Goal: Task Accomplishment & Management: Manage account settings

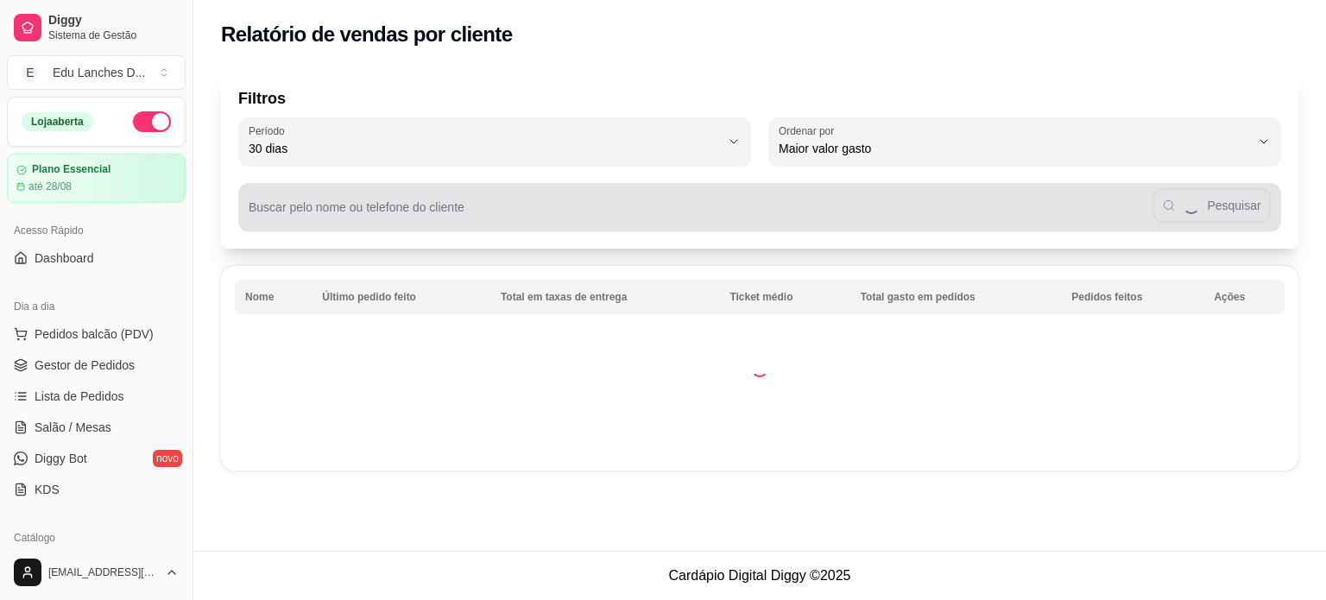
select select "30"
select select "HIGHEST_TOTAL_SPENT_WITH_ORDERS"
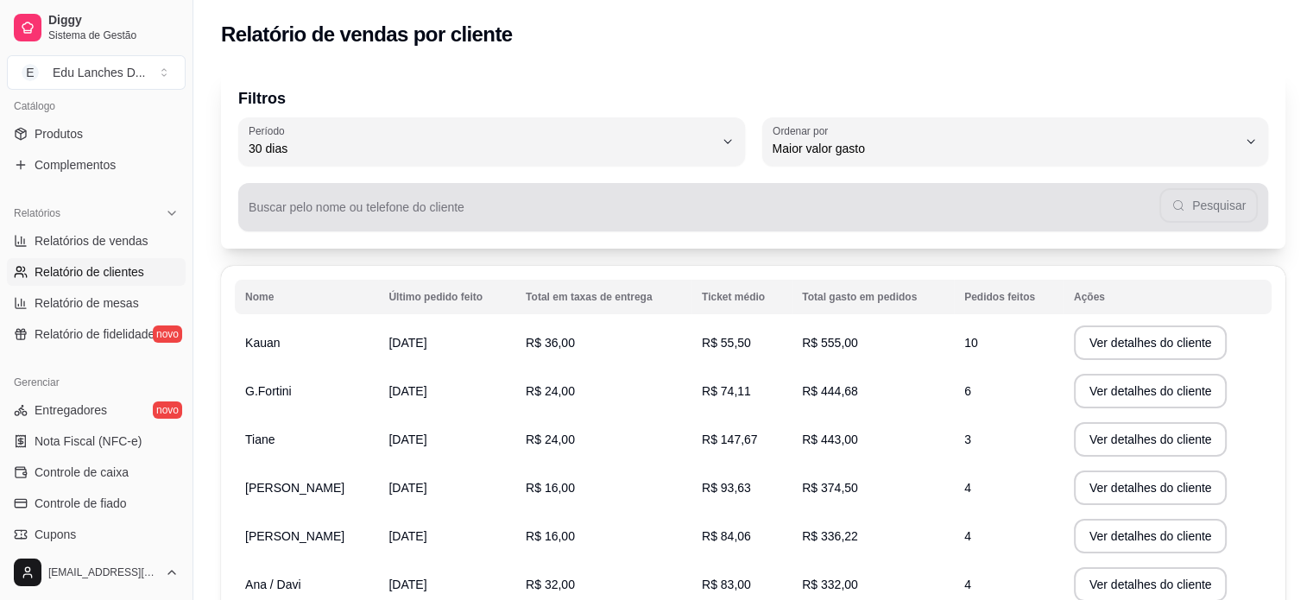
click at [539, 208] on input "Buscar pelo nome ou telefone do cliente" at bounding box center [704, 213] width 911 height 17
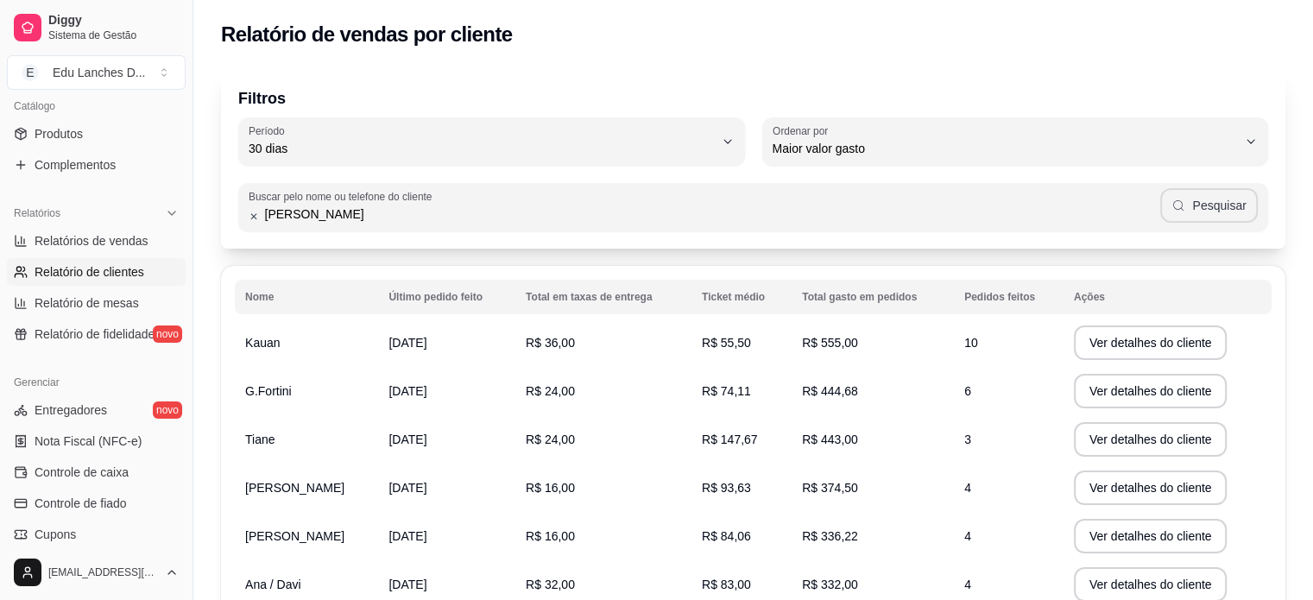
type input "[PERSON_NAME]"
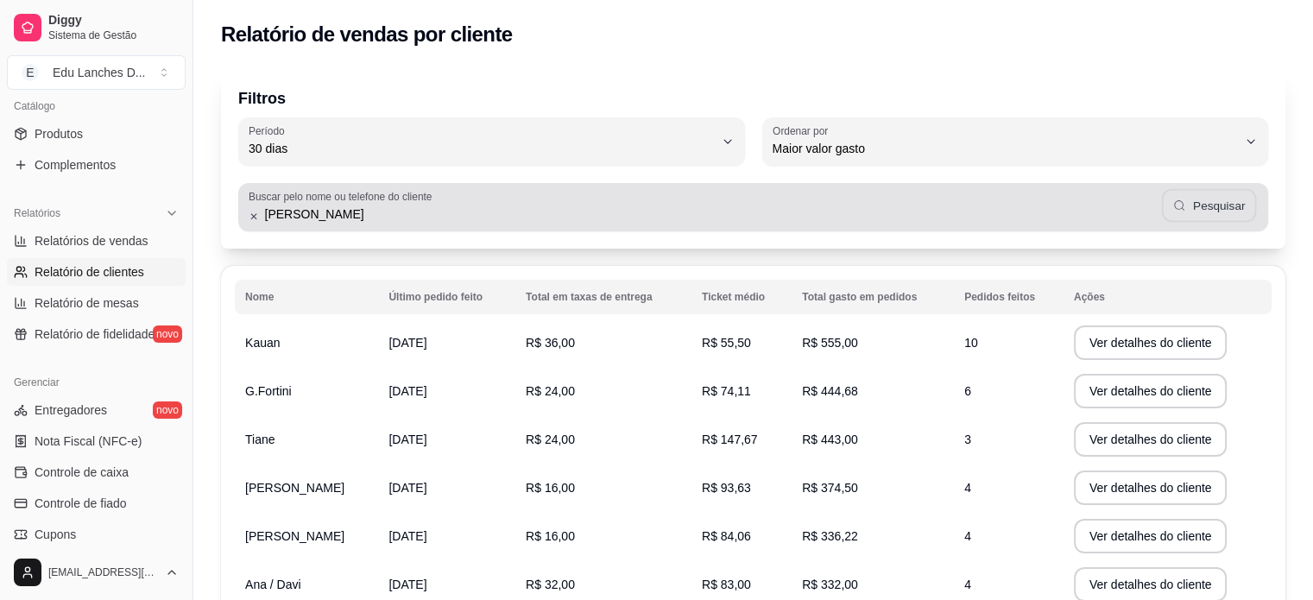
click at [1211, 210] on button "Pesquisar" at bounding box center [1209, 206] width 95 height 34
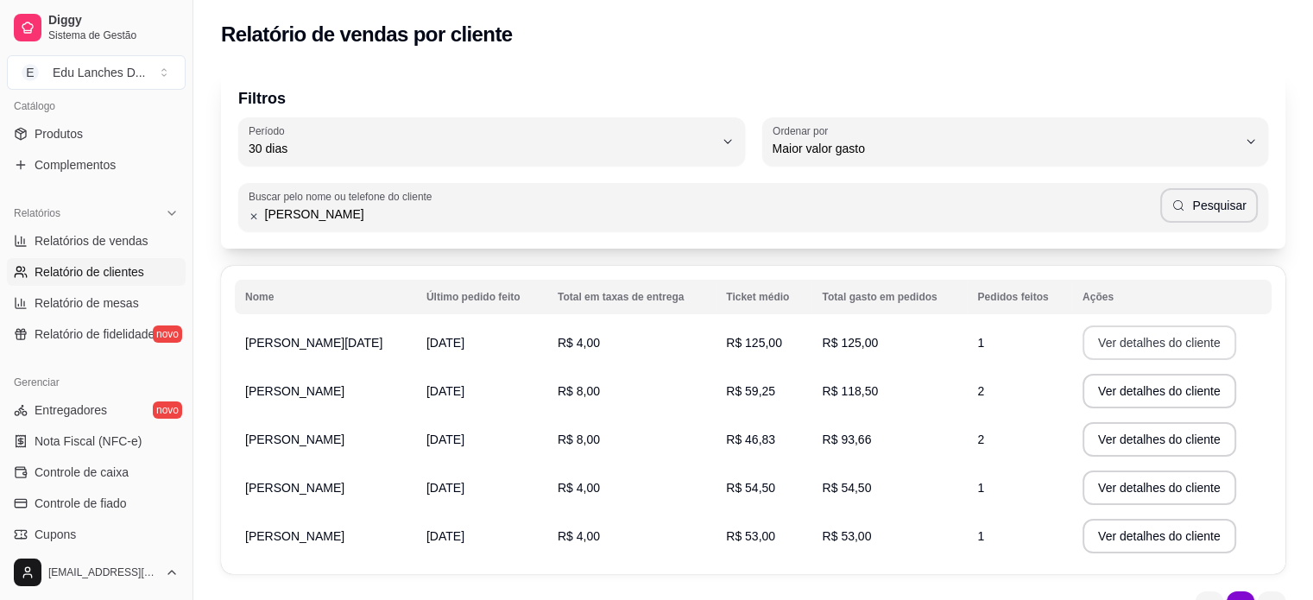
click at [1133, 336] on button "Ver detalhes do cliente" at bounding box center [1160, 343] width 154 height 35
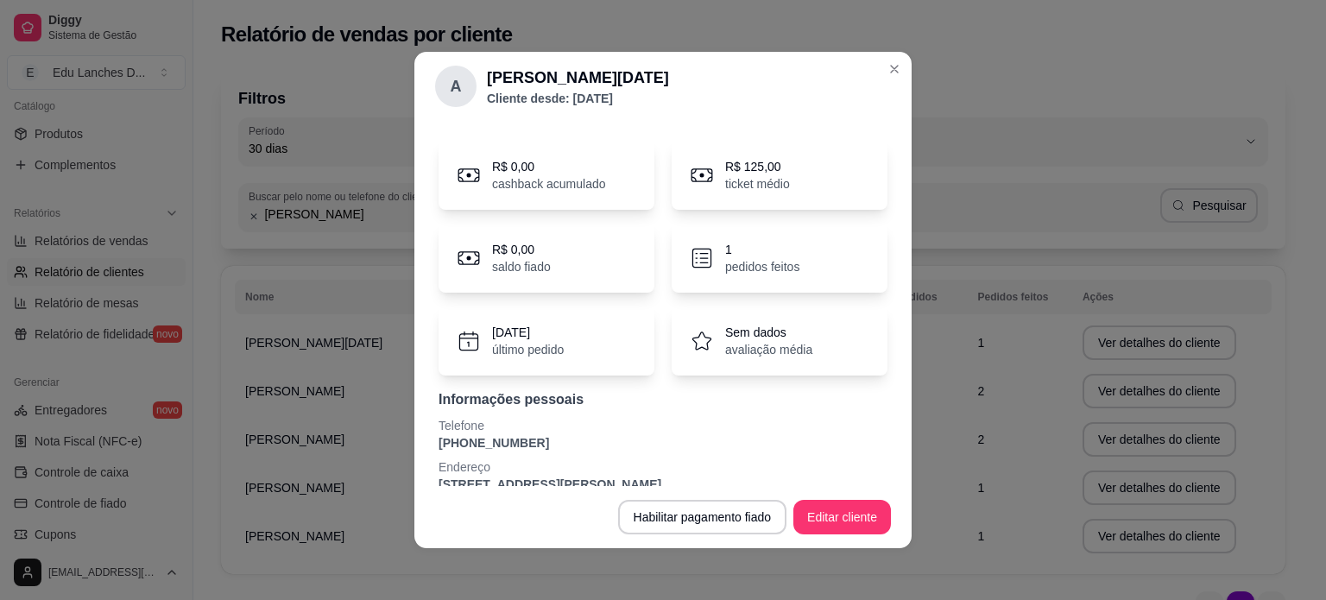
scroll to position [66, 0]
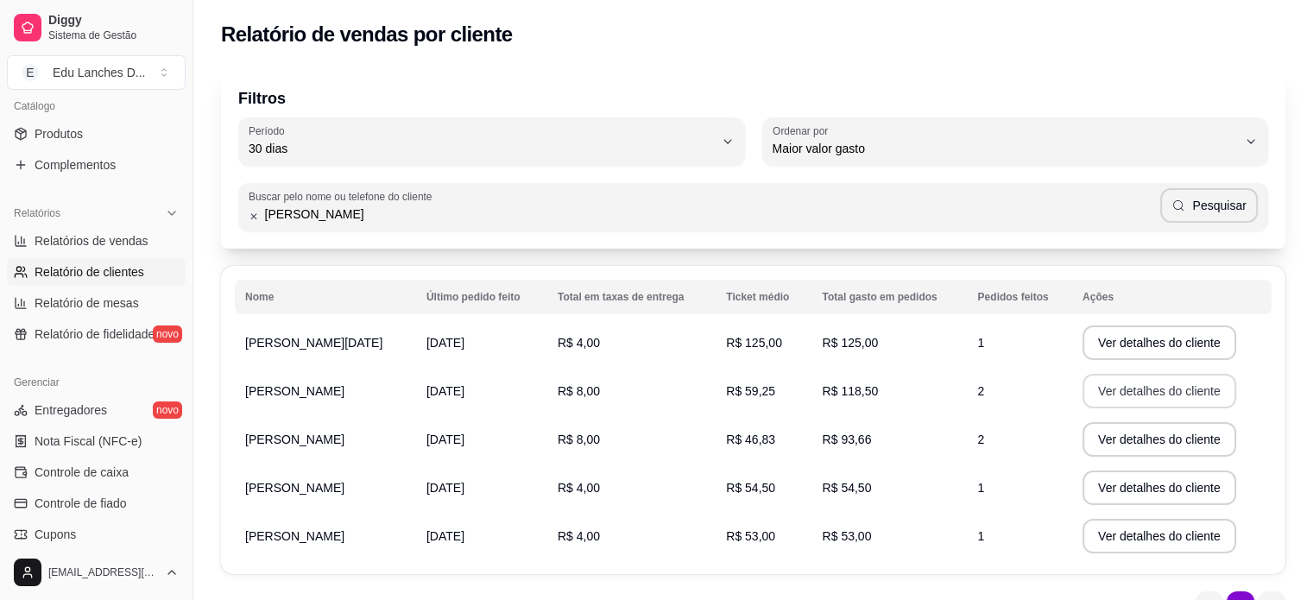
click at [1140, 387] on button "Ver detalhes do cliente" at bounding box center [1160, 391] width 154 height 35
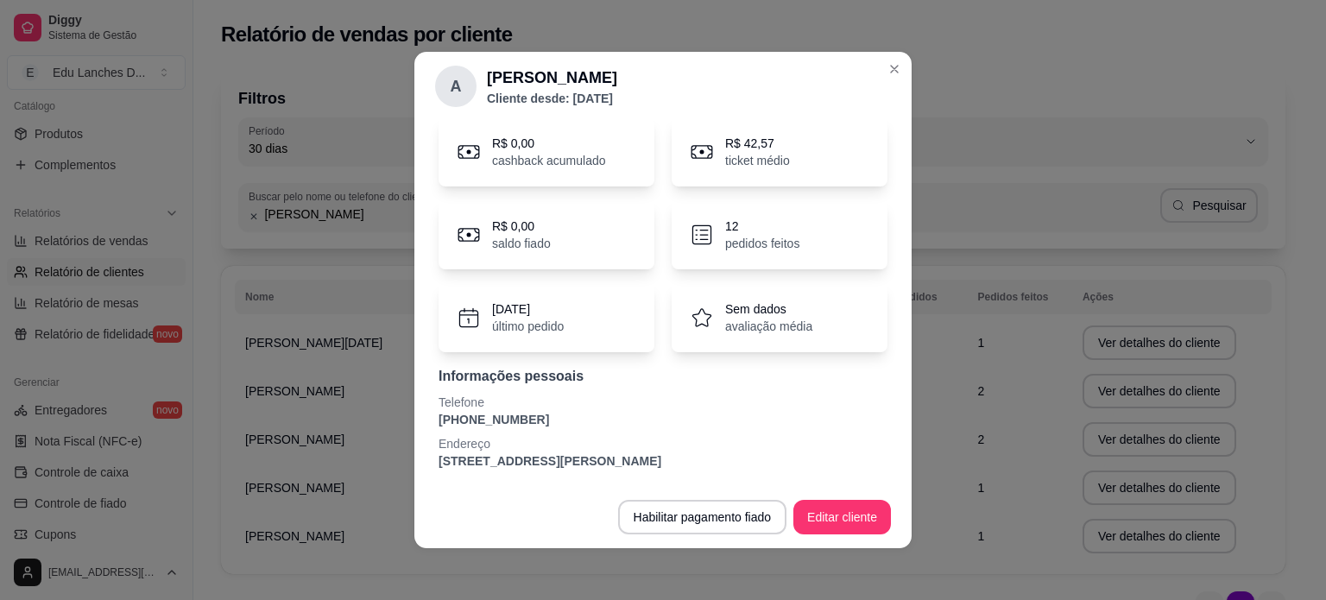
click at [534, 313] on p "[DATE]" at bounding box center [528, 308] width 72 height 17
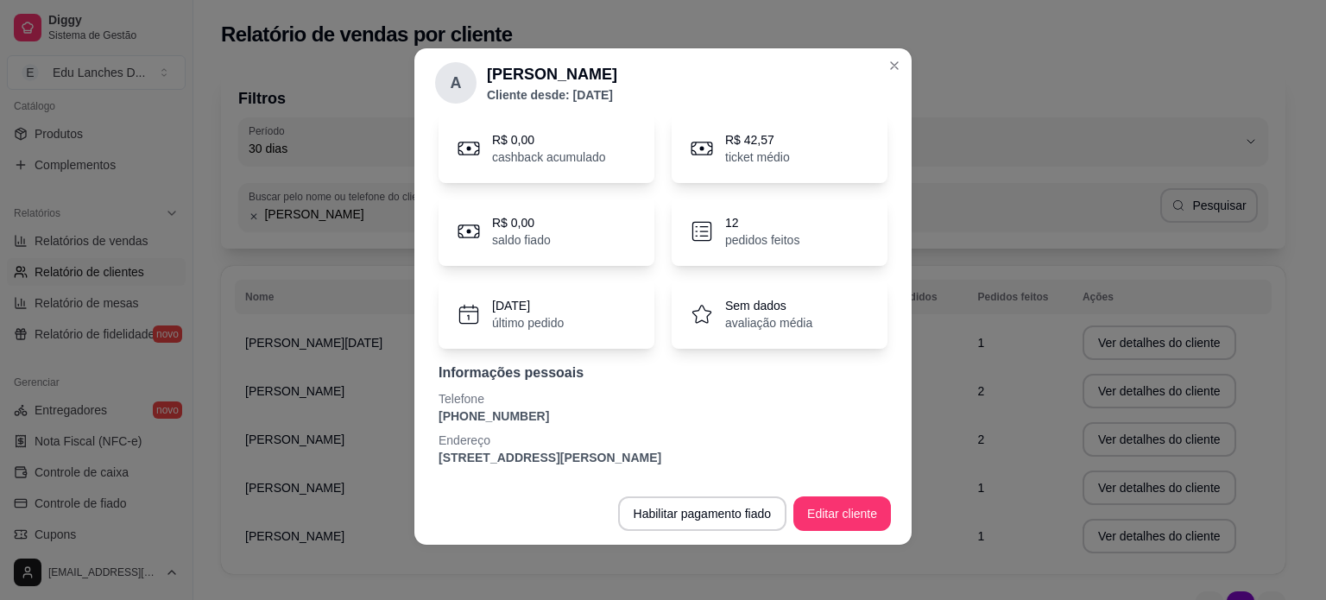
scroll to position [0, 0]
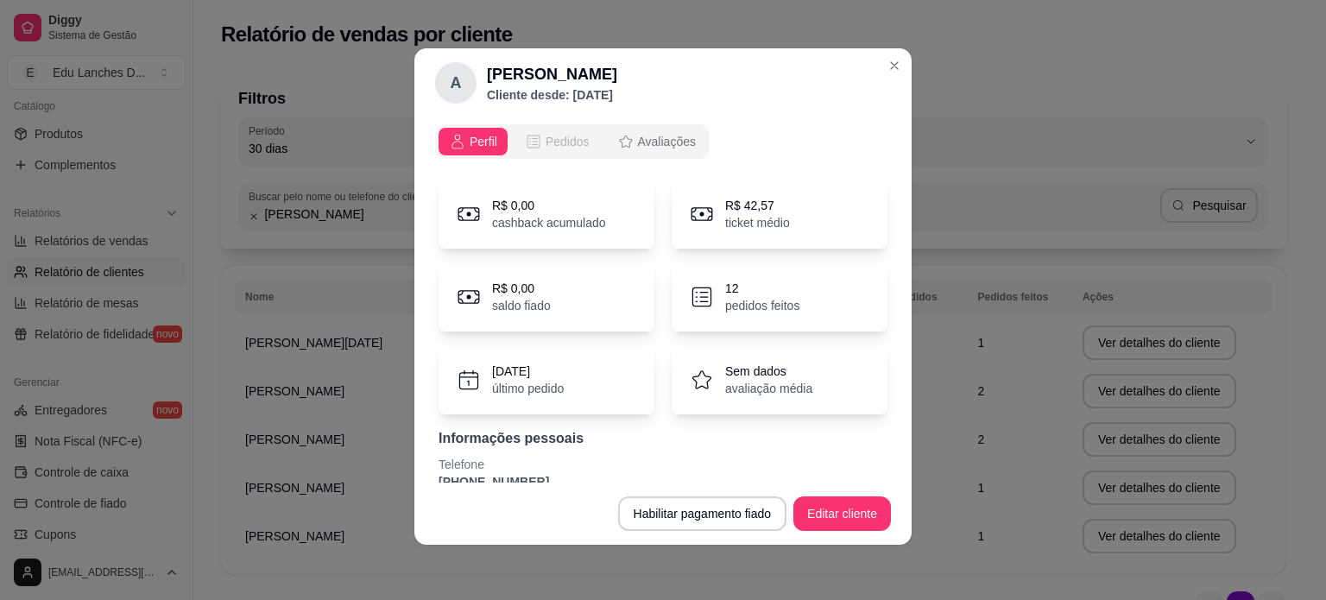
click at [556, 140] on span "Pedidos" at bounding box center [568, 141] width 44 height 17
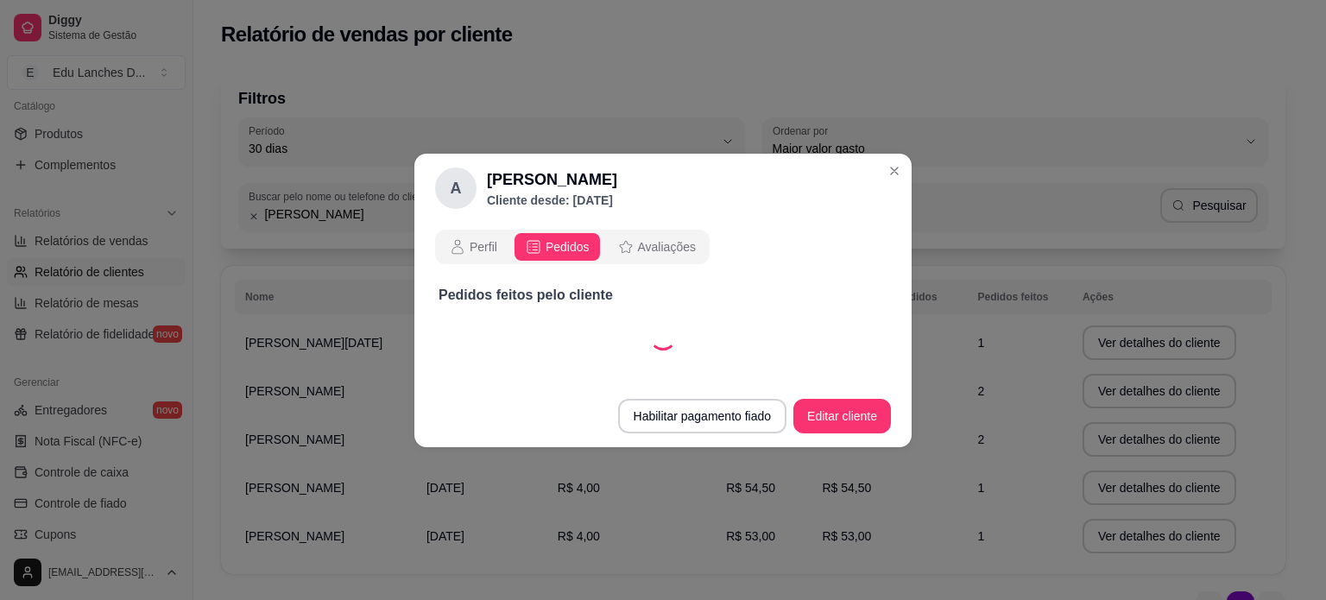
select select "30"
select select "ALL"
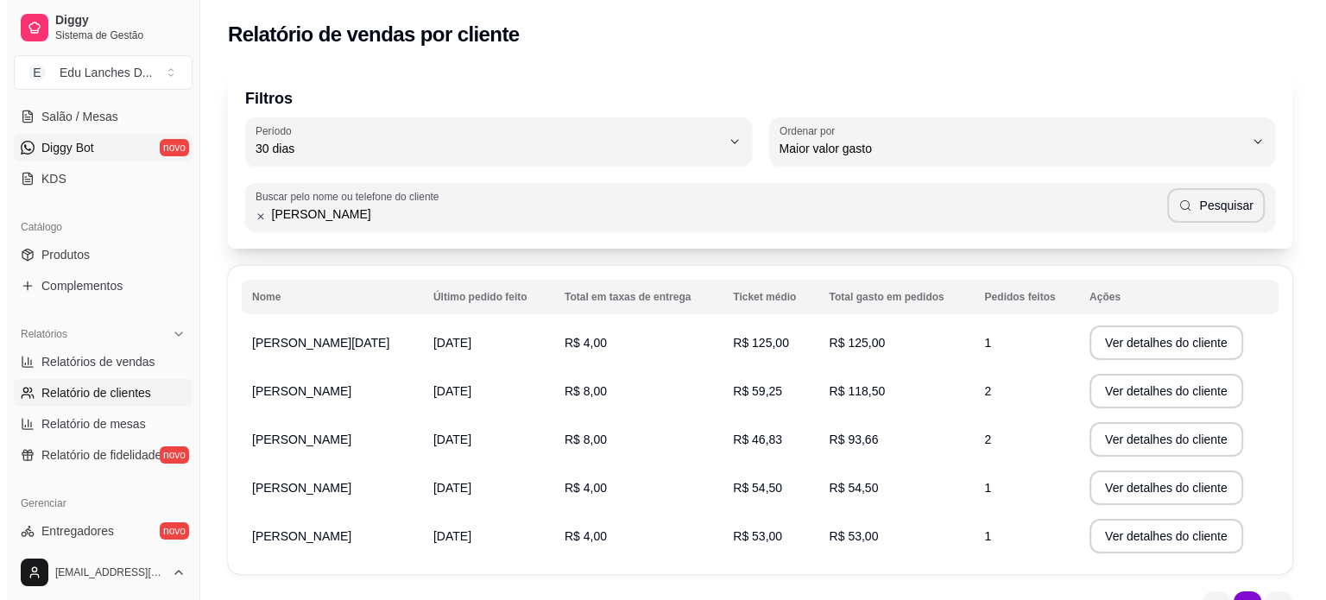
scroll to position [86, 0]
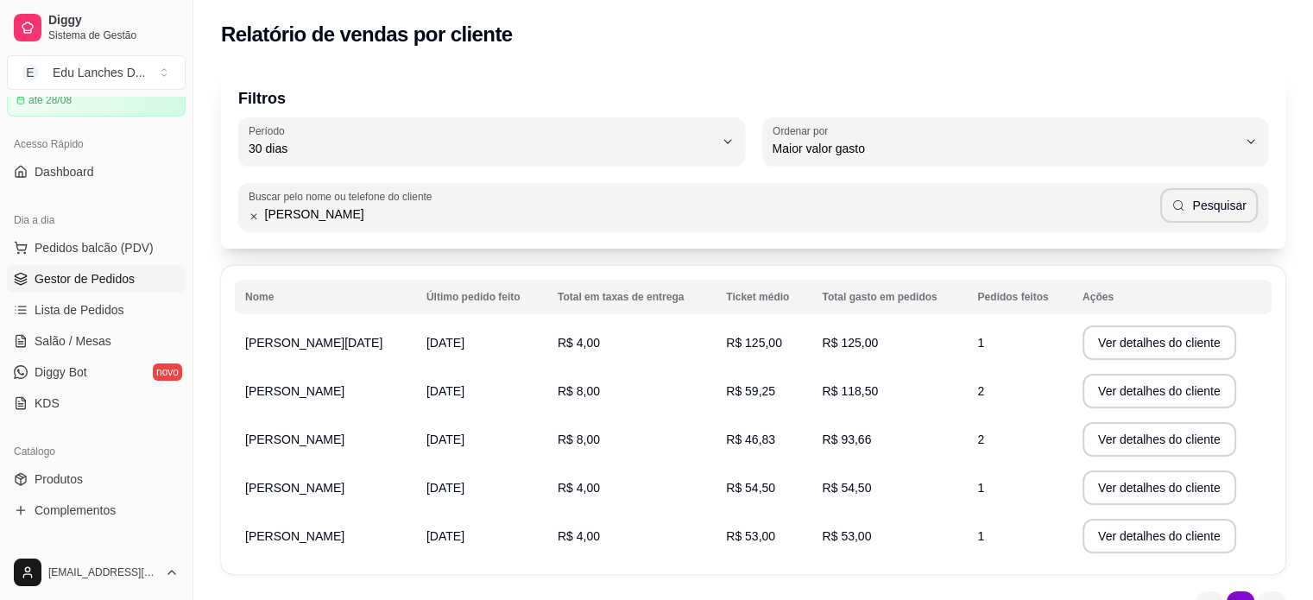
click at [69, 279] on span "Gestor de Pedidos" at bounding box center [85, 278] width 100 height 17
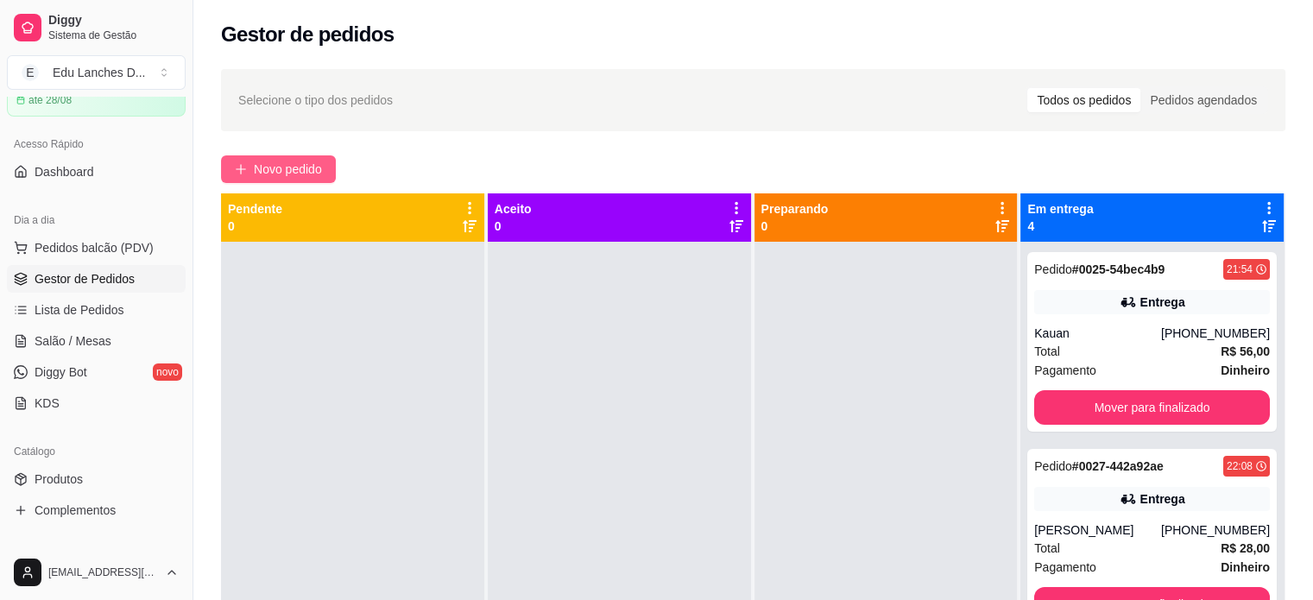
click at [290, 170] on span "Novo pedido" at bounding box center [288, 169] width 68 height 19
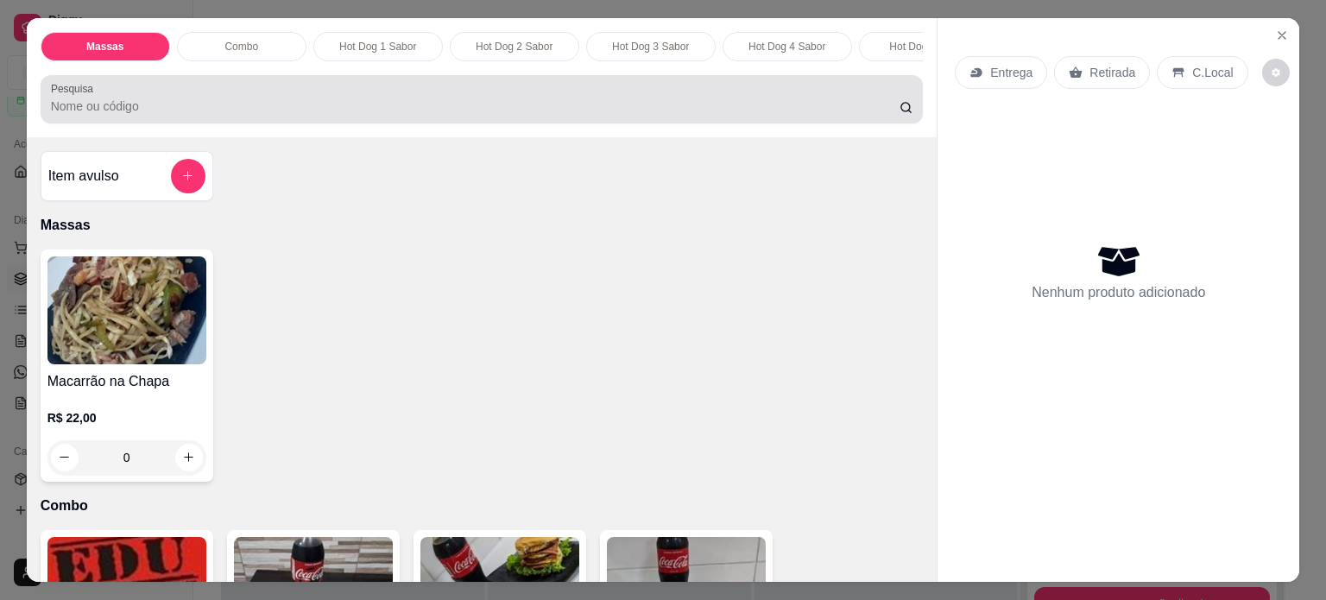
click at [486, 115] on input "Pesquisa" at bounding box center [475, 106] width 849 height 17
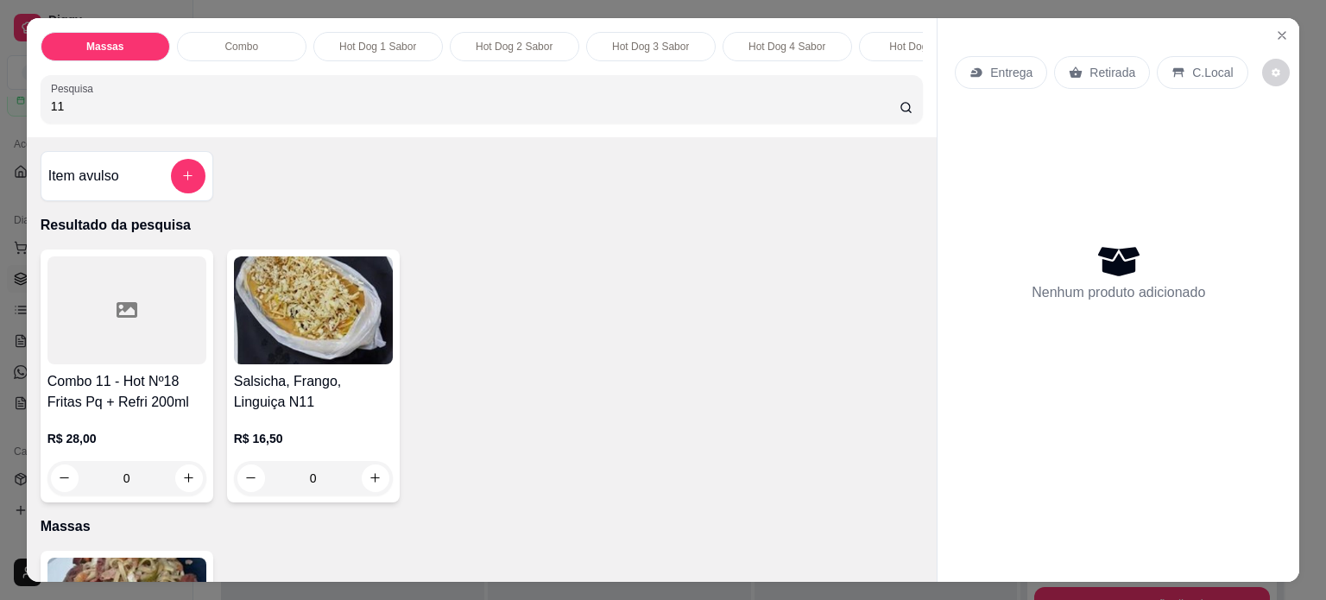
click at [363, 484] on div "0" at bounding box center [313, 478] width 159 height 35
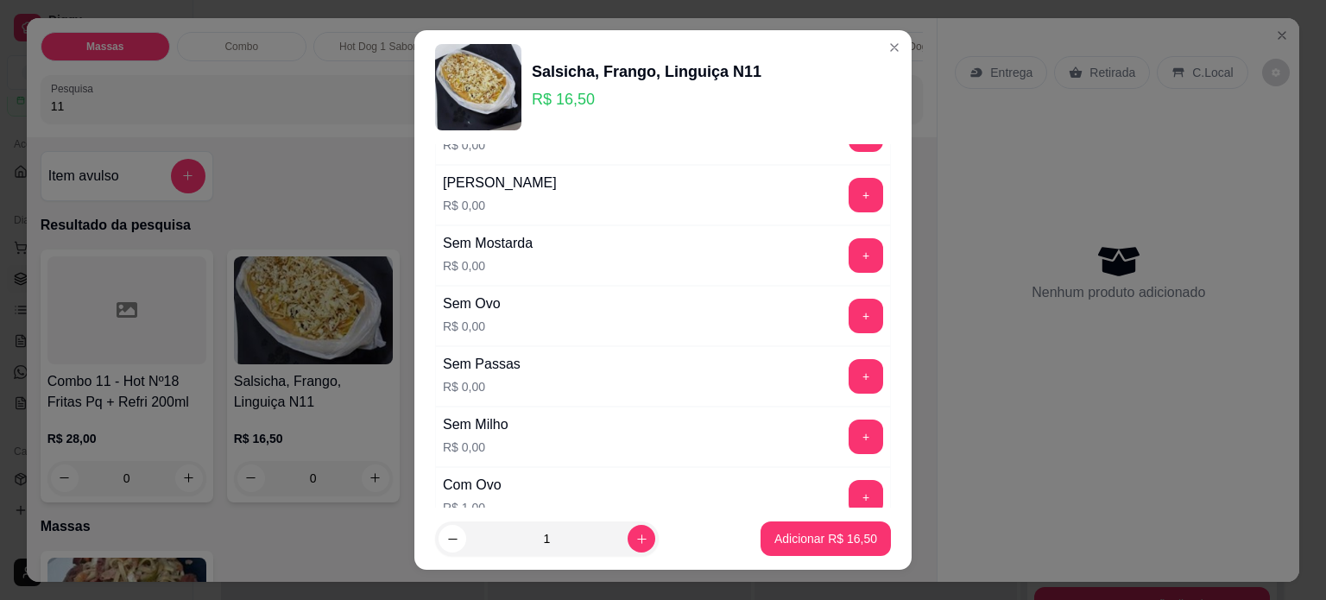
scroll to position [259, 0]
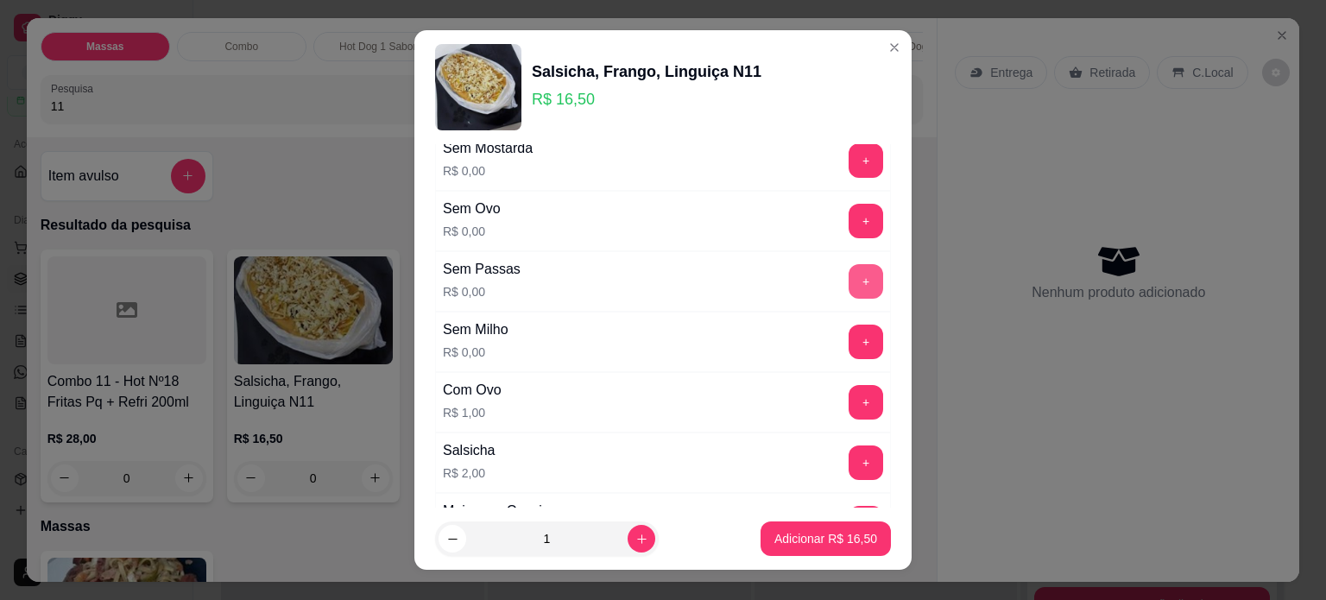
click at [849, 284] on button "+" at bounding box center [866, 281] width 35 height 35
click at [811, 537] on p "Adicionar R$ 16,50" at bounding box center [826, 539] width 100 height 16
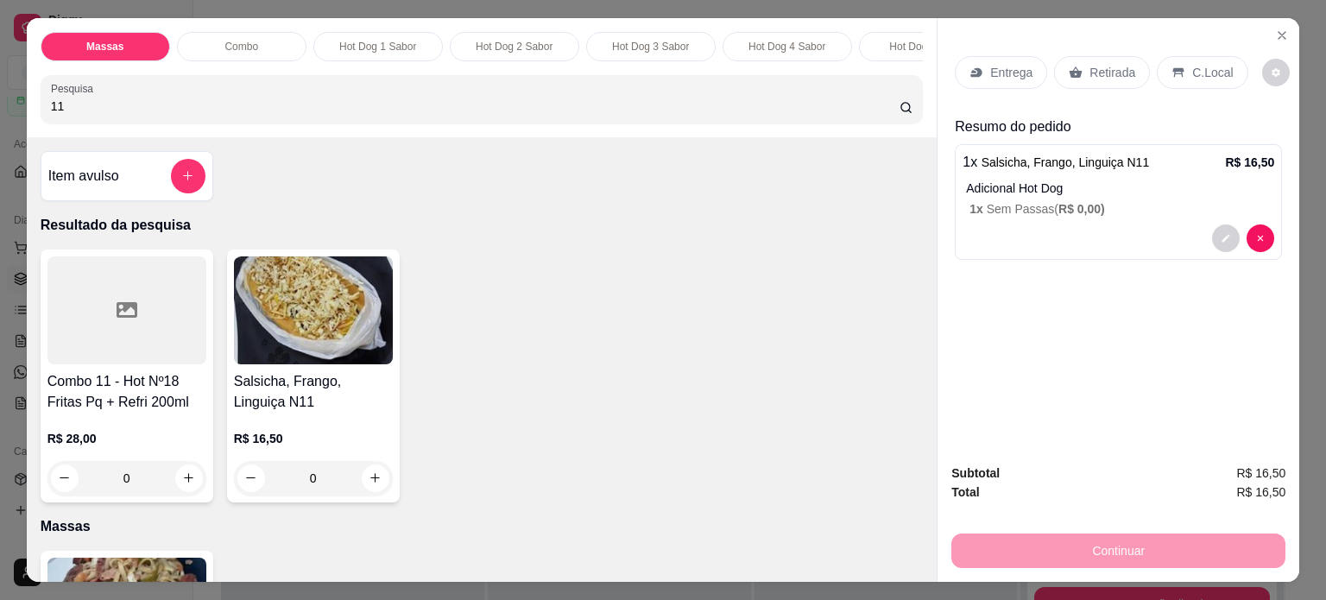
drag, startPoint x: 90, startPoint y: 113, endPoint x: 10, endPoint y: 117, distance: 79.6
click at [11, 117] on div "Massas Combo Hot Dog 1 Sabor Hot Dog 2 Sabor Hot Dog 3 Sabor Hot Dog 4 Sabor Ho…" at bounding box center [663, 300] width 1326 height 600
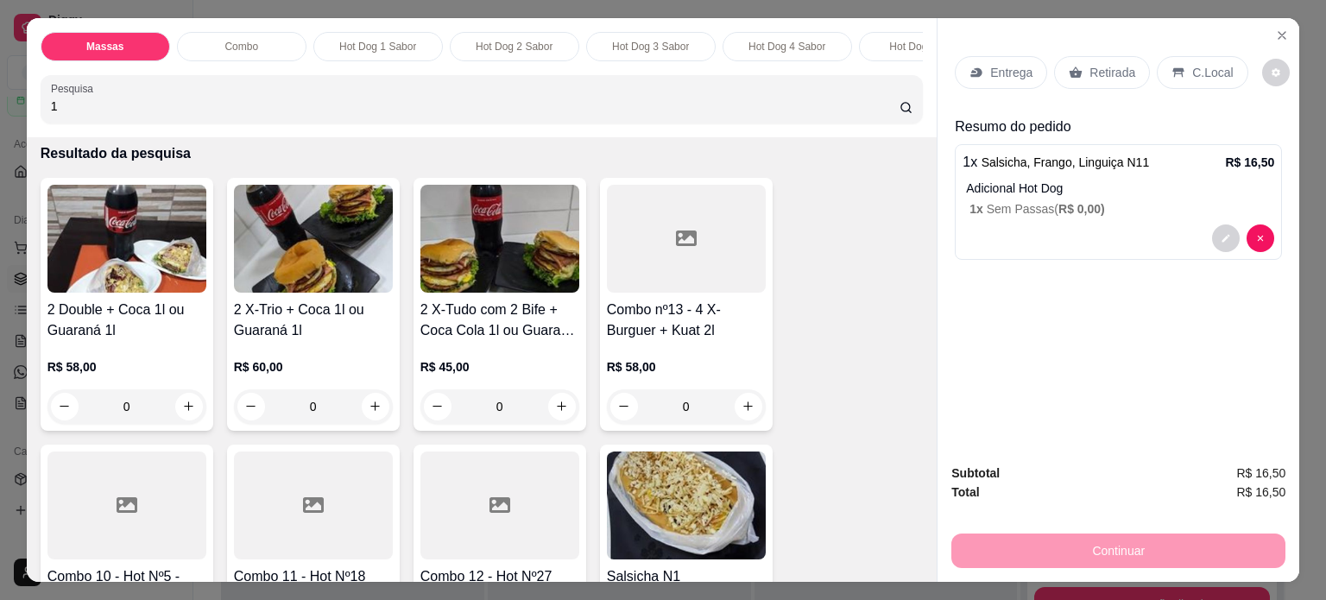
scroll to position [173, 0]
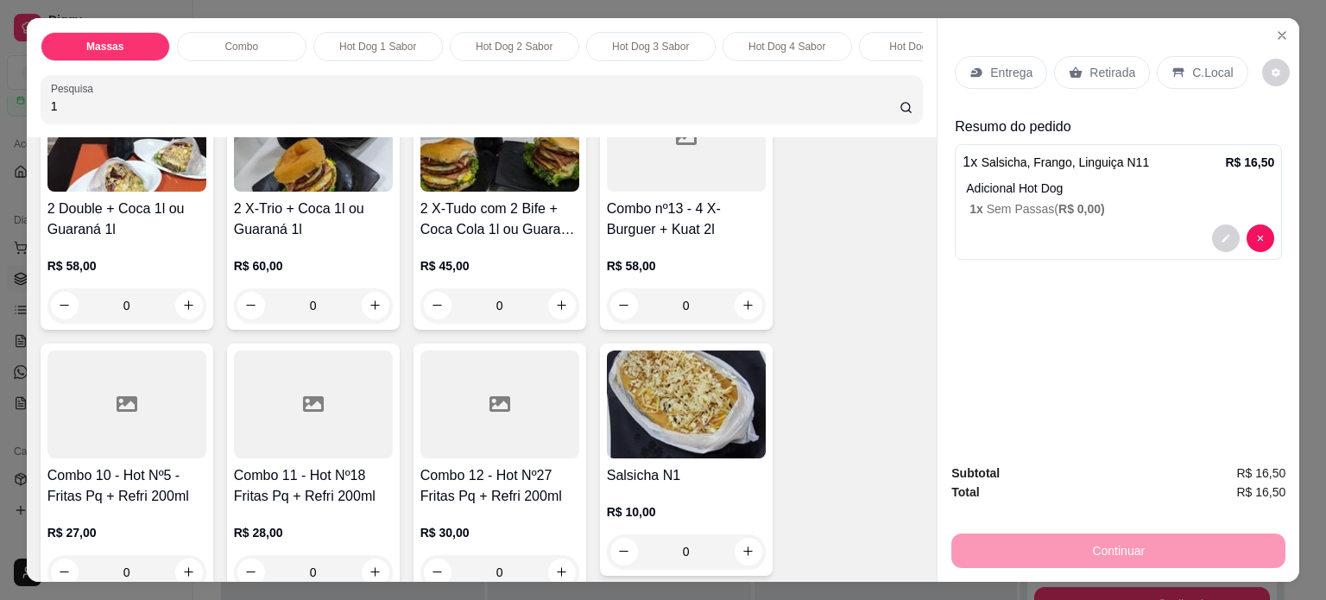
type input "1"
click at [737, 558] on div "0" at bounding box center [686, 551] width 159 height 35
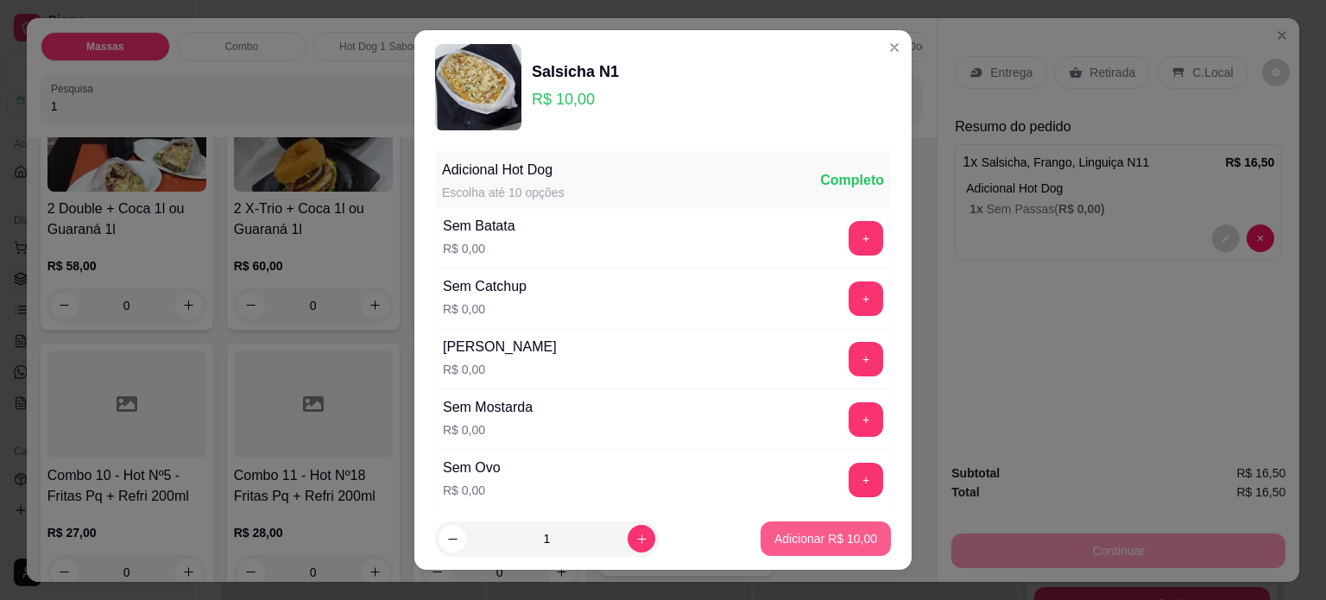
click at [808, 538] on p "Adicionar R$ 10,00" at bounding box center [825, 538] width 103 height 17
type input "1"
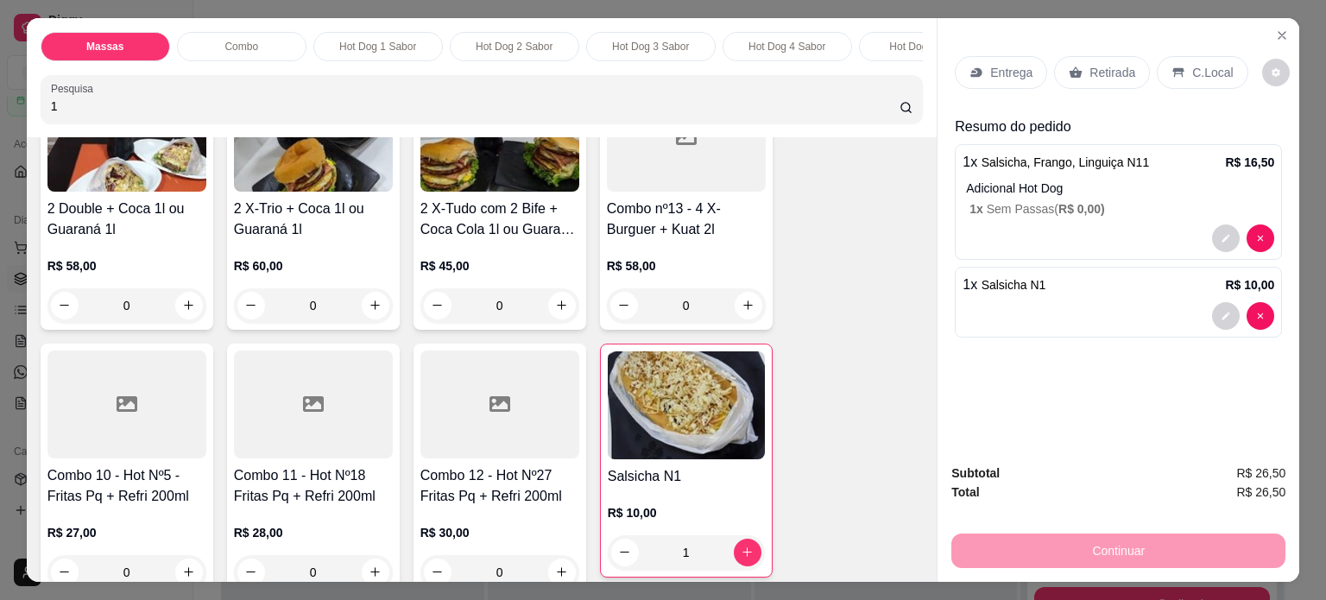
drag, startPoint x: 72, startPoint y: 118, endPoint x: 0, endPoint y: 112, distance: 71.9
click at [0, 112] on div "Massas Combo Hot Dog 1 Sabor Hot Dog 2 Sabor Hot Dog 3 Sabor Hot Dog 4 Sabor Ho…" at bounding box center [663, 300] width 1326 height 600
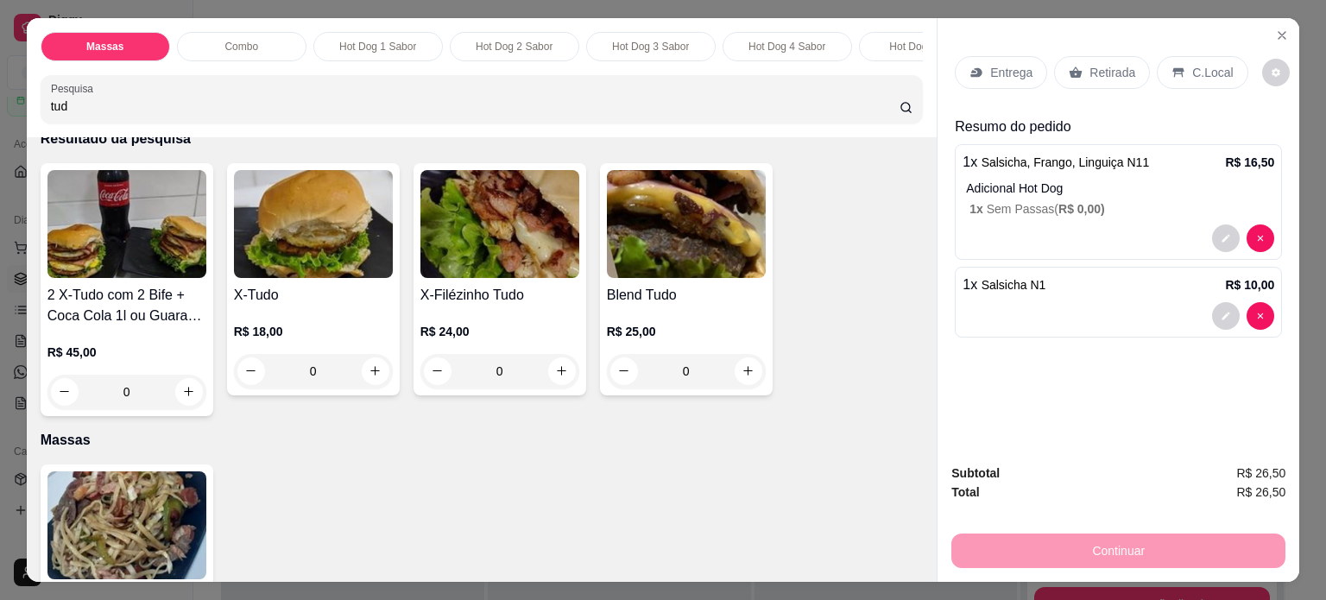
scroll to position [86, 0]
type input "tud"
click at [370, 380] on div "0" at bounding box center [313, 371] width 159 height 35
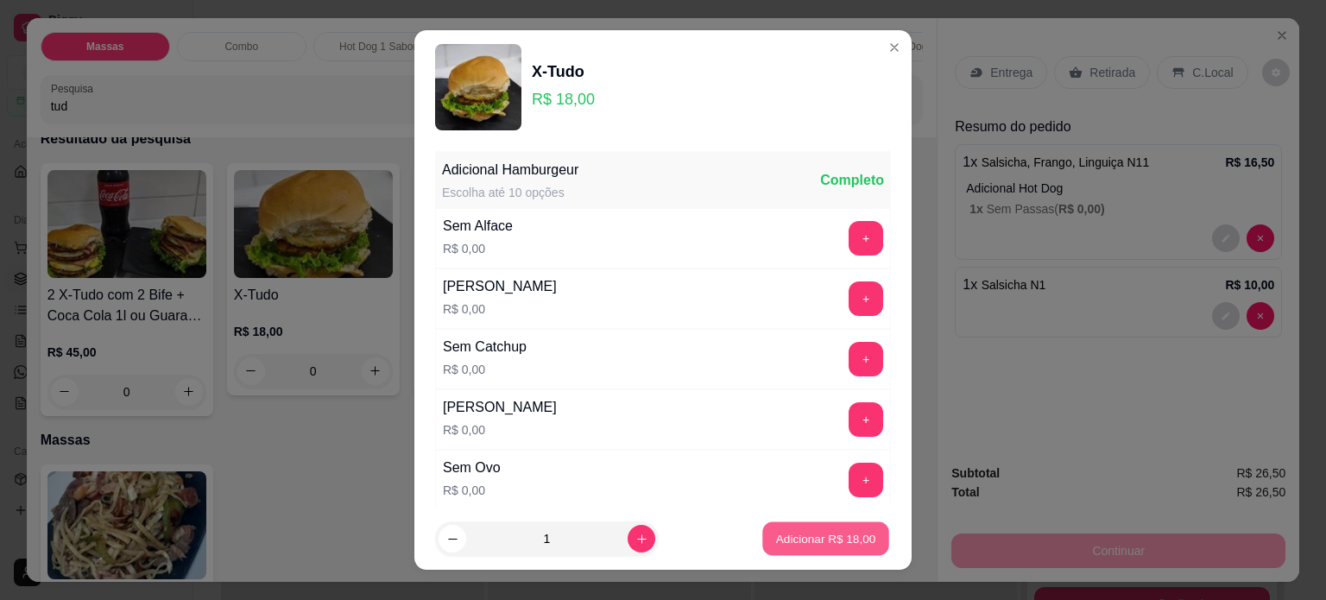
click at [798, 540] on p "Adicionar R$ 18,00" at bounding box center [826, 539] width 100 height 16
type input "1"
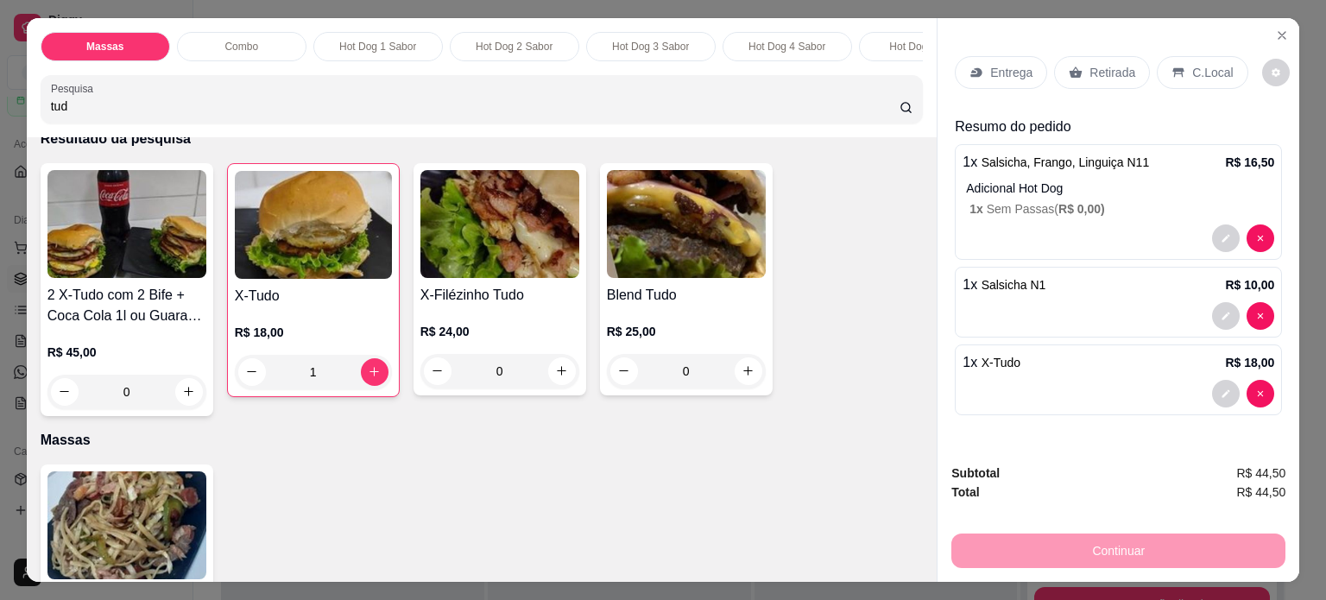
click at [1096, 65] on p "Retirada" at bounding box center [1113, 72] width 46 height 17
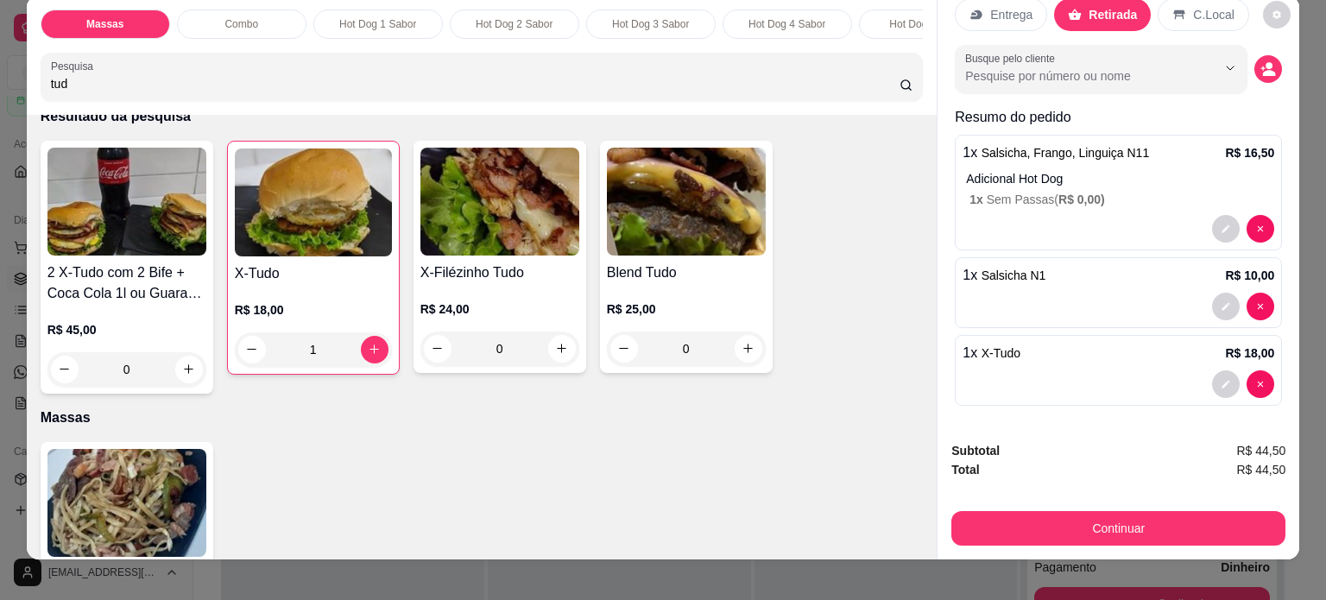
scroll to position [43, 0]
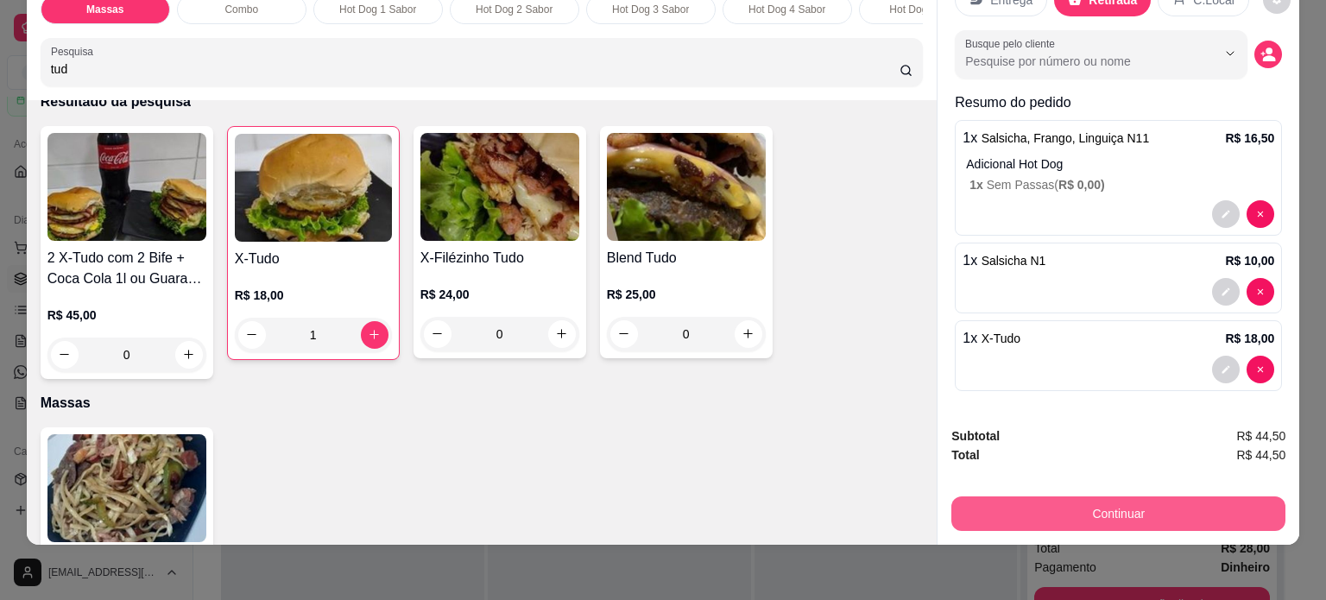
click at [1106, 496] on button "Continuar" at bounding box center [1118, 513] width 334 height 35
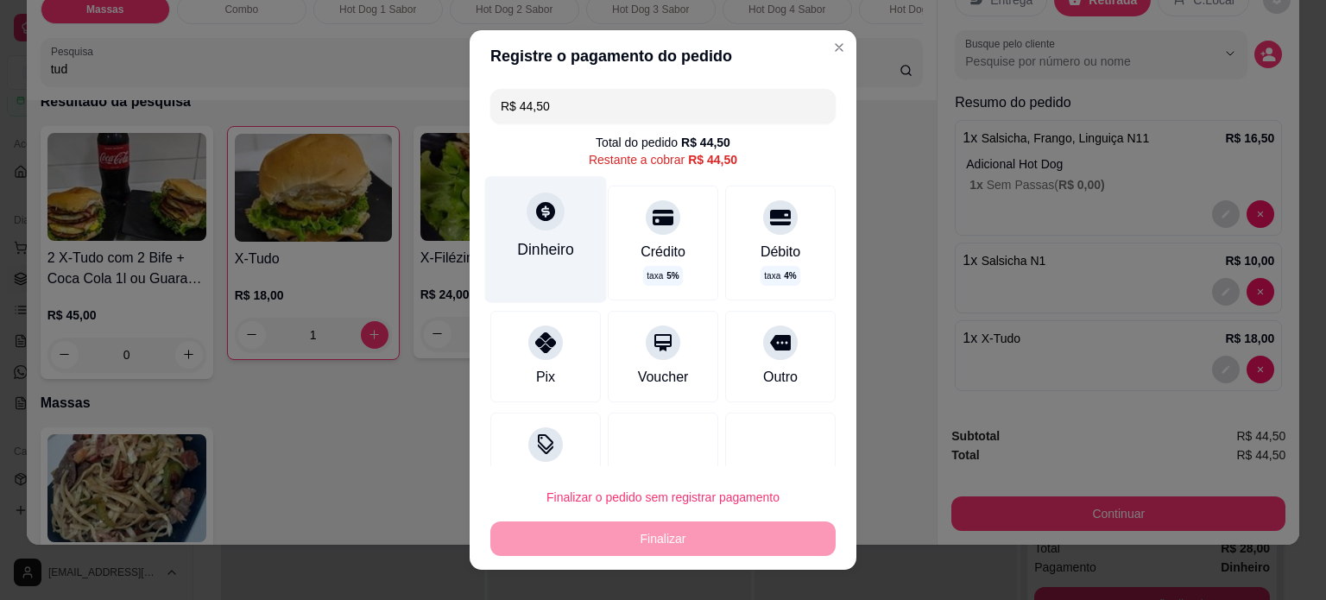
click at [537, 217] on icon at bounding box center [545, 211] width 19 height 19
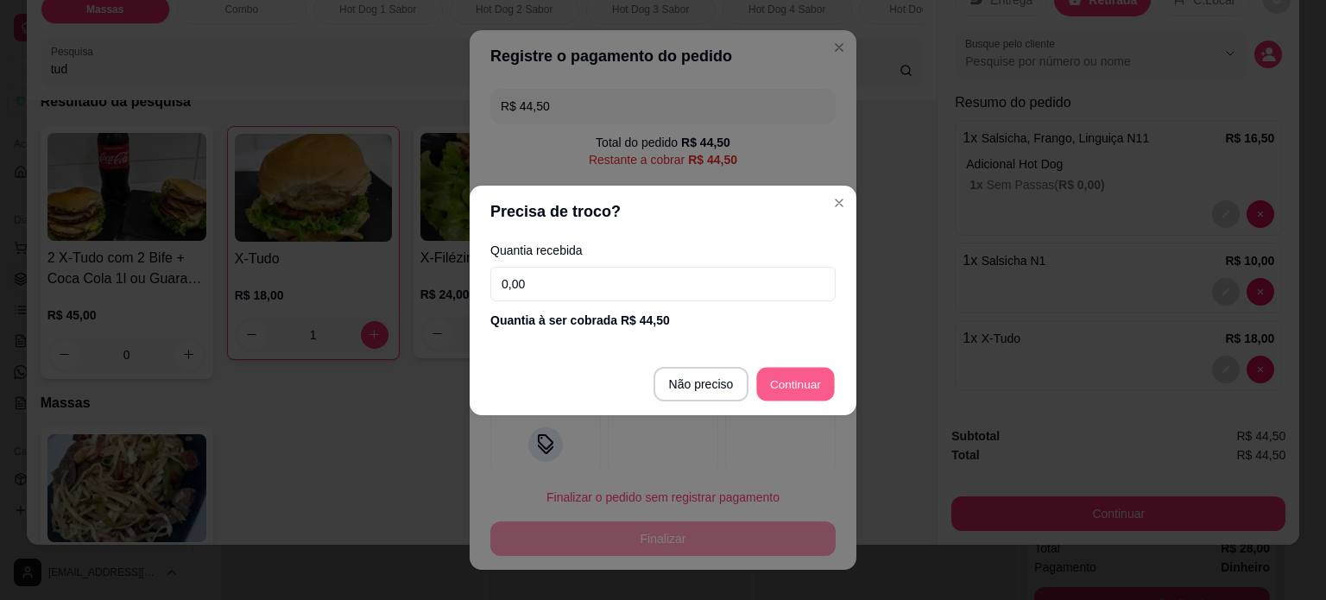
type input "R$ 0,00"
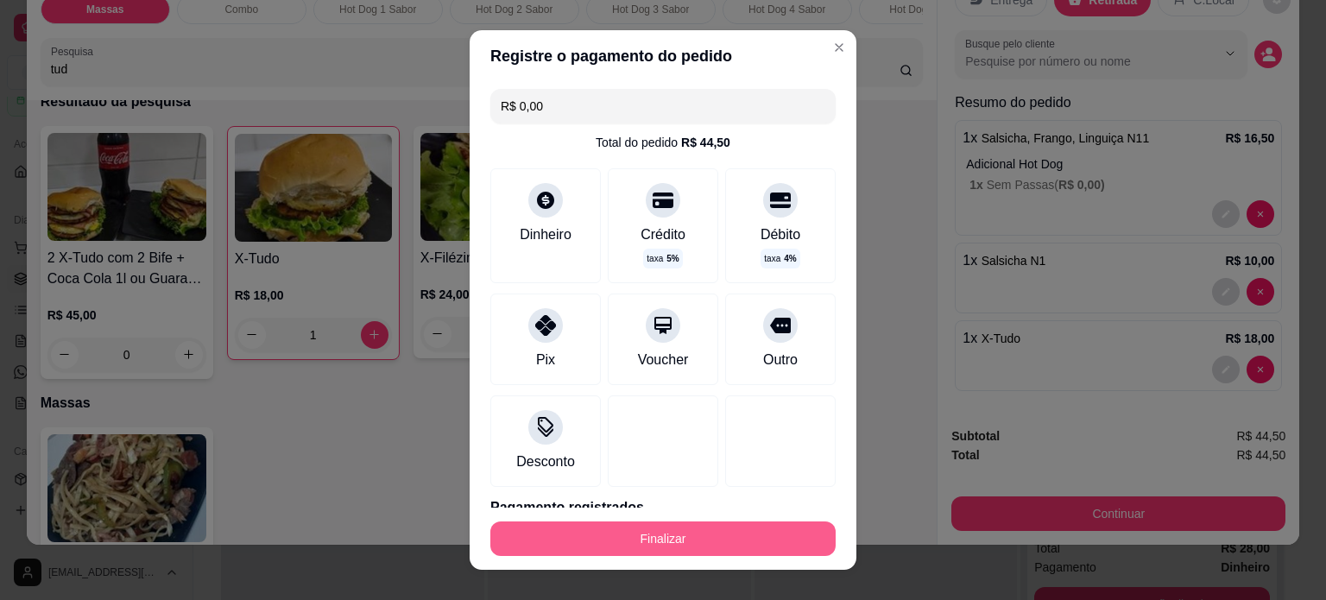
click at [657, 537] on button "Finalizar" at bounding box center [662, 539] width 345 height 35
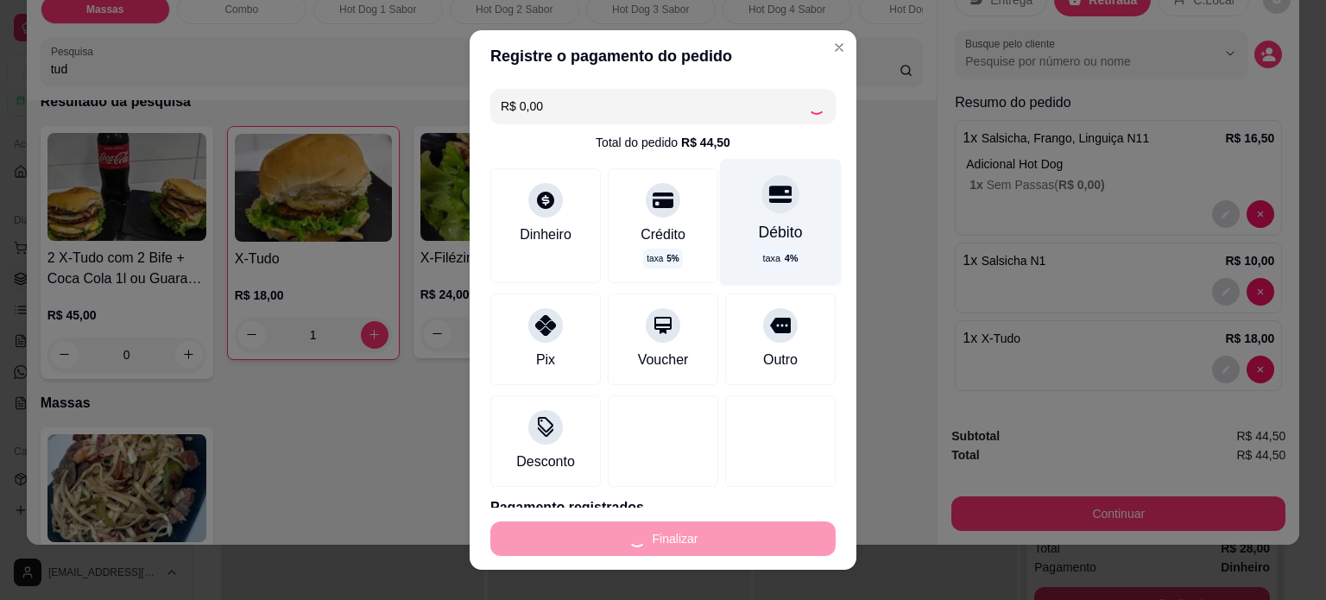
type input "0"
type input "-R$ 44,50"
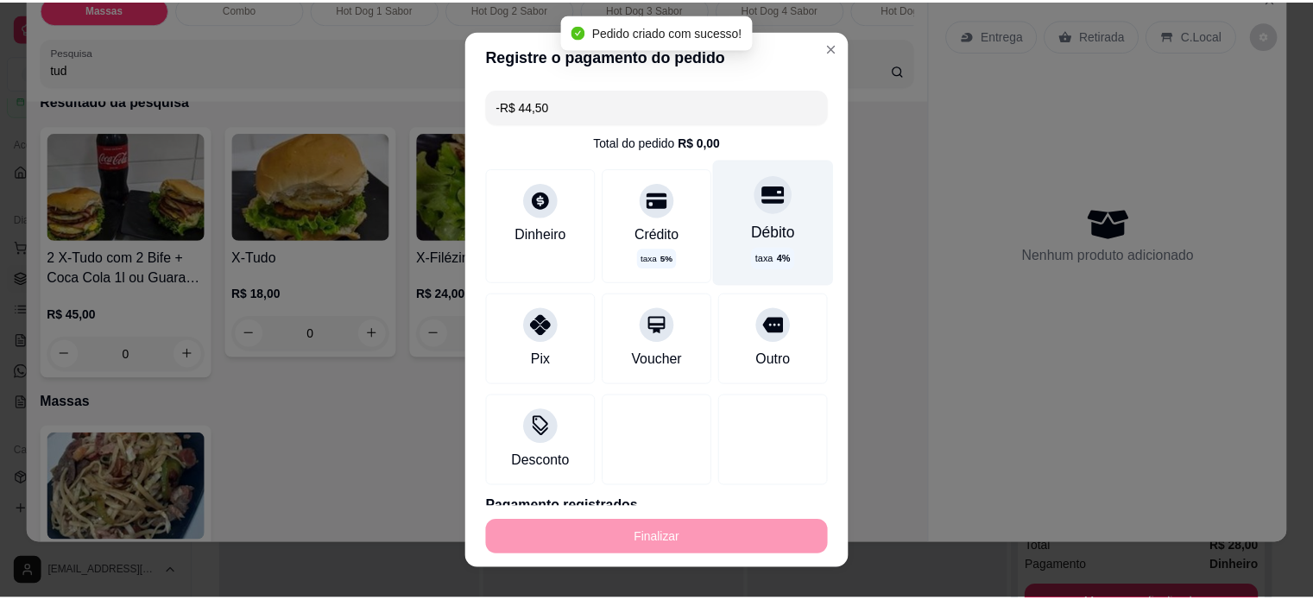
scroll to position [0, 0]
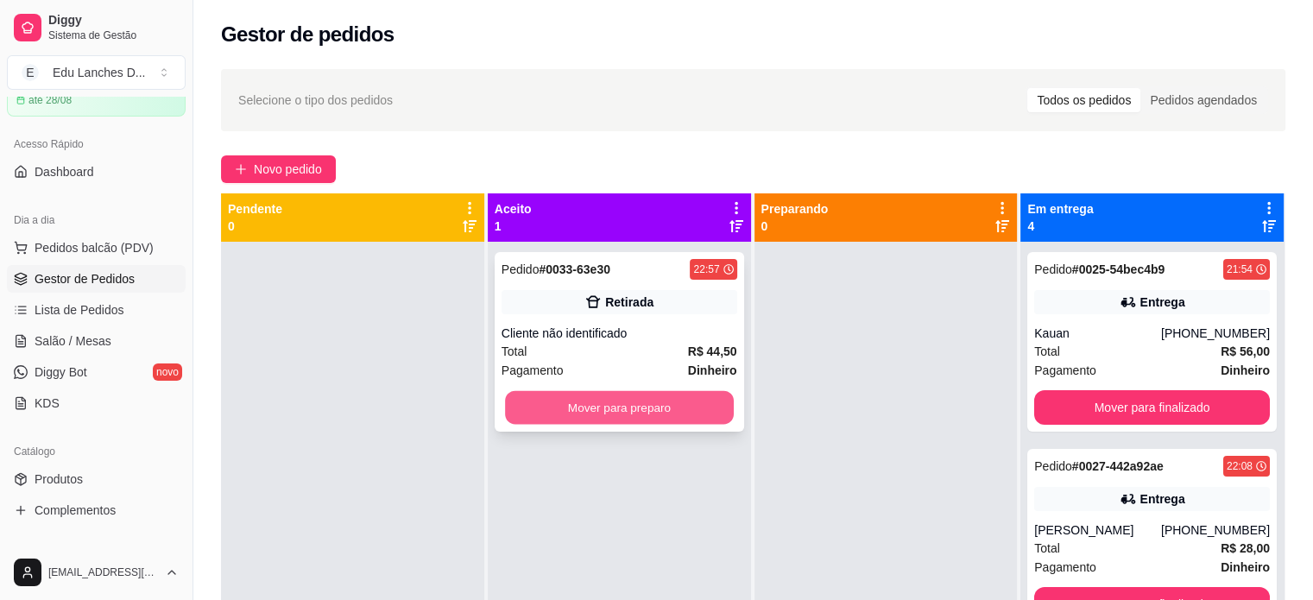
click at [634, 412] on button "Mover para preparo" at bounding box center [619, 408] width 229 height 34
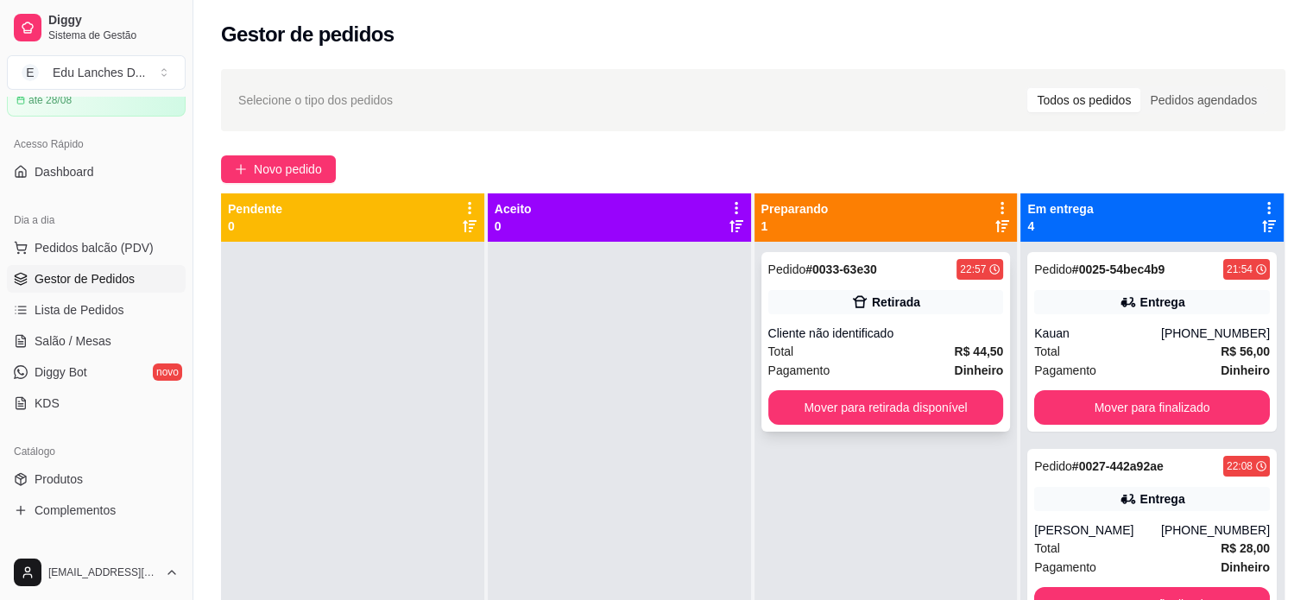
click at [873, 361] on div "Pagamento Dinheiro" at bounding box center [886, 370] width 236 height 19
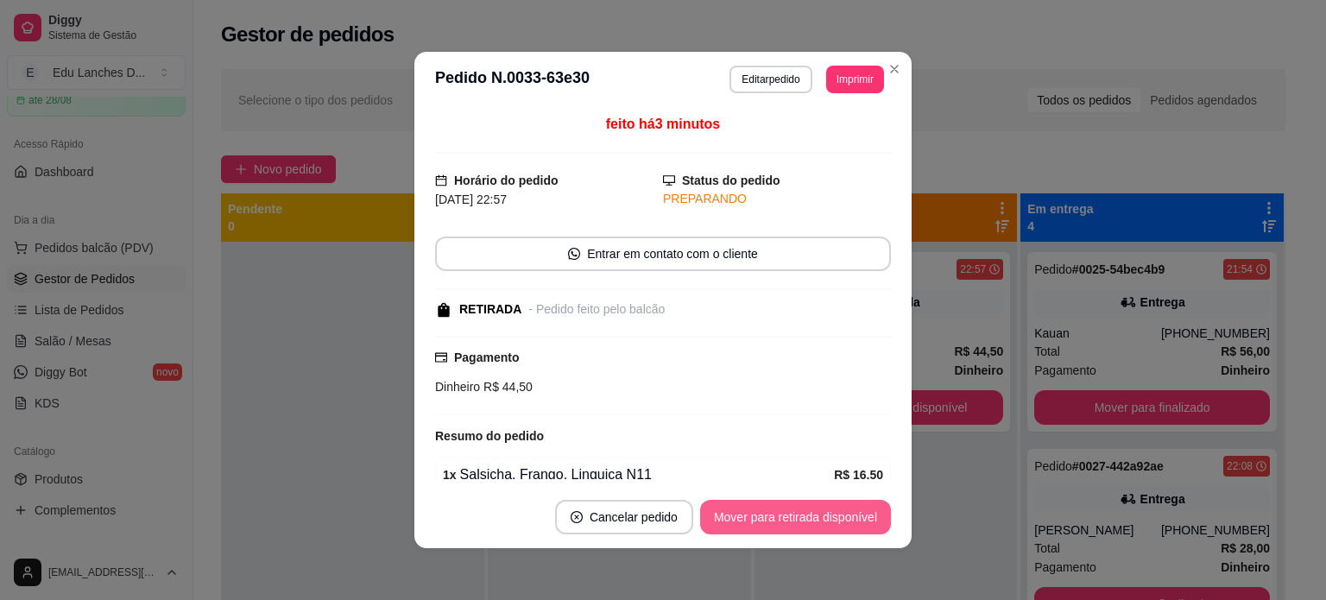
click at [829, 522] on button "Mover para retirada disponível" at bounding box center [795, 517] width 191 height 35
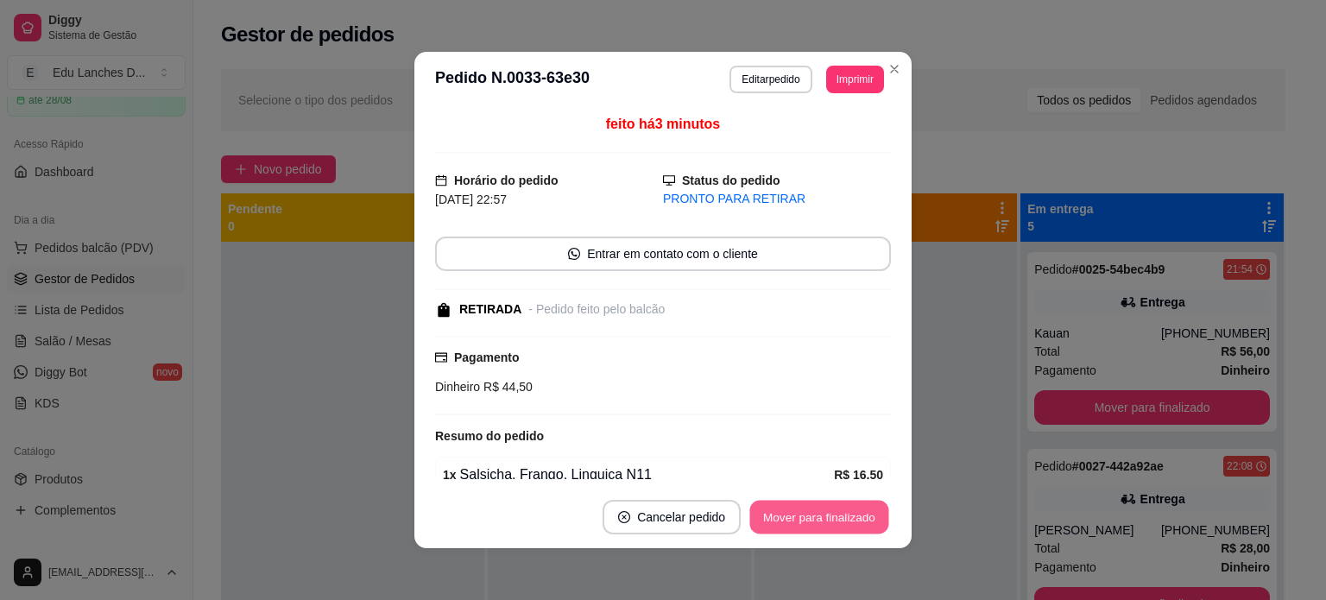
click at [829, 522] on button "Mover para finalizado" at bounding box center [819, 518] width 139 height 34
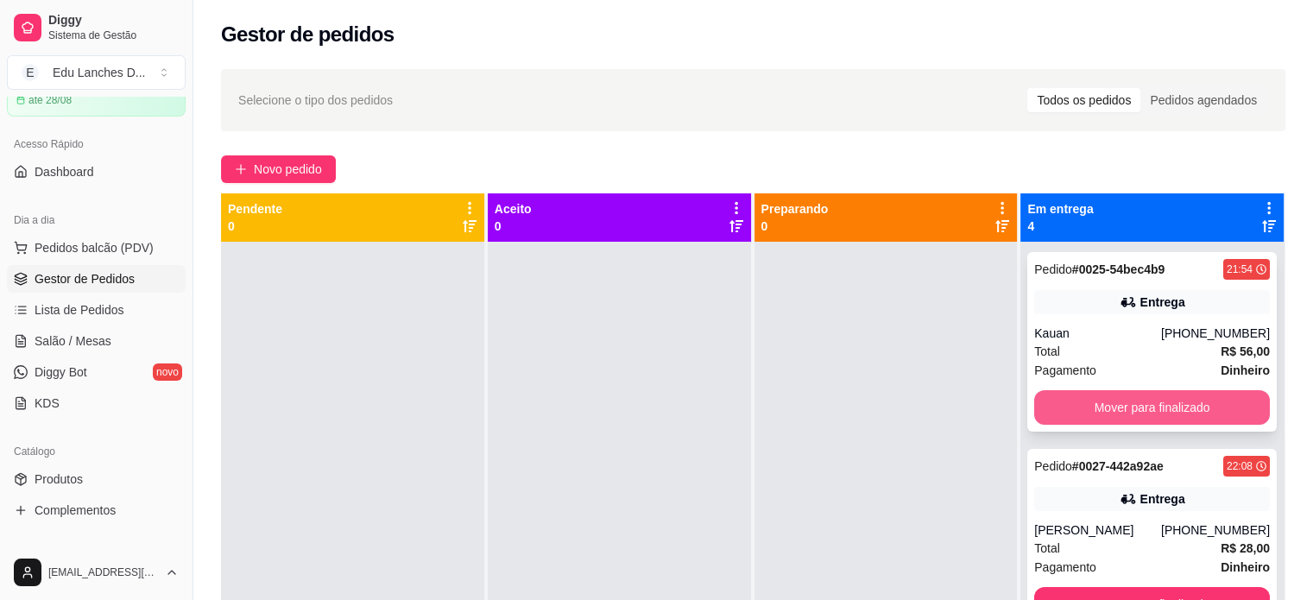
click at [1135, 411] on button "Mover para finalizado" at bounding box center [1152, 407] width 236 height 35
click at [1132, 408] on button "Mover para finalizado" at bounding box center [1152, 408] width 229 height 34
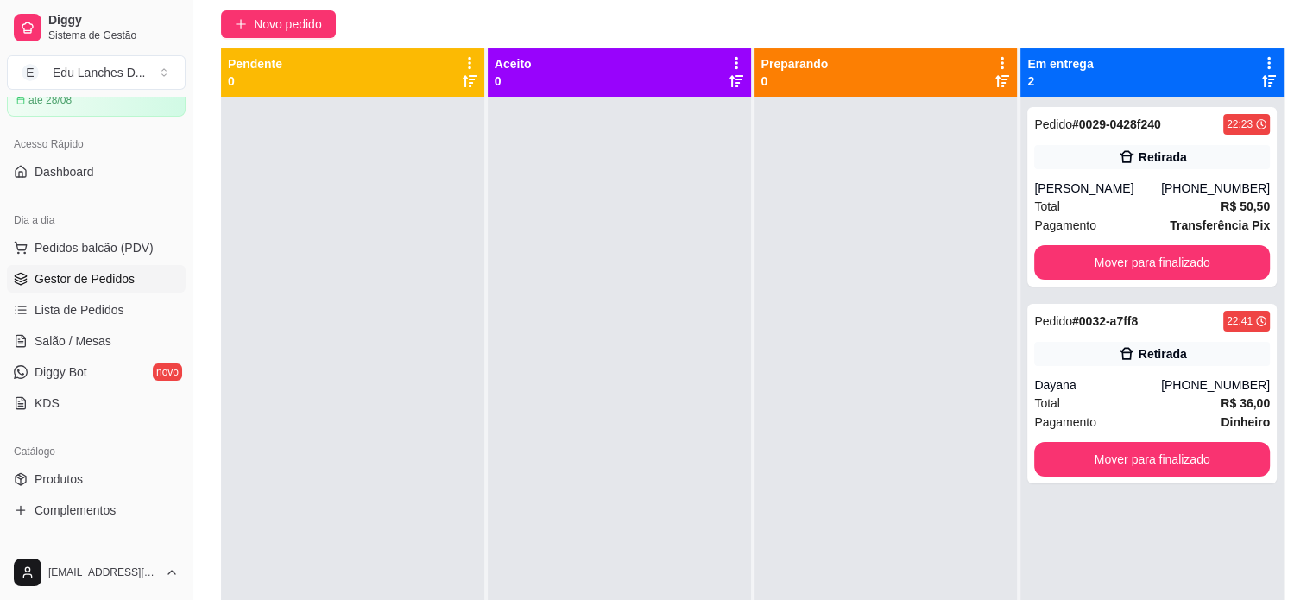
scroll to position [147, 0]
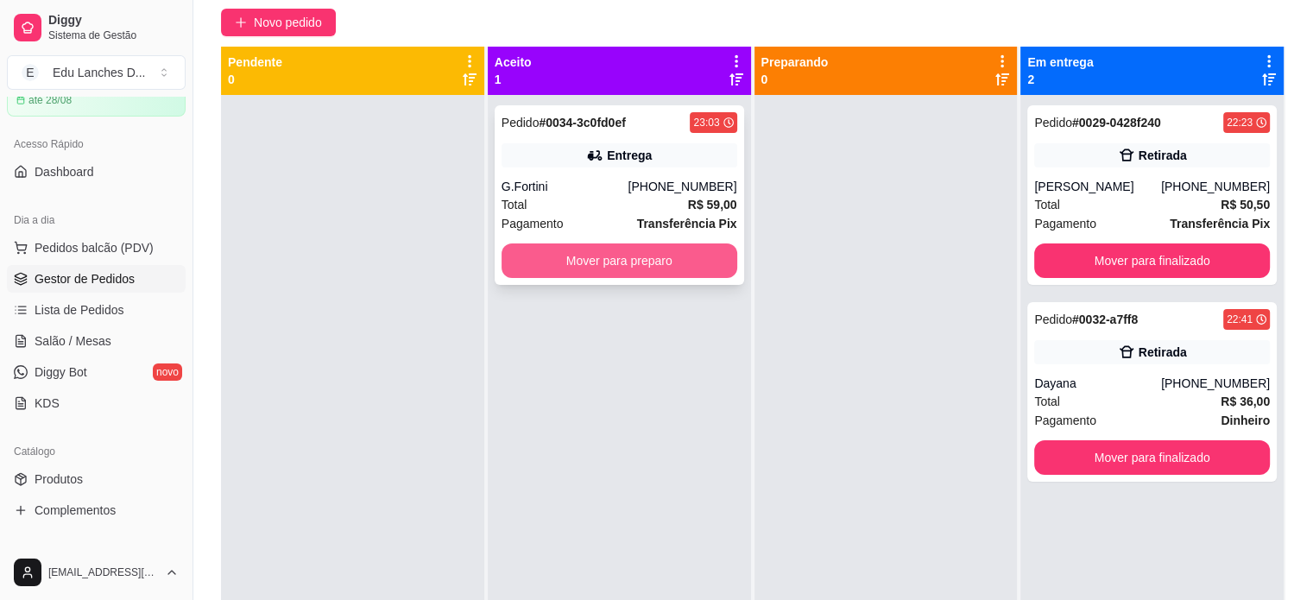
click at [587, 258] on button "Mover para preparo" at bounding box center [620, 260] width 236 height 35
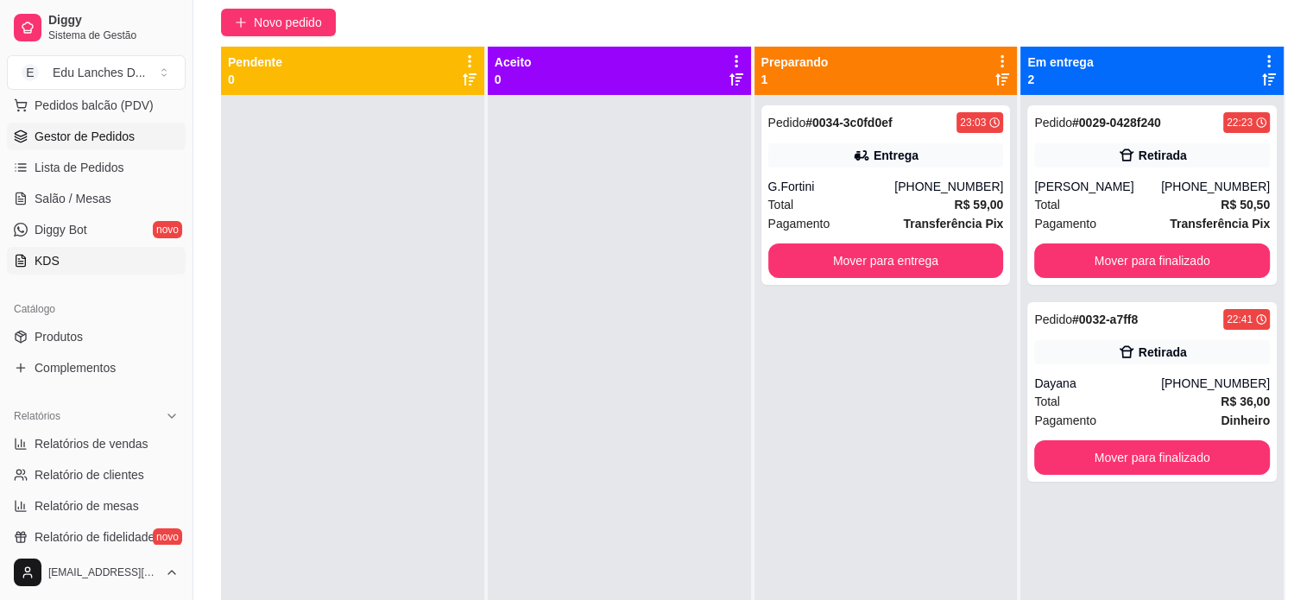
scroll to position [642, 0]
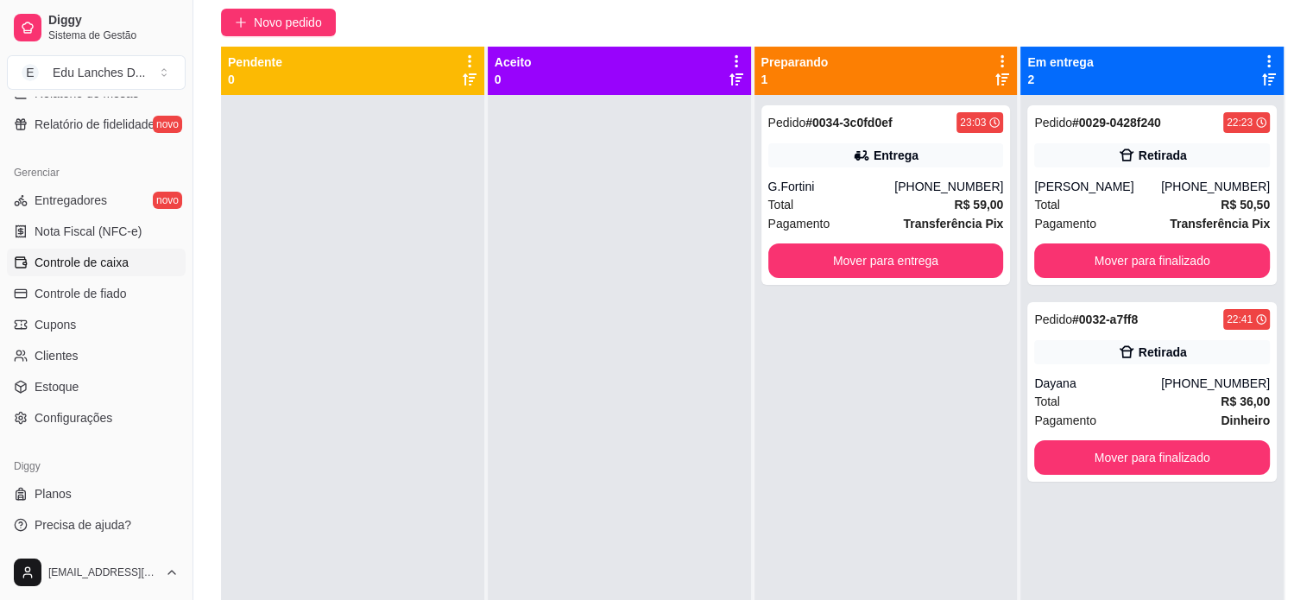
click at [93, 274] on link "Controle de caixa" at bounding box center [96, 263] width 179 height 28
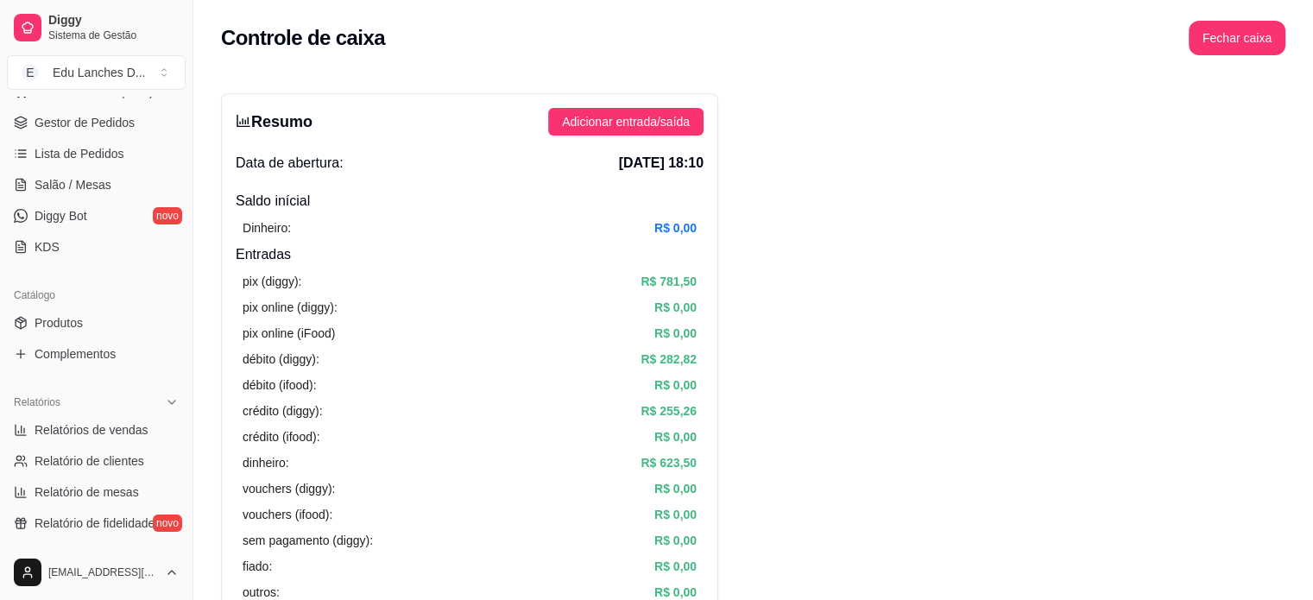
scroll to position [210, 0]
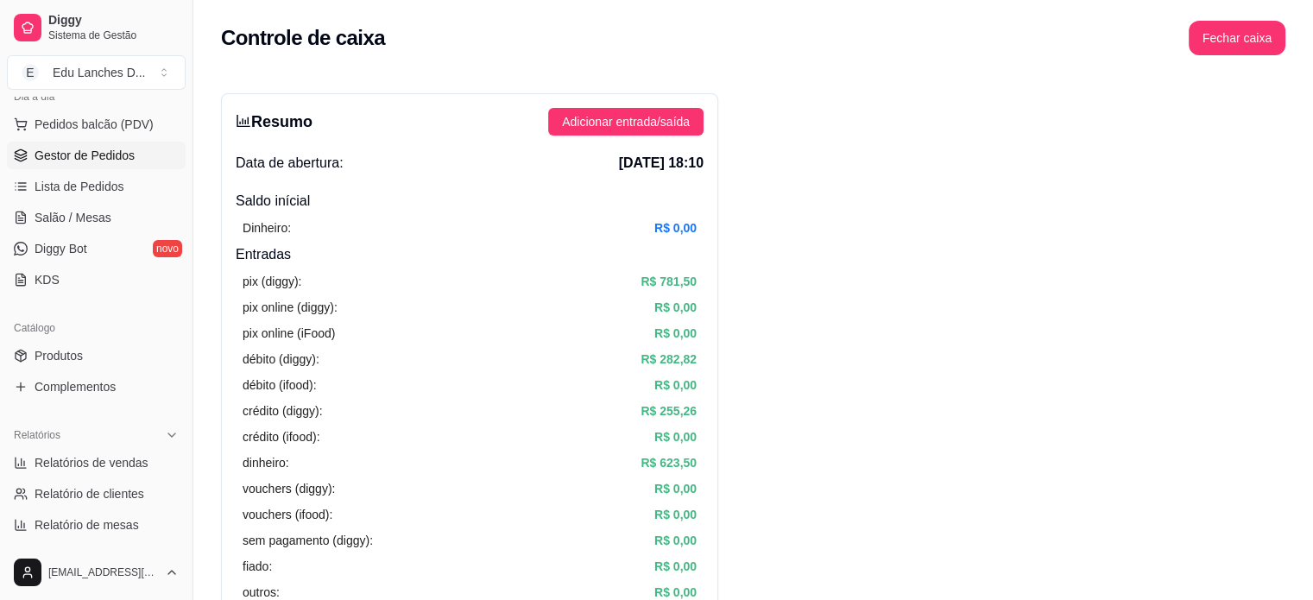
click at [82, 157] on span "Gestor de Pedidos" at bounding box center [85, 155] width 100 height 17
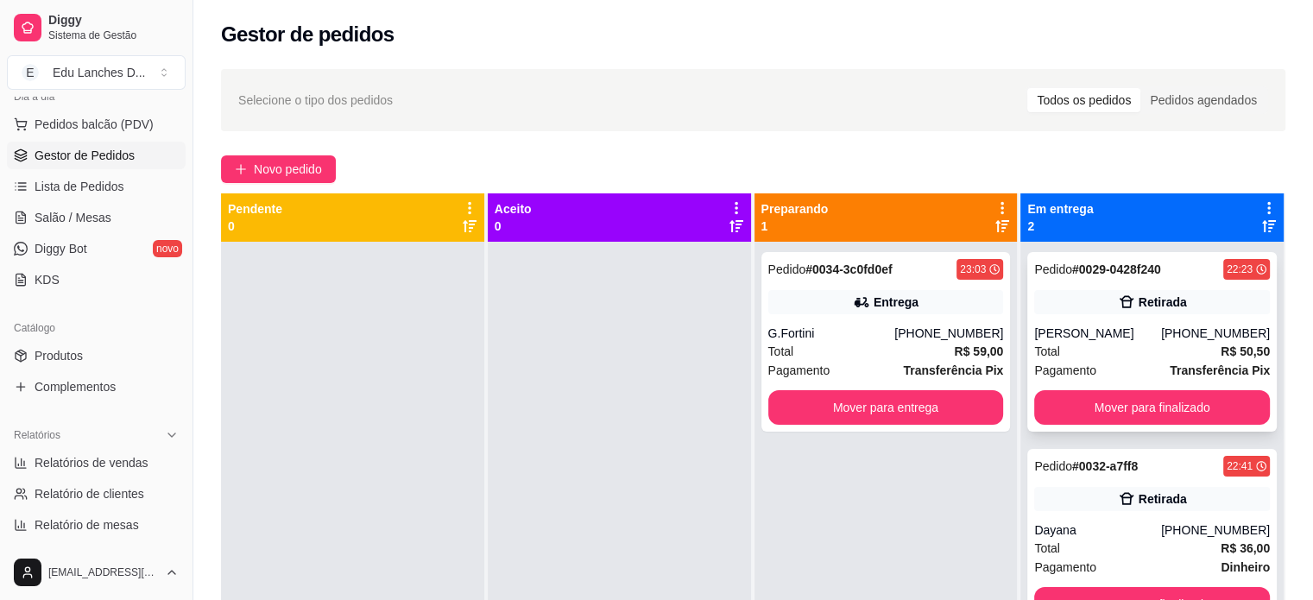
scroll to position [48, 0]
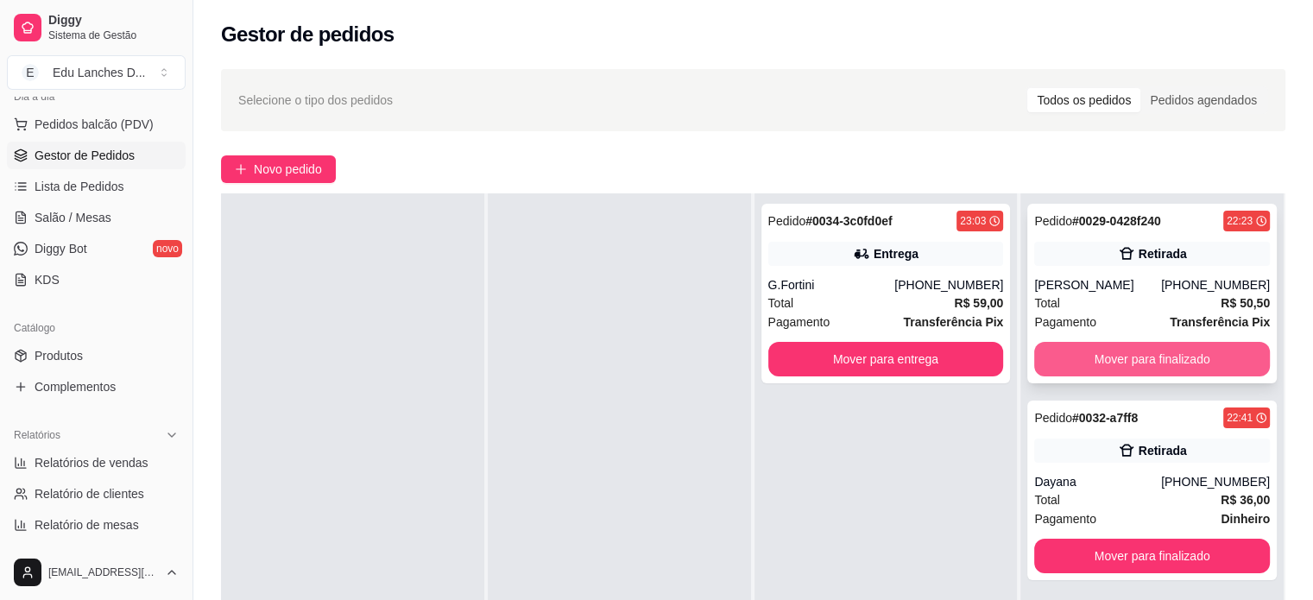
click at [1152, 353] on button "Mover para finalizado" at bounding box center [1152, 359] width 236 height 35
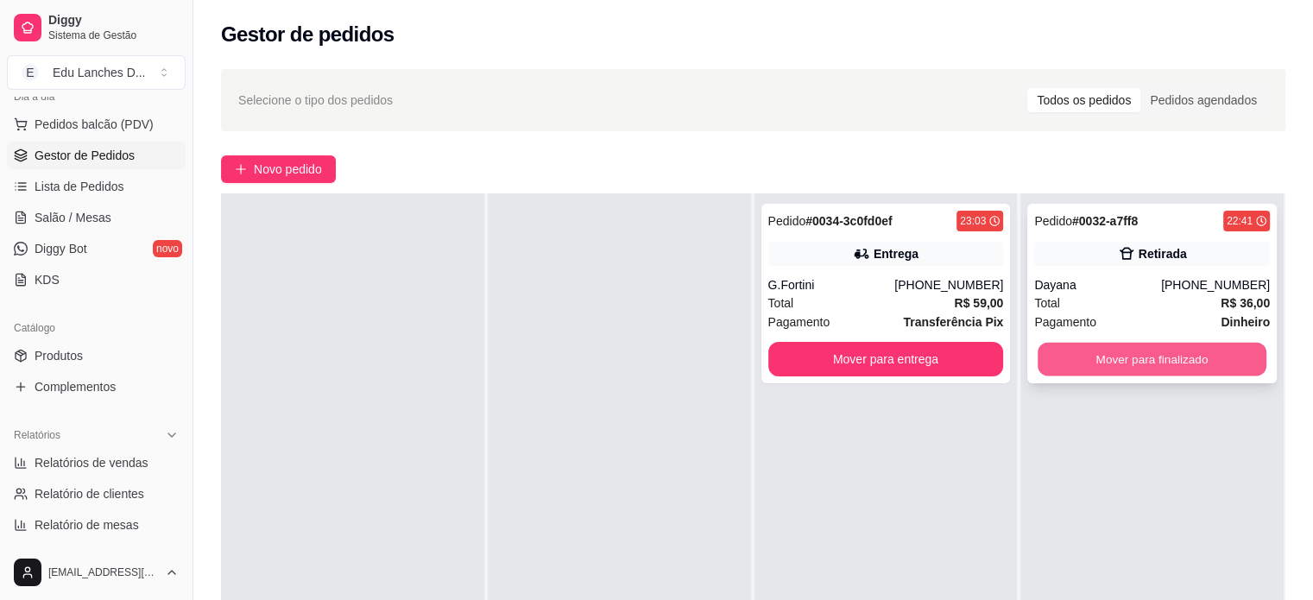
click at [1151, 357] on button "Mover para finalizado" at bounding box center [1152, 360] width 229 height 34
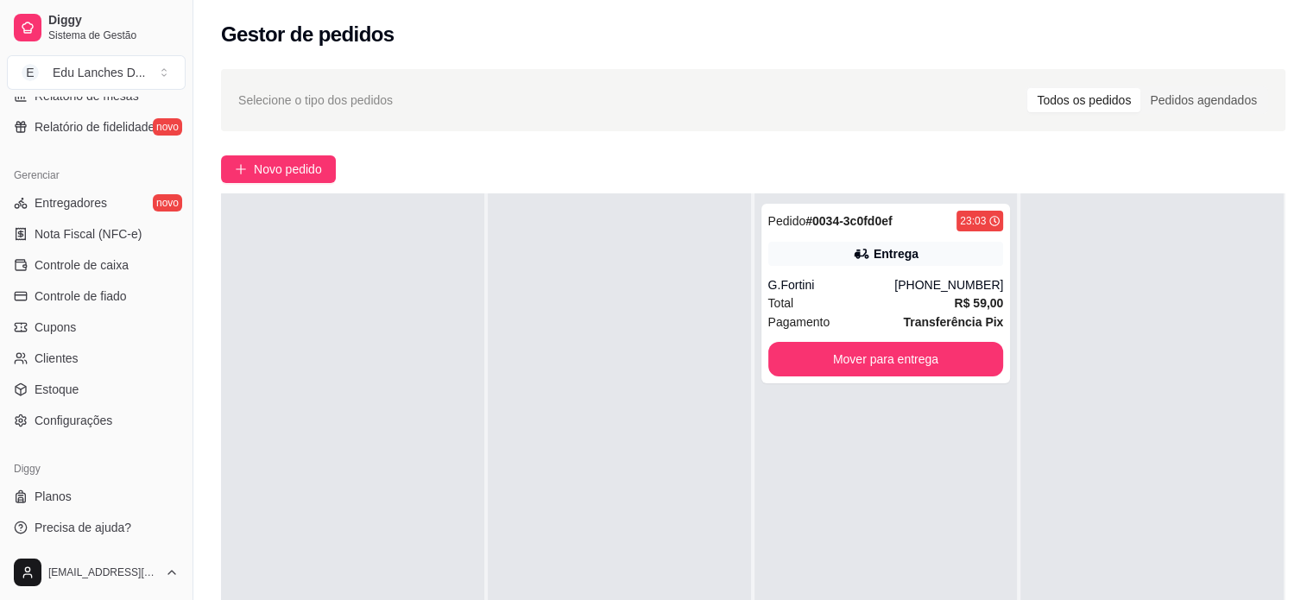
scroll to position [642, 0]
click at [81, 268] on span "Controle de caixa" at bounding box center [82, 262] width 94 height 17
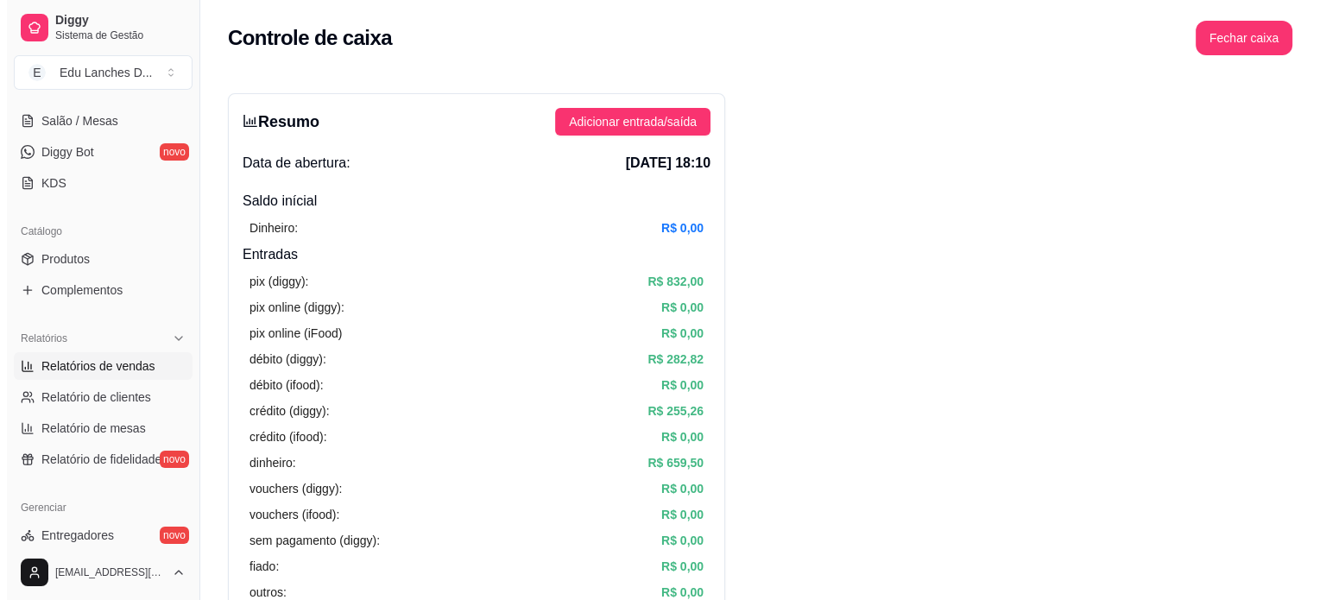
scroll to position [123, 0]
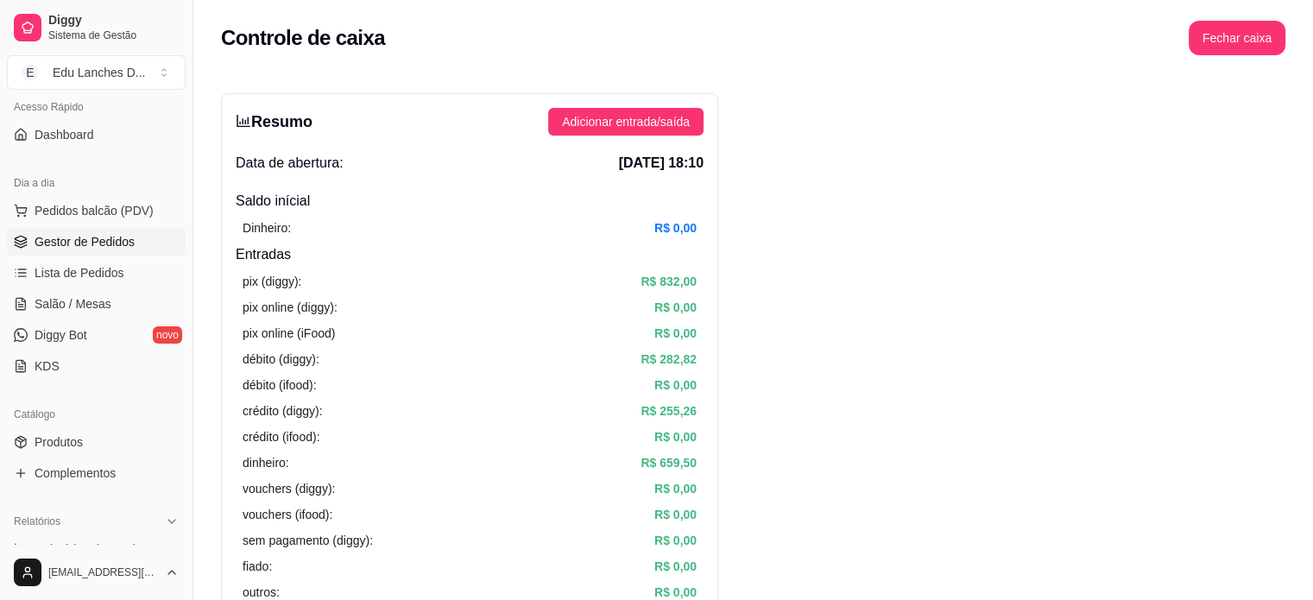
click at [93, 237] on span "Gestor de Pedidos" at bounding box center [85, 241] width 100 height 17
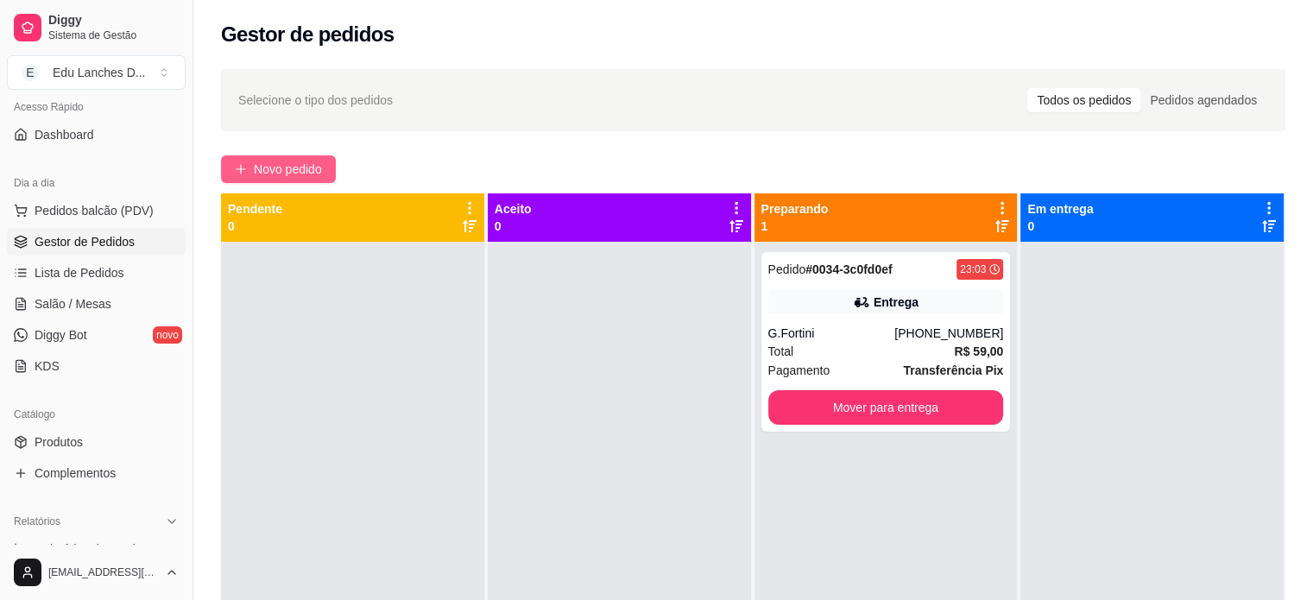
click at [278, 165] on span "Novo pedido" at bounding box center [288, 169] width 68 height 19
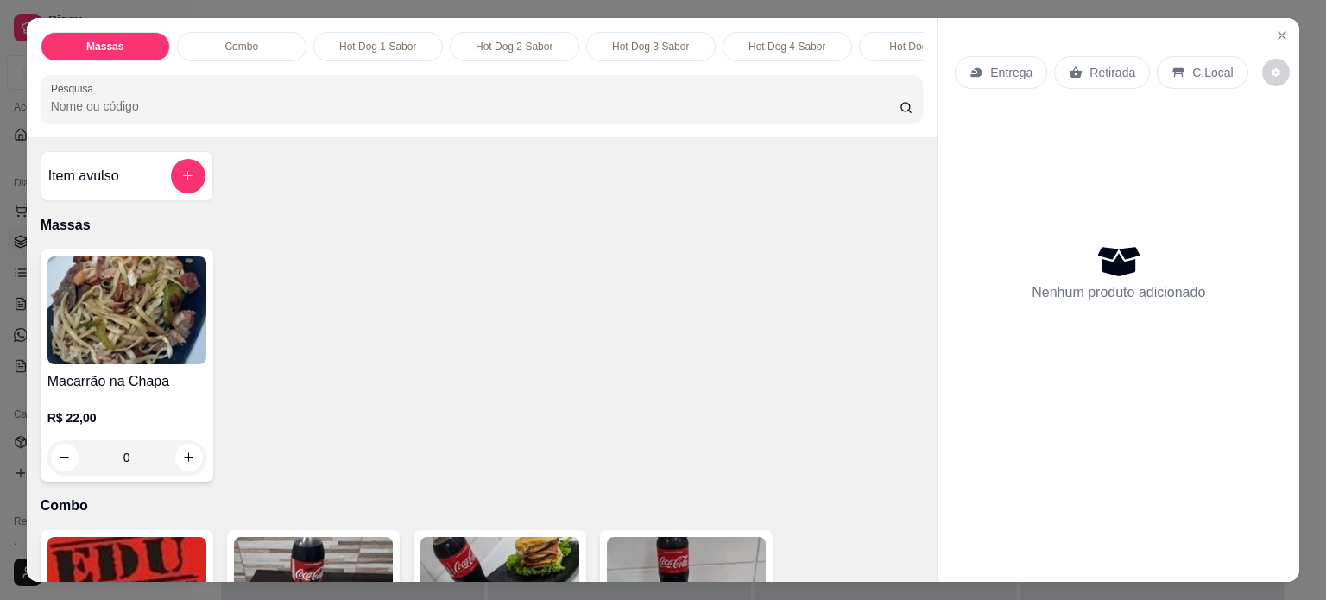
click at [1099, 64] on p "Retirada" at bounding box center [1113, 72] width 46 height 17
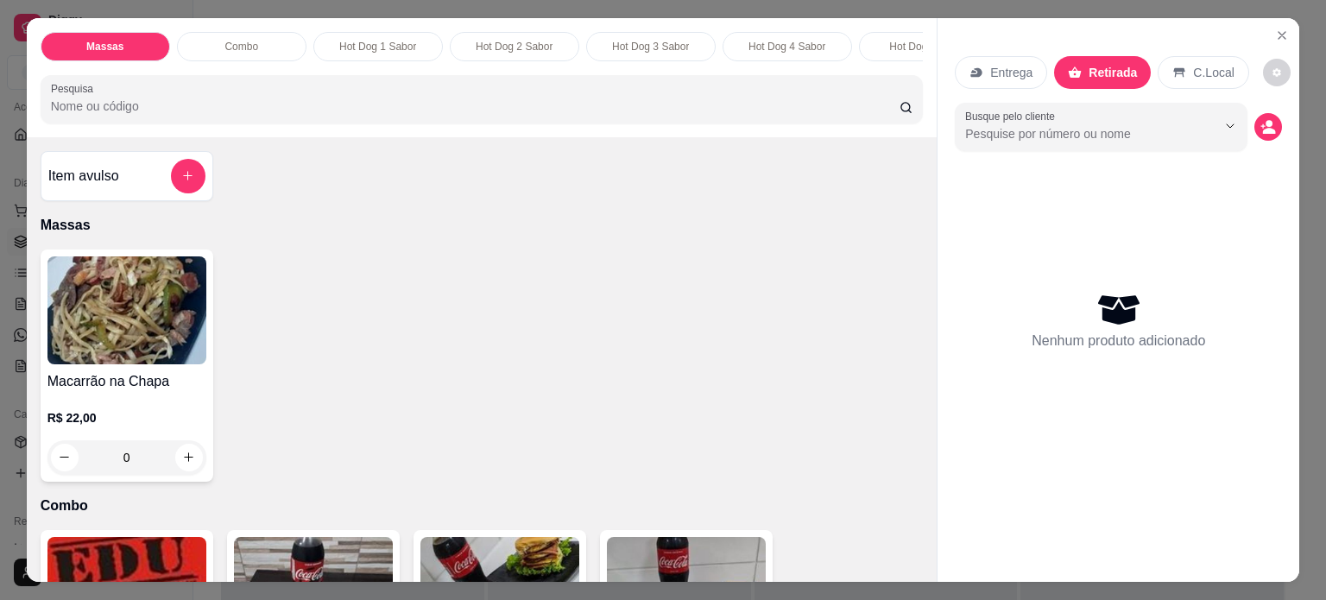
click at [1000, 64] on p "Entrega" at bounding box center [1011, 72] width 42 height 17
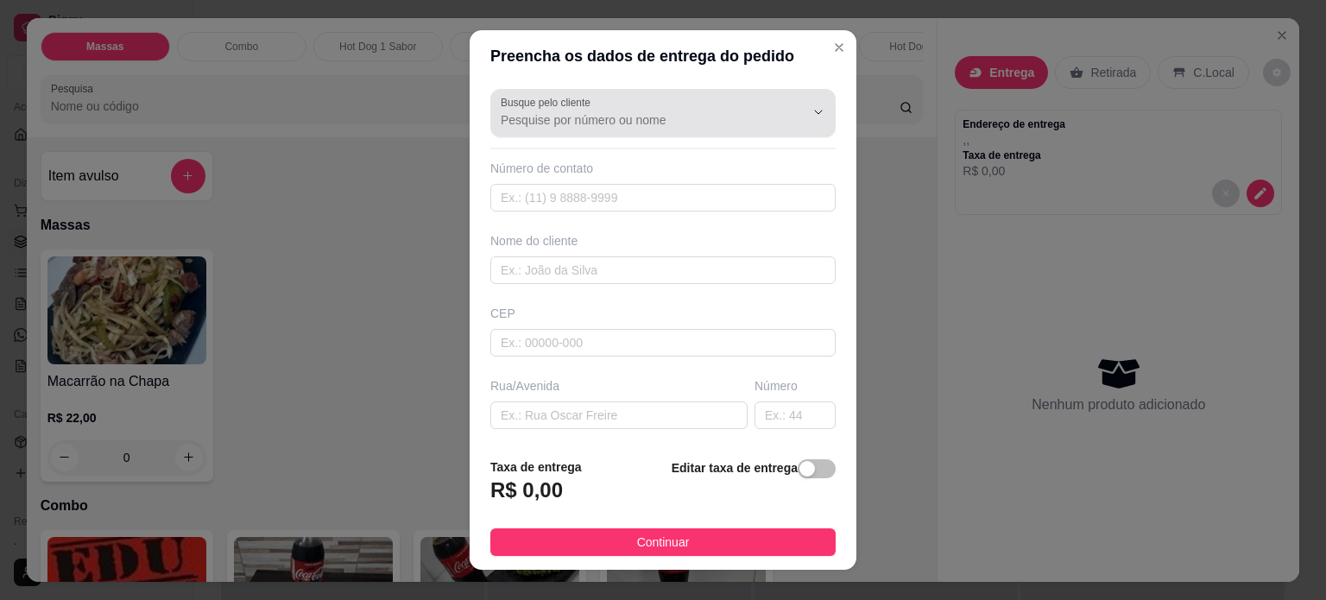
click at [613, 122] on input "Busque pelo cliente" at bounding box center [639, 119] width 276 height 17
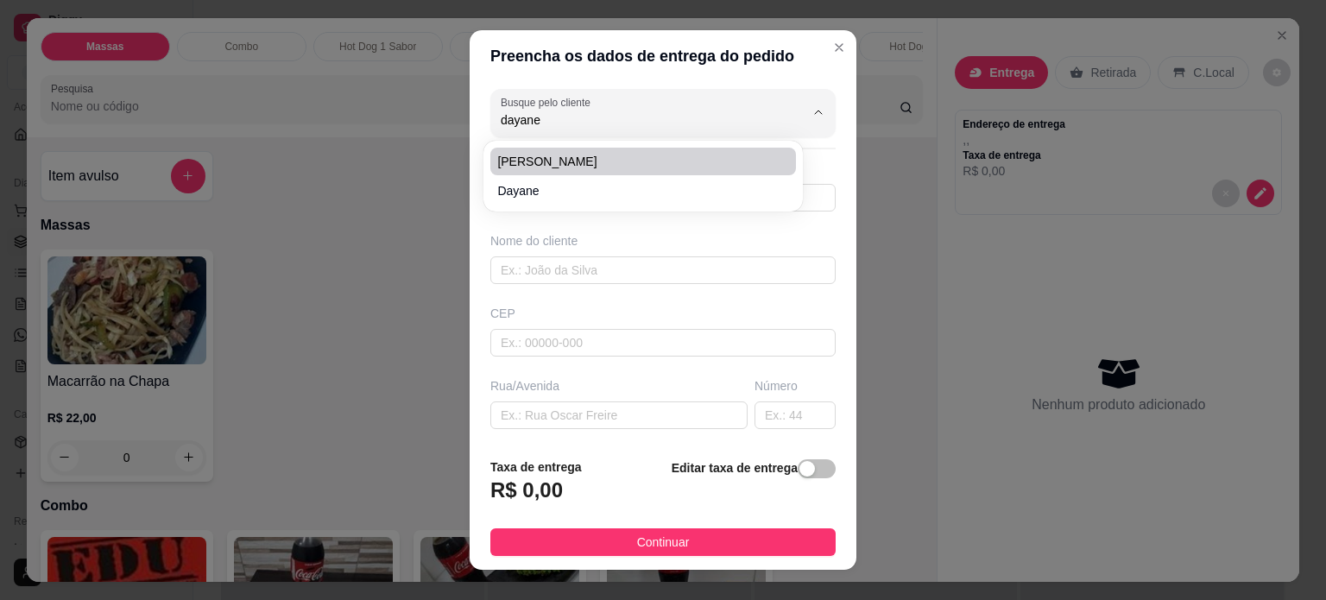
click at [573, 158] on span "[PERSON_NAME]" at bounding box center [634, 161] width 275 height 17
type input "[PERSON_NAME]"
type input "32998396398"
type input "[PERSON_NAME]"
type input "Rua Deputado [PERSON_NAME]"
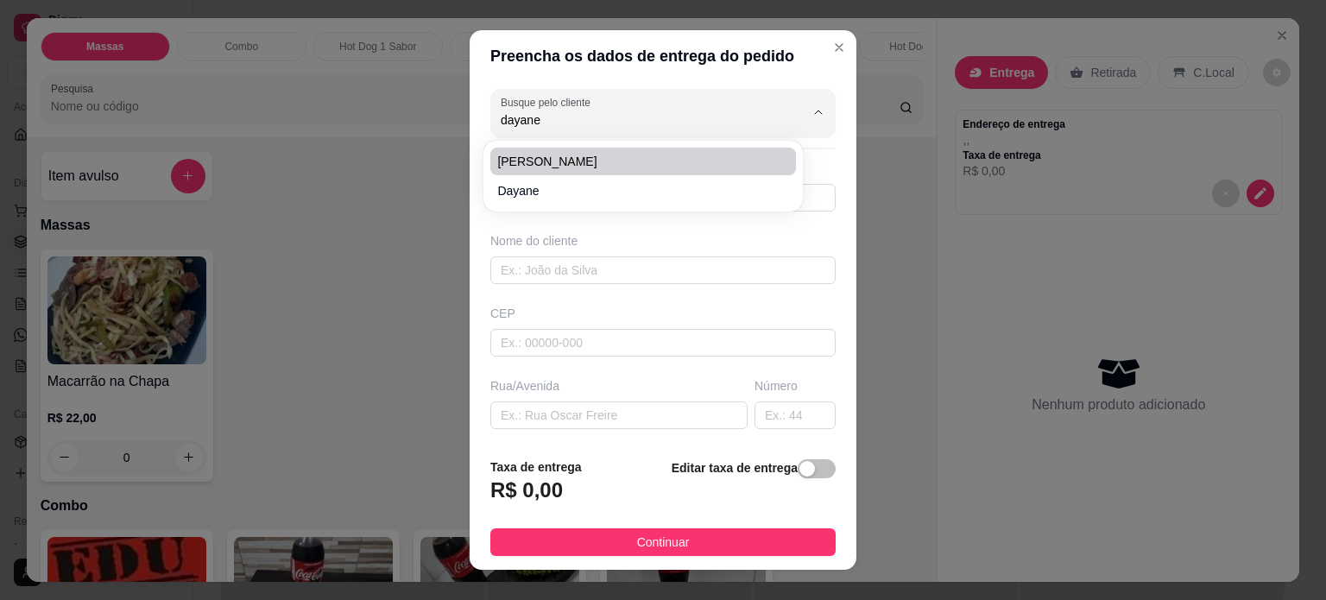
type input "214"
type input "RUA SEM SAIDA, DEPOIS DO BAR DO TATÃO"
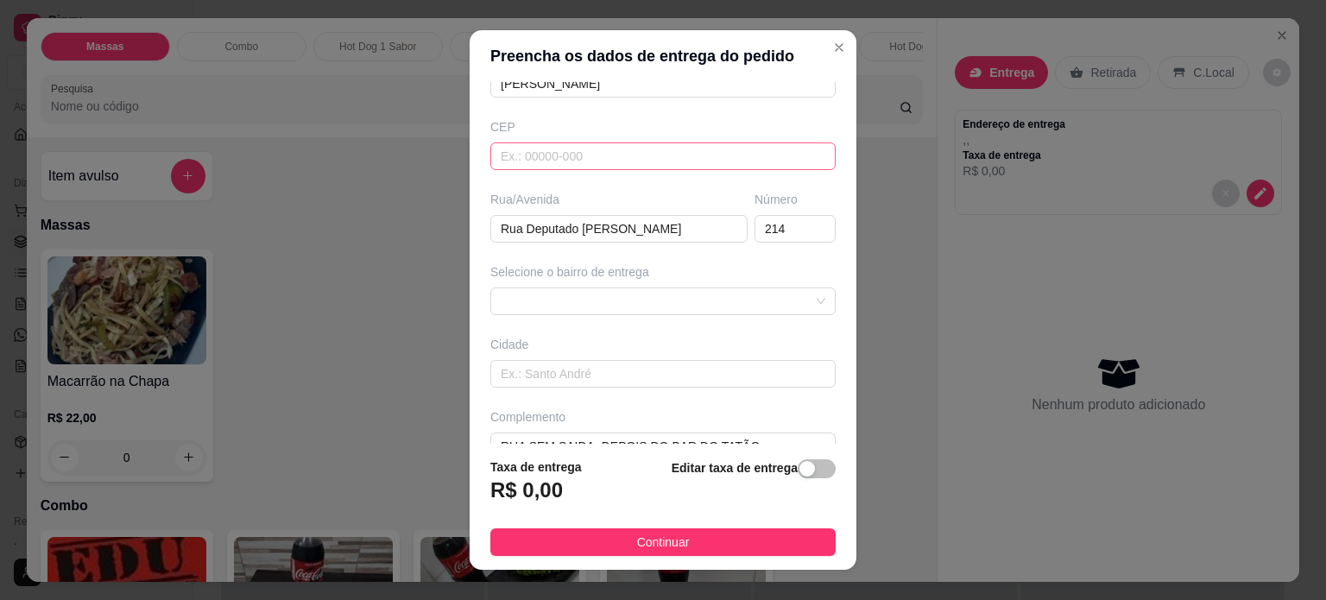
scroll to position [217, 0]
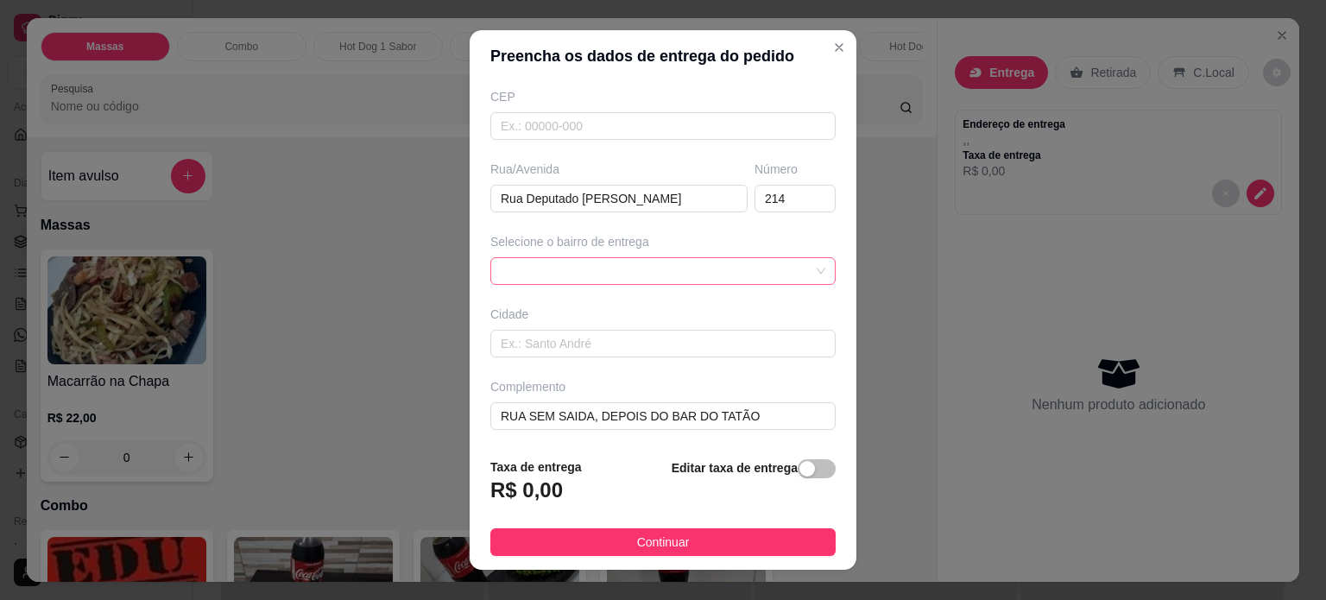
click at [631, 262] on div at bounding box center [662, 271] width 345 height 28
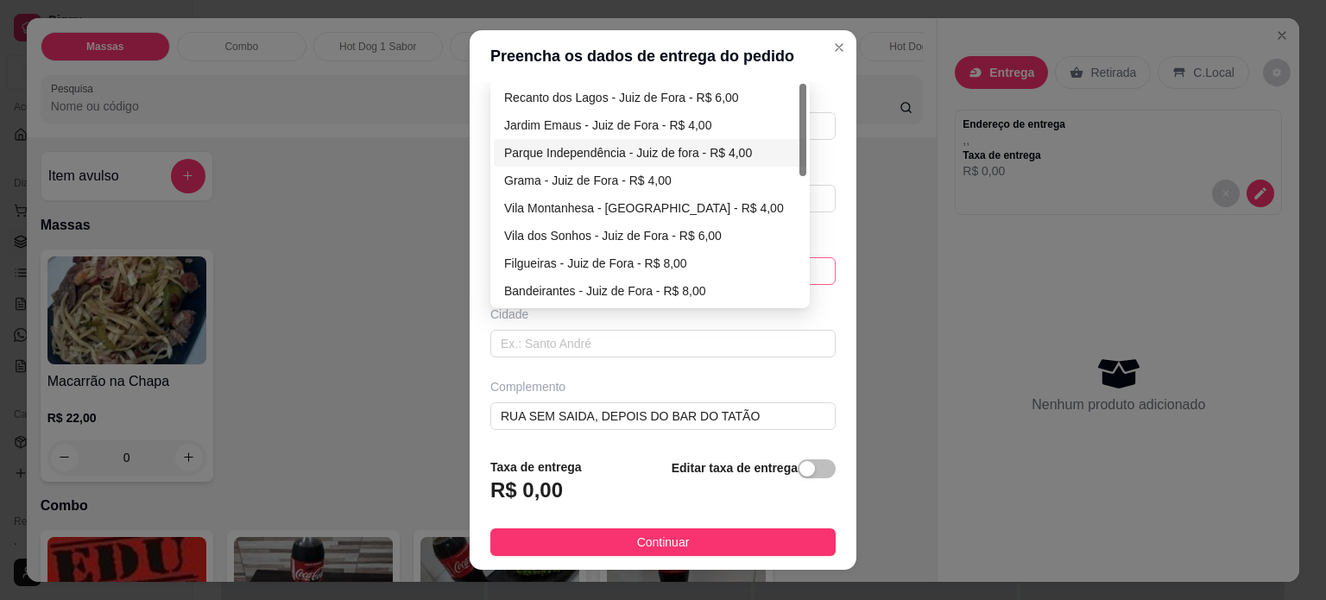
type input "[PERSON_NAME]"
click at [589, 148] on div "Parque Independência - Juiz de fora - R$ 4,00" at bounding box center [650, 152] width 292 height 19
type input "Juiz de fora"
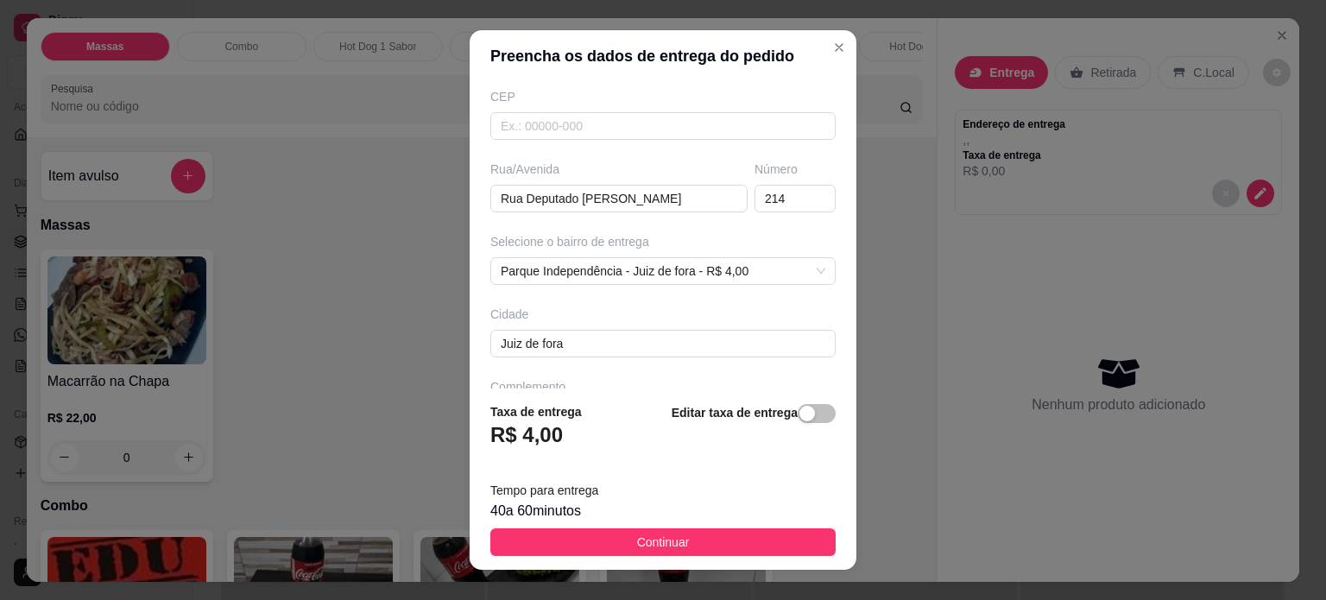
drag, startPoint x: 646, startPoint y: 545, endPoint x: 695, endPoint y: 501, distance: 66.0
click at [646, 545] on span "Continuar" at bounding box center [663, 542] width 53 height 19
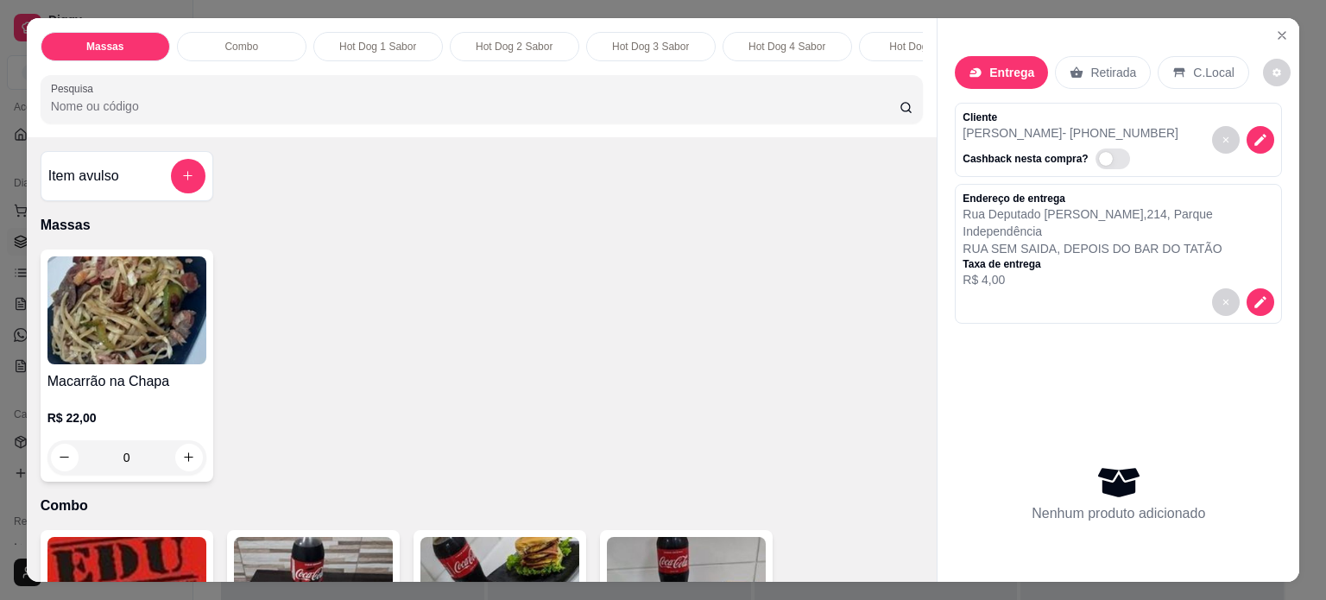
click at [1102, 66] on p "Retirada" at bounding box center [1113, 72] width 46 height 17
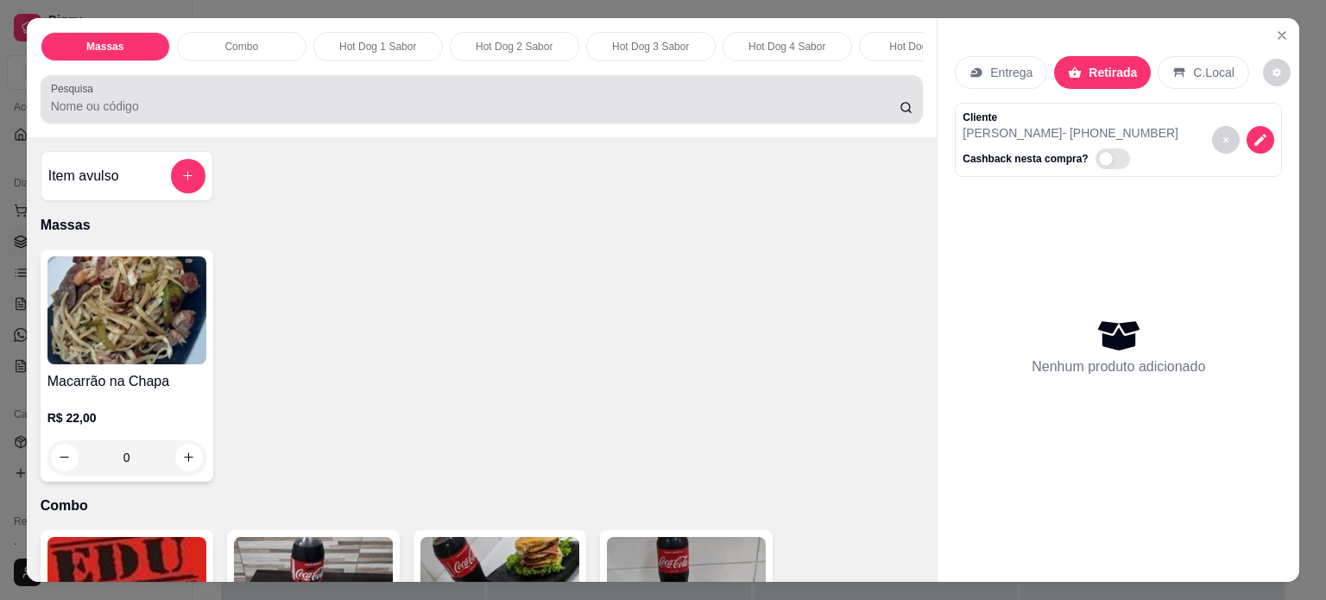
click at [302, 98] on div at bounding box center [482, 99] width 863 height 35
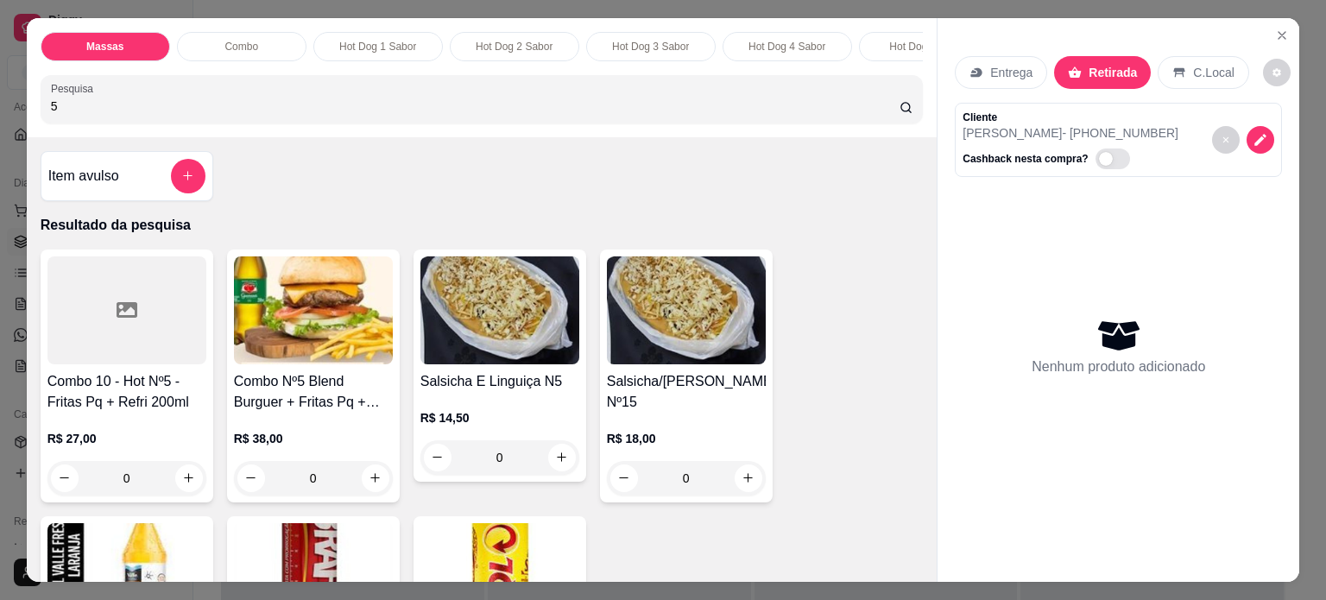
type input "5"
click at [553, 463] on div "0" at bounding box center [499, 457] width 159 height 35
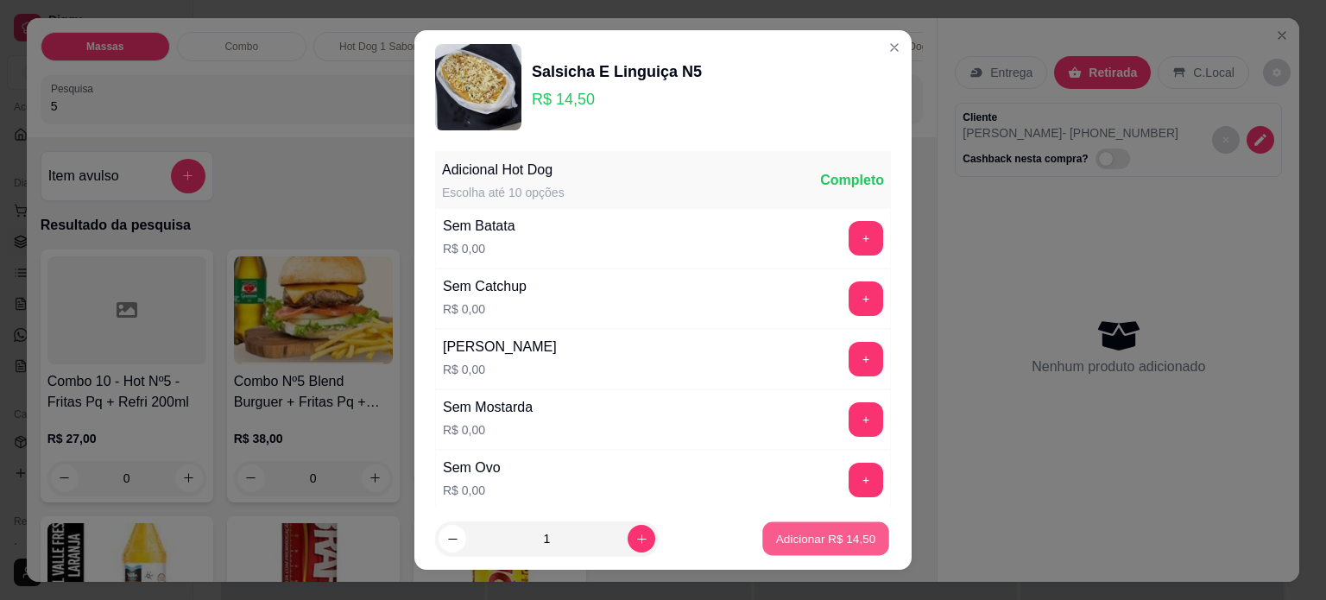
click at [810, 539] on p "Adicionar R$ 14,50" at bounding box center [826, 539] width 100 height 16
type input "1"
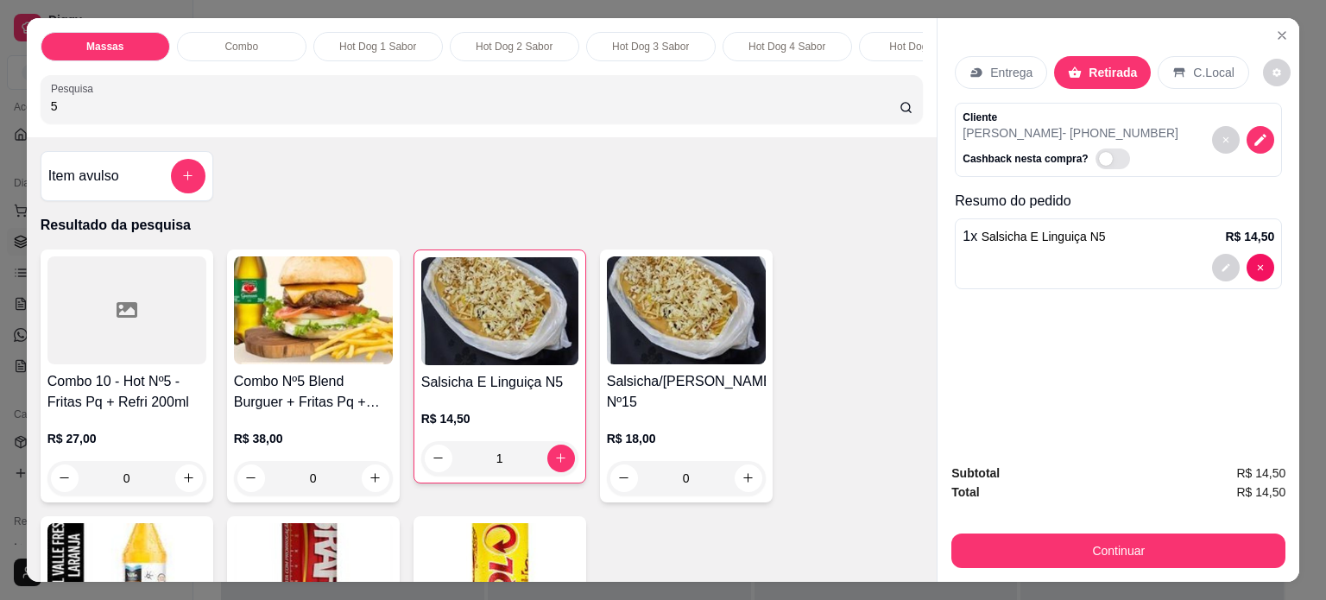
drag, startPoint x: 70, startPoint y: 116, endPoint x: 0, endPoint y: 114, distance: 70.0
click at [0, 114] on div "Massas Combo Hot Dog 1 Sabor Hot Dog 2 Sabor Hot Dog 3 Sabor Hot Dog 4 Sabor Ho…" at bounding box center [663, 300] width 1326 height 600
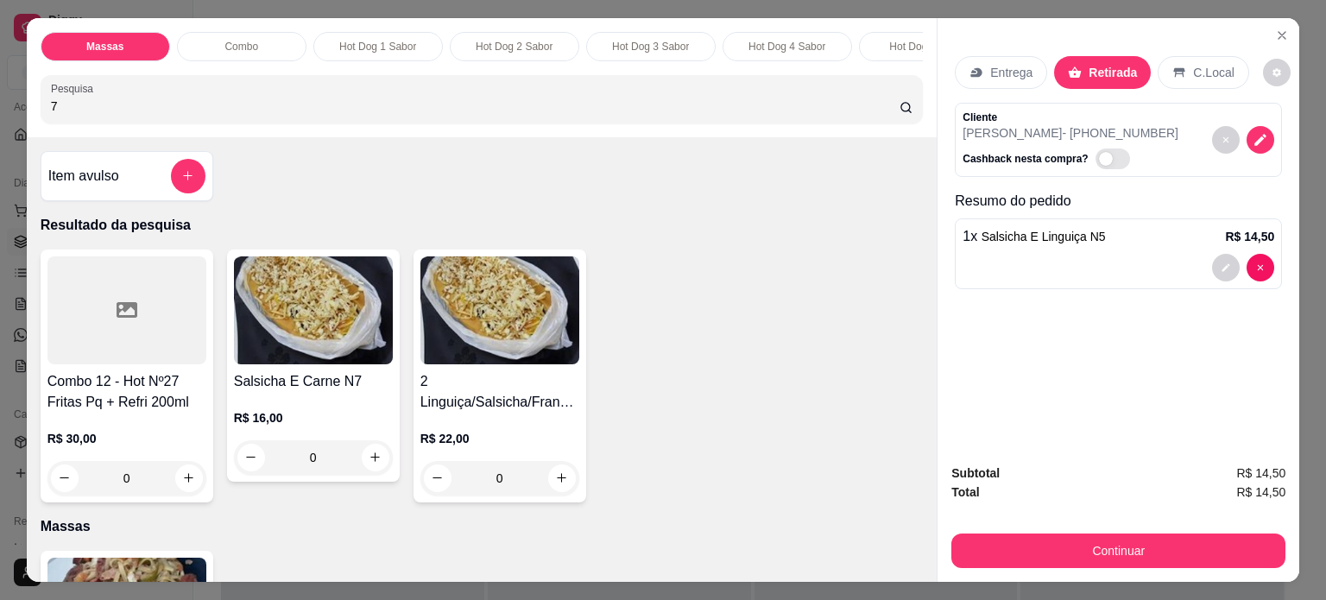
click at [369, 466] on div "0" at bounding box center [313, 457] width 159 height 35
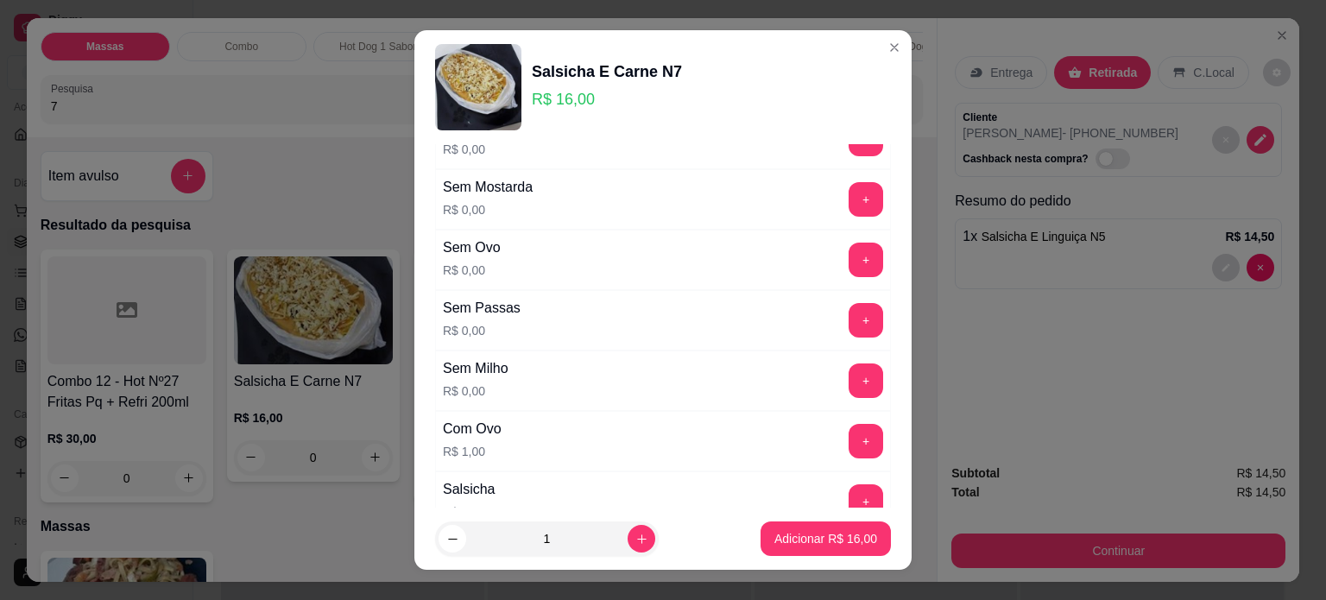
scroll to position [259, 0]
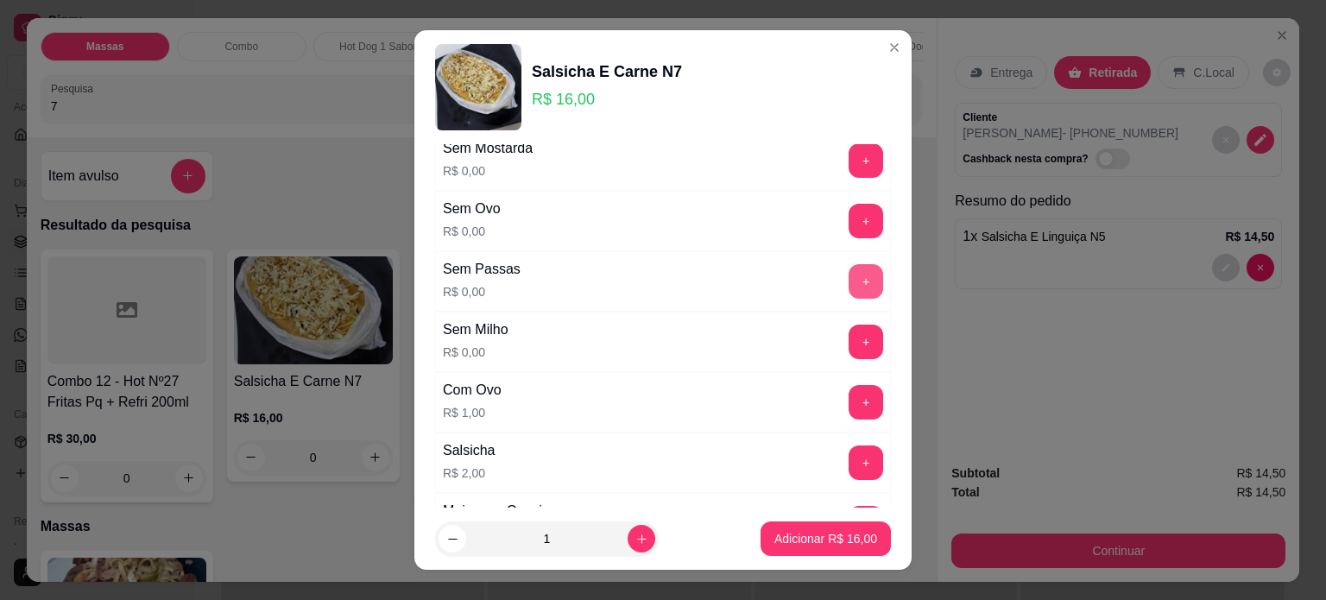
click at [849, 279] on button "+" at bounding box center [866, 281] width 35 height 35
click at [805, 536] on p "Adicionar R$ 16,00" at bounding box center [825, 538] width 103 height 17
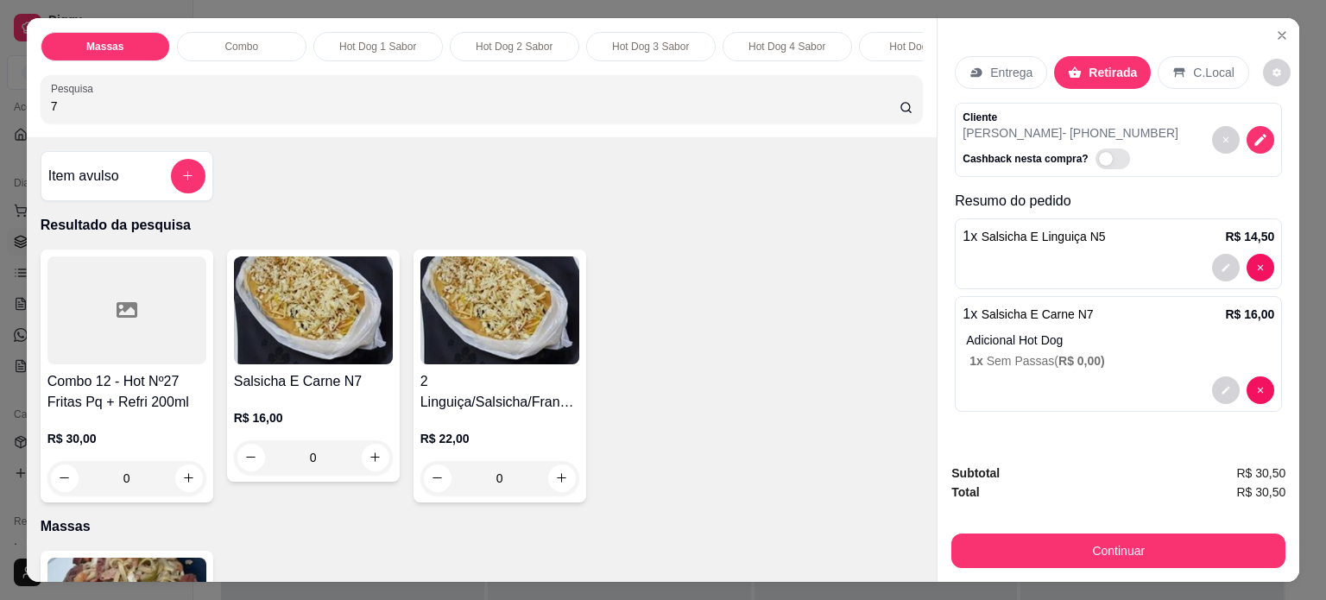
drag, startPoint x: 123, startPoint y: 120, endPoint x: 0, endPoint y: 131, distance: 123.1
click at [0, 131] on div "Massas Combo Hot Dog 1 Sabor Hot Dog 2 Sabor Hot Dog 3 Sabor Hot Dog 4 Sabor Ho…" at bounding box center [663, 300] width 1326 height 600
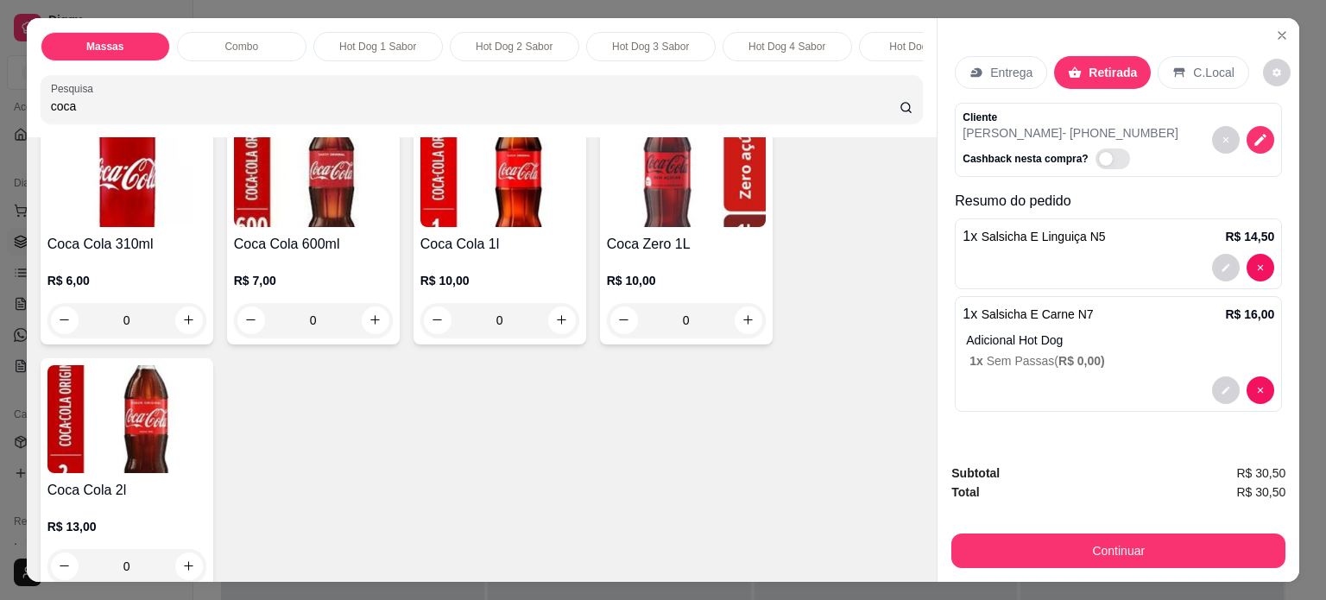
scroll to position [432, 0]
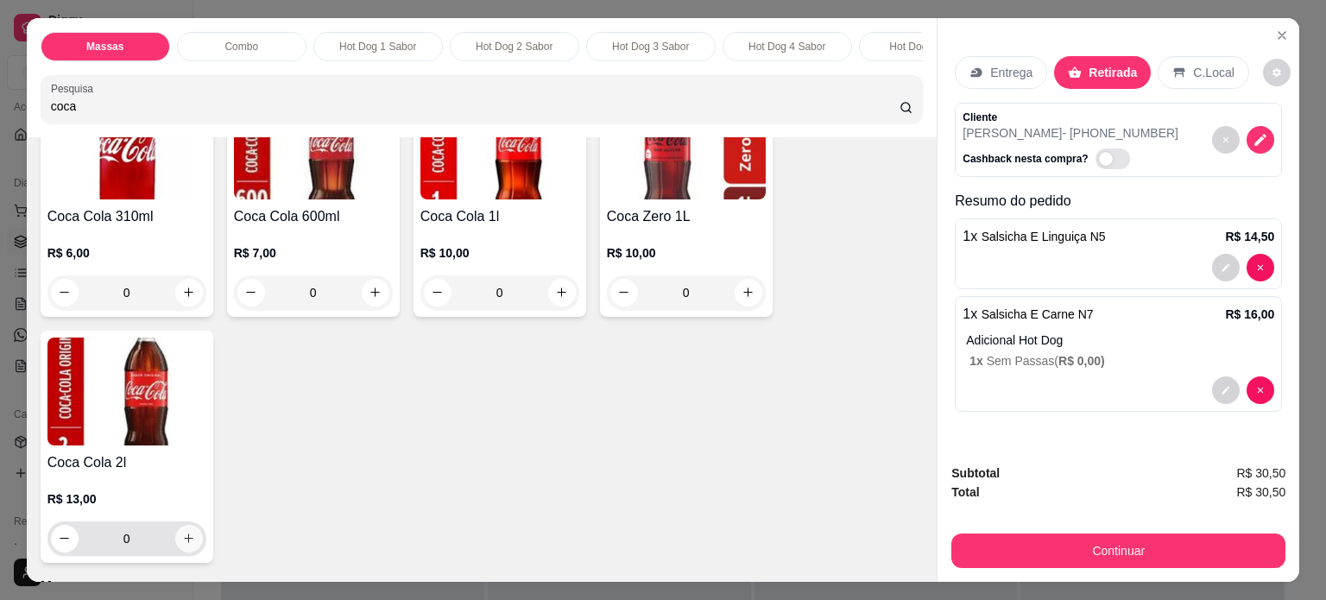
type input "coca"
click at [182, 538] on icon "increase-product-quantity" at bounding box center [188, 538] width 13 height 13
type input "1"
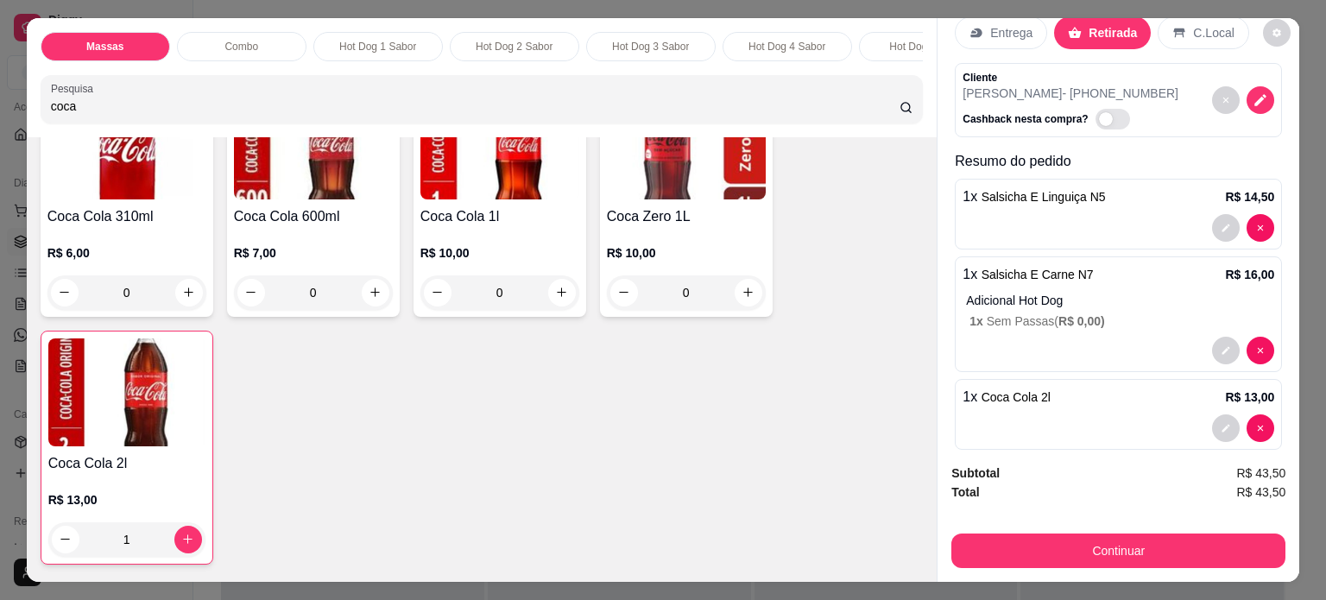
scroll to position [61, 0]
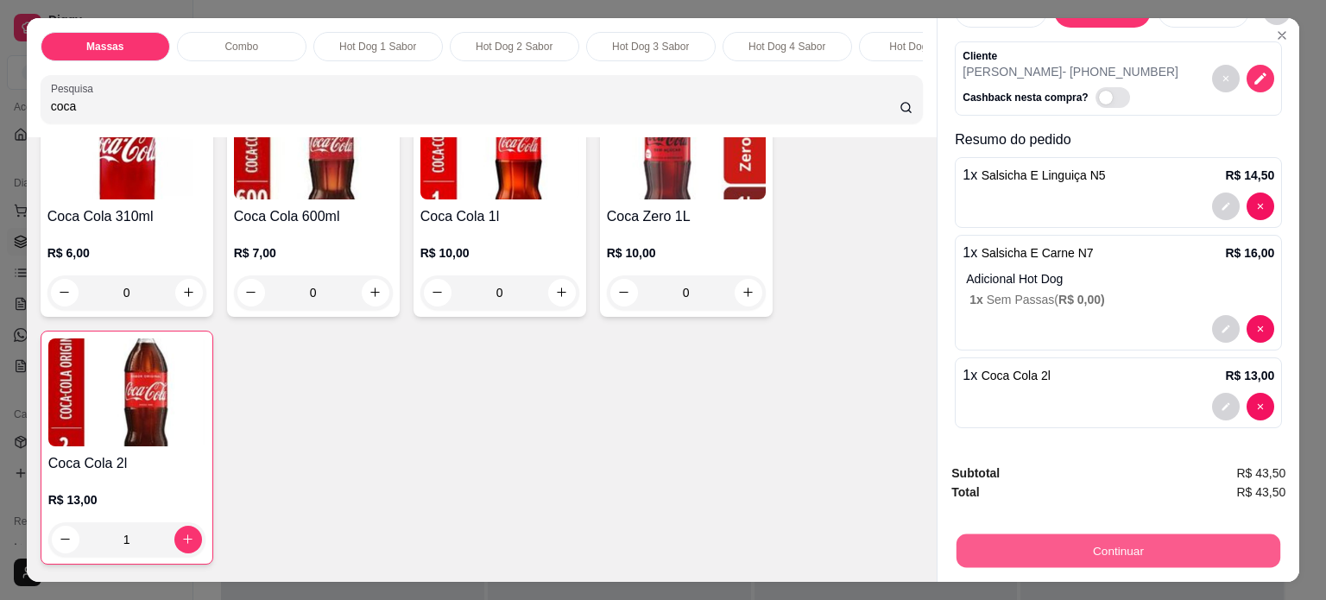
click at [1105, 534] on button "Continuar" at bounding box center [1119, 551] width 324 height 34
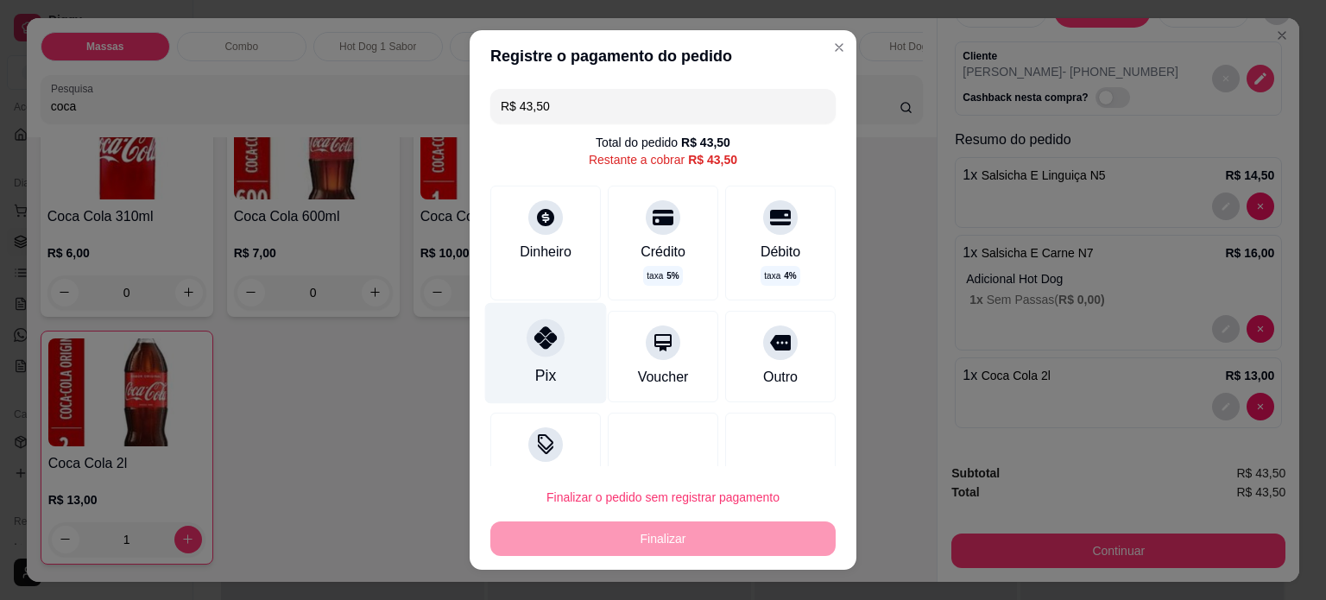
click at [537, 335] on icon at bounding box center [545, 337] width 22 height 22
type input "R$ 0,00"
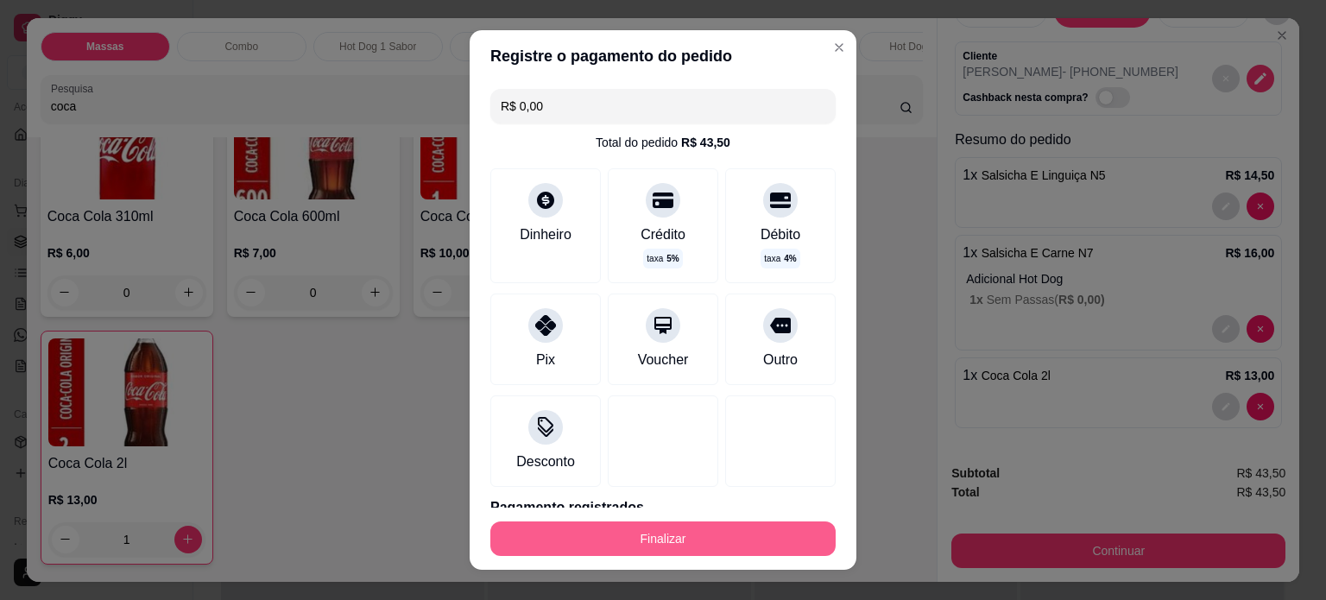
click at [658, 539] on button "Finalizar" at bounding box center [662, 539] width 345 height 35
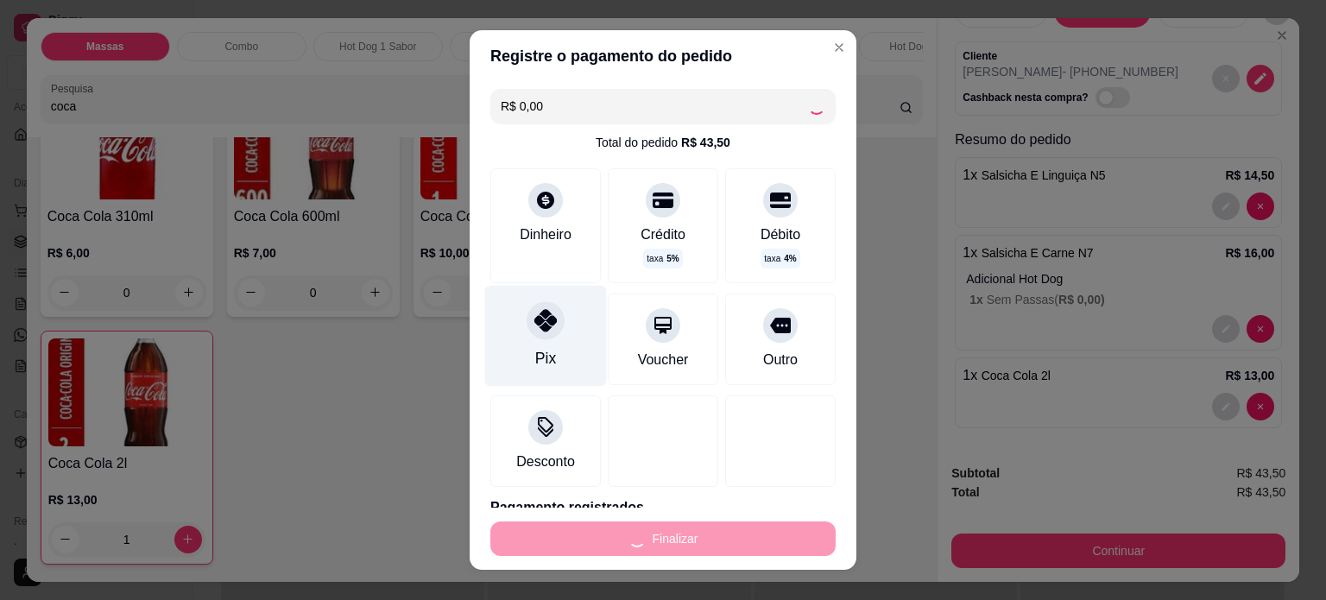
type input "0"
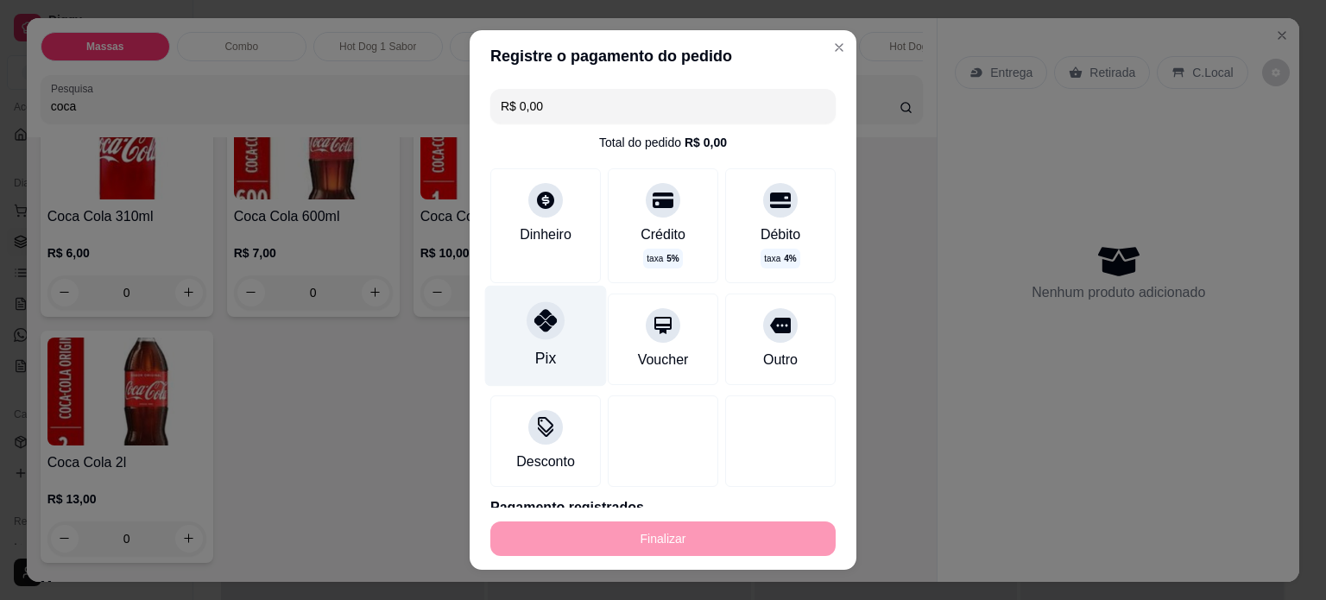
type input "-R$ 43,50"
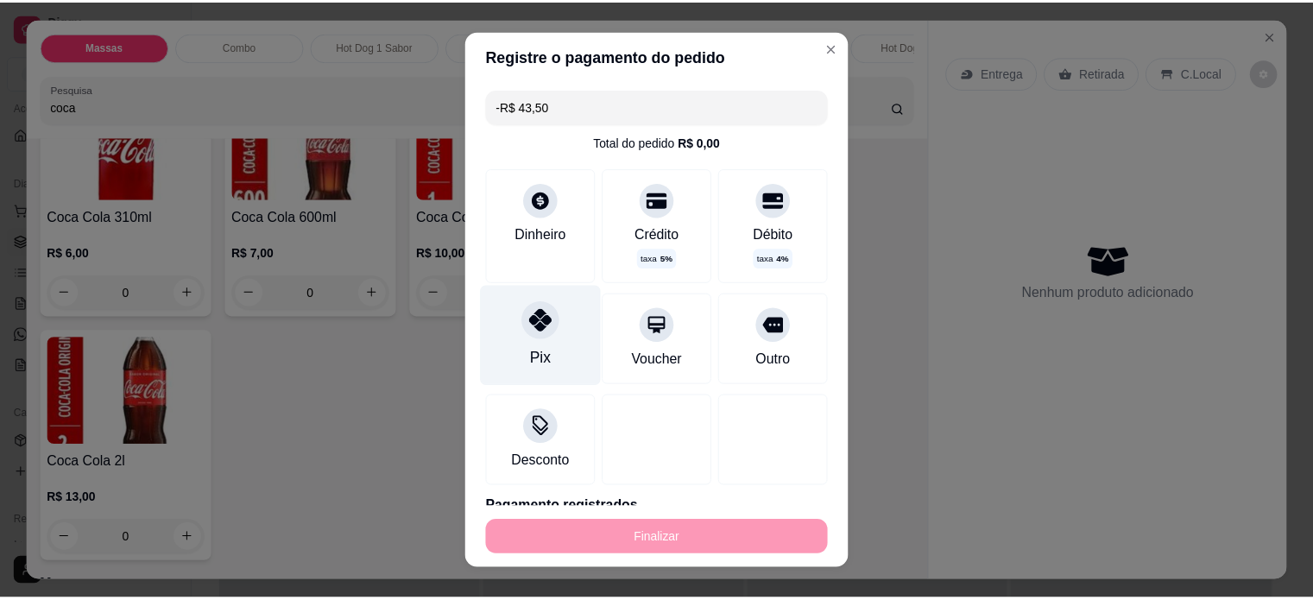
scroll to position [0, 0]
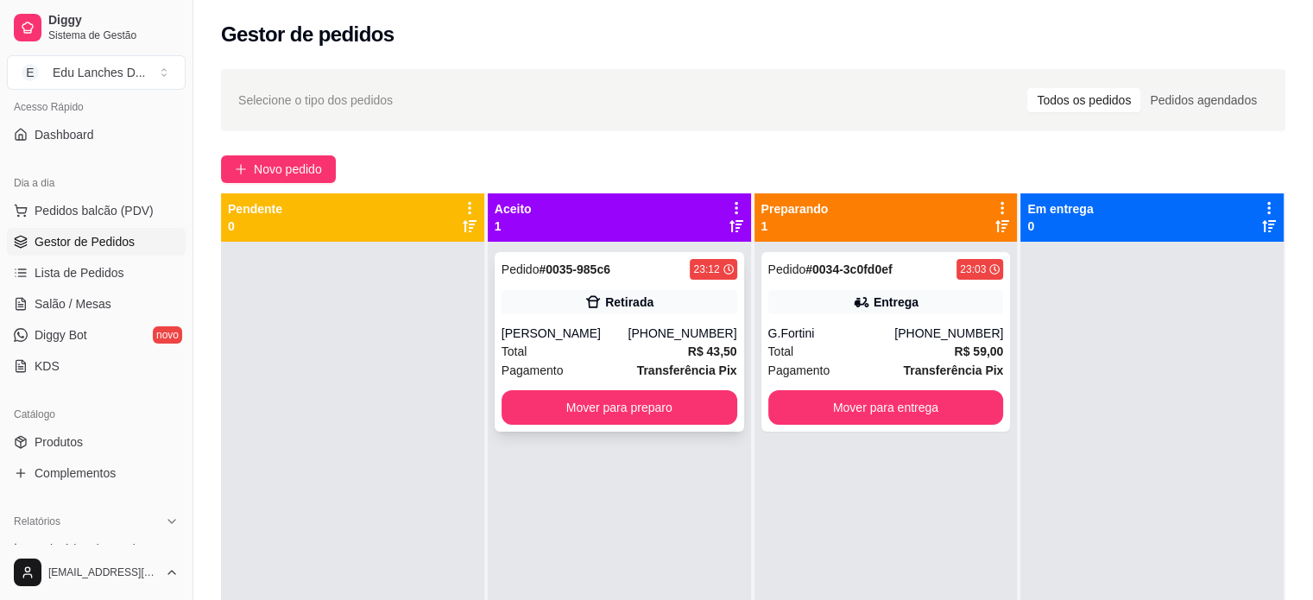
click at [601, 367] on div "Pagamento Transferência Pix" at bounding box center [620, 370] width 236 height 19
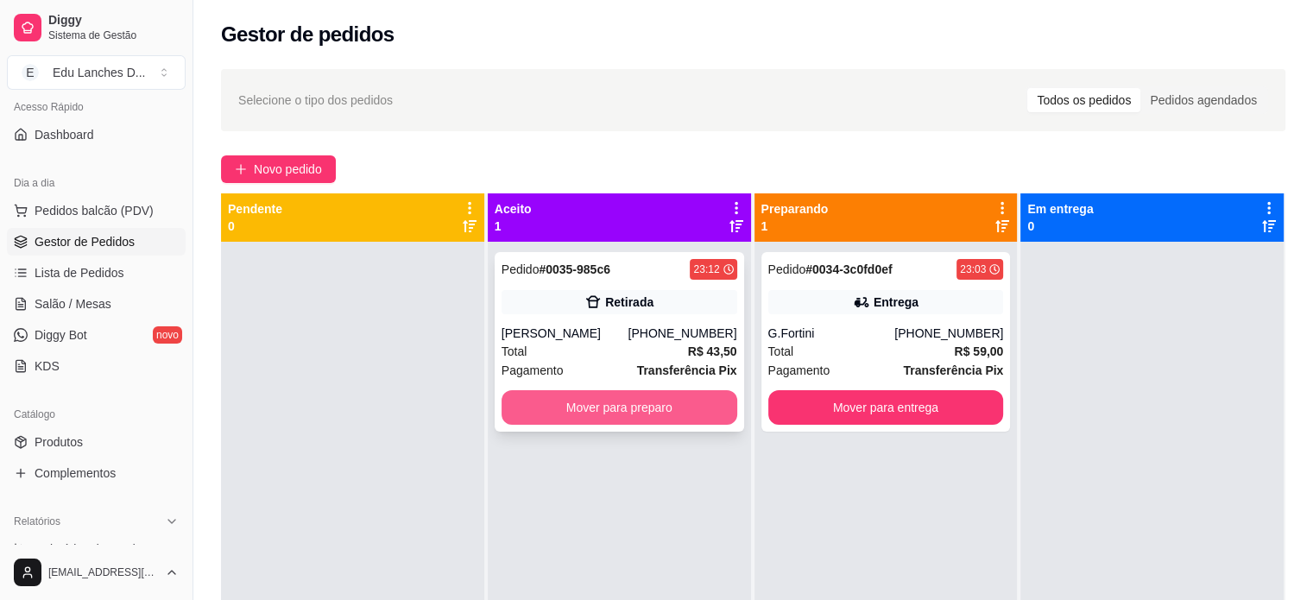
click at [656, 407] on button "Mover para preparo" at bounding box center [620, 407] width 236 height 35
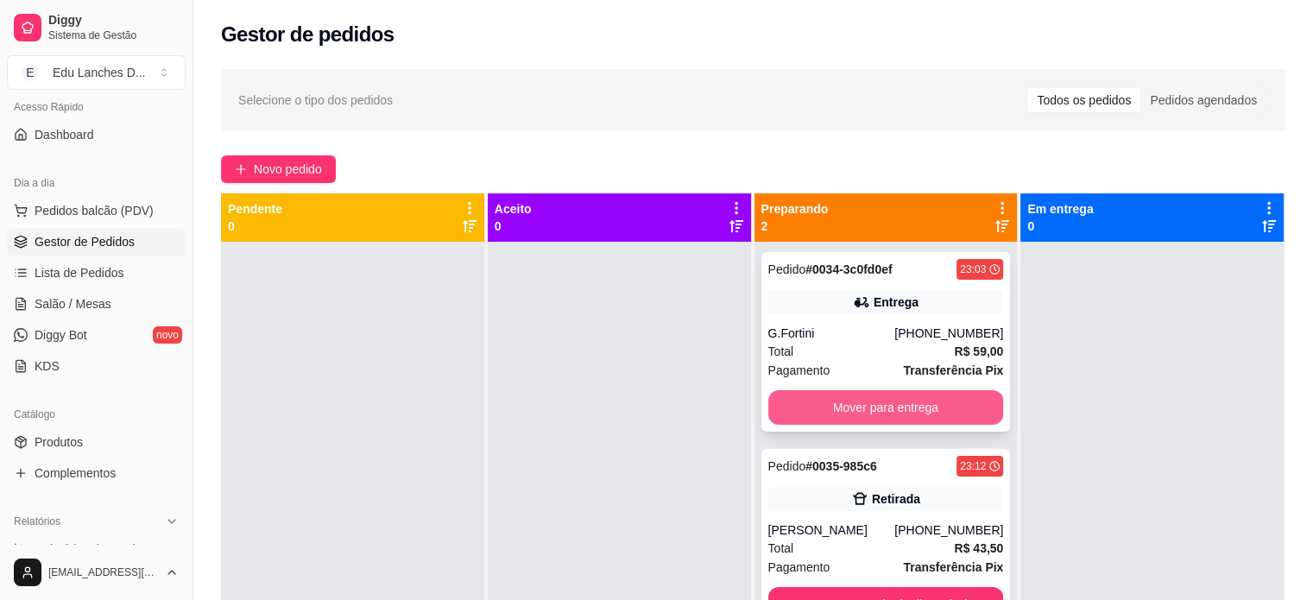
click at [819, 414] on button "Mover para entrega" at bounding box center [886, 407] width 236 height 35
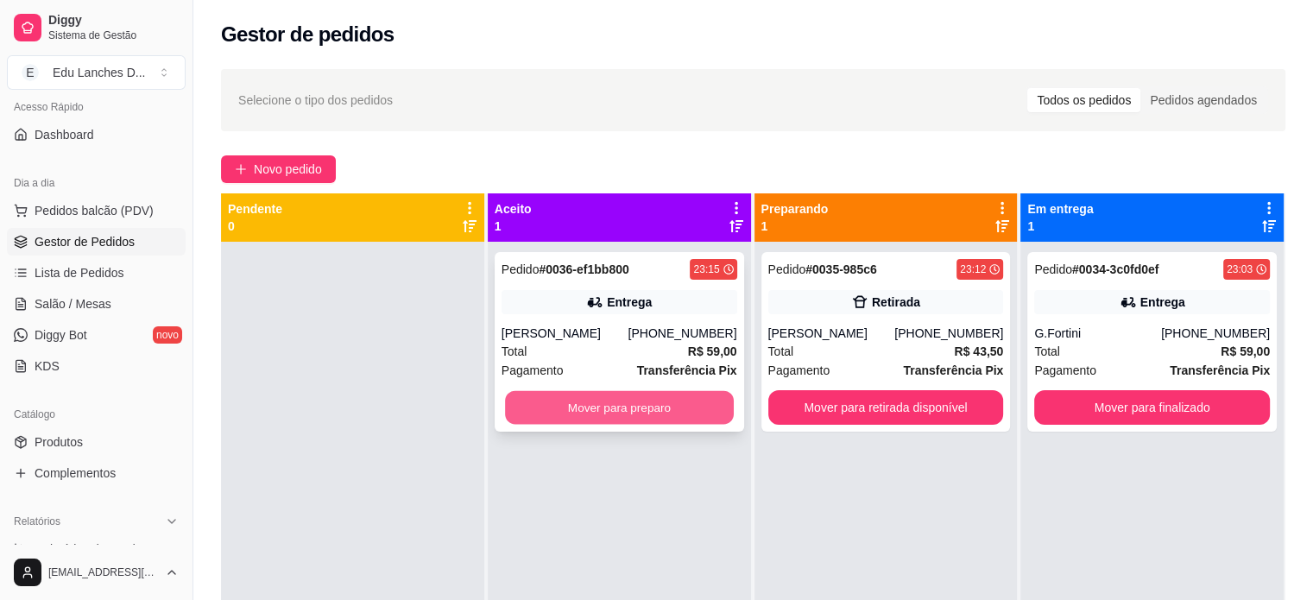
click at [687, 416] on button "Mover para preparo" at bounding box center [619, 408] width 229 height 34
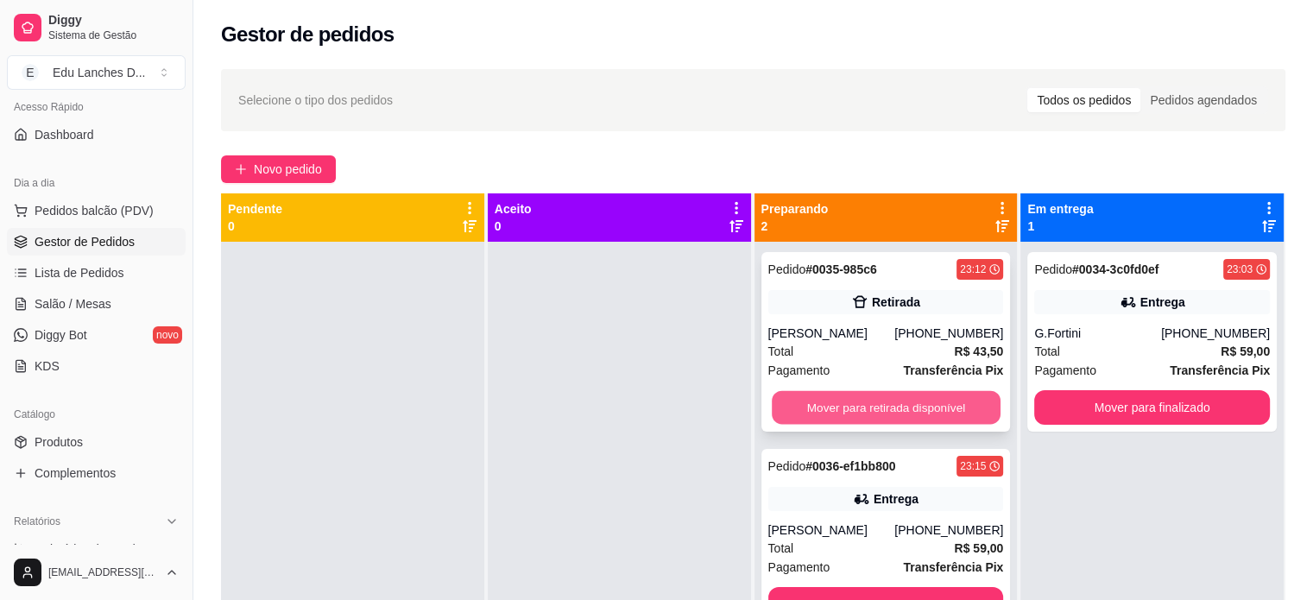
click at [876, 410] on button "Mover para retirada disponível" at bounding box center [886, 408] width 229 height 34
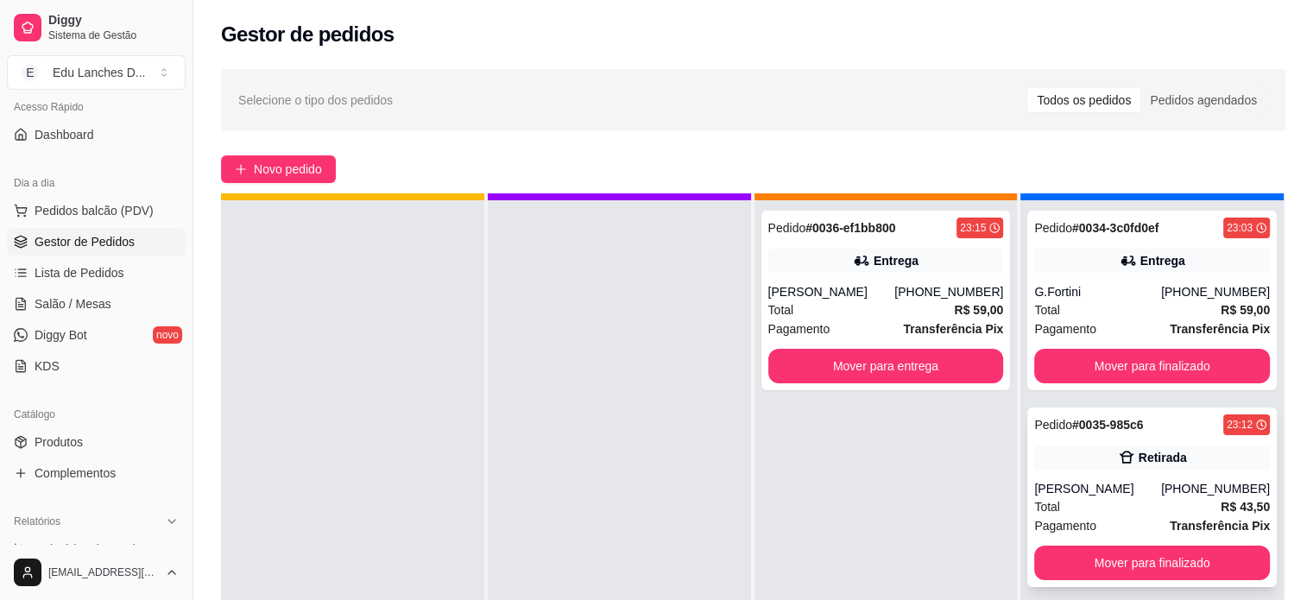
scroll to position [48, 0]
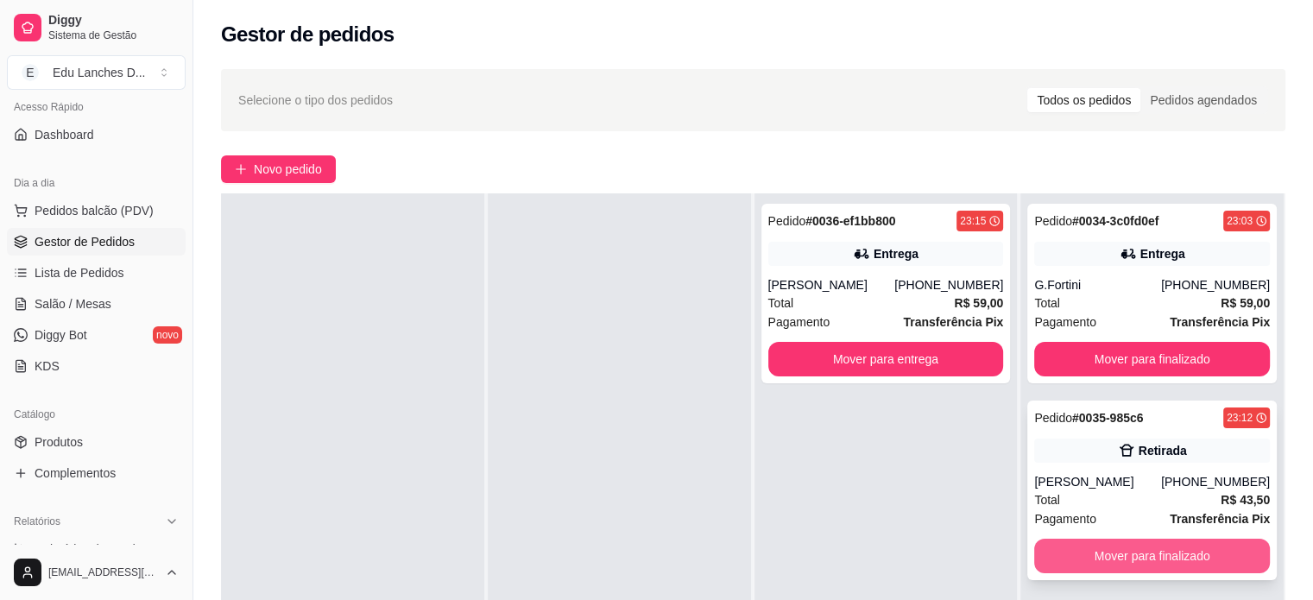
click at [1143, 559] on button "Mover para finalizado" at bounding box center [1152, 556] width 236 height 35
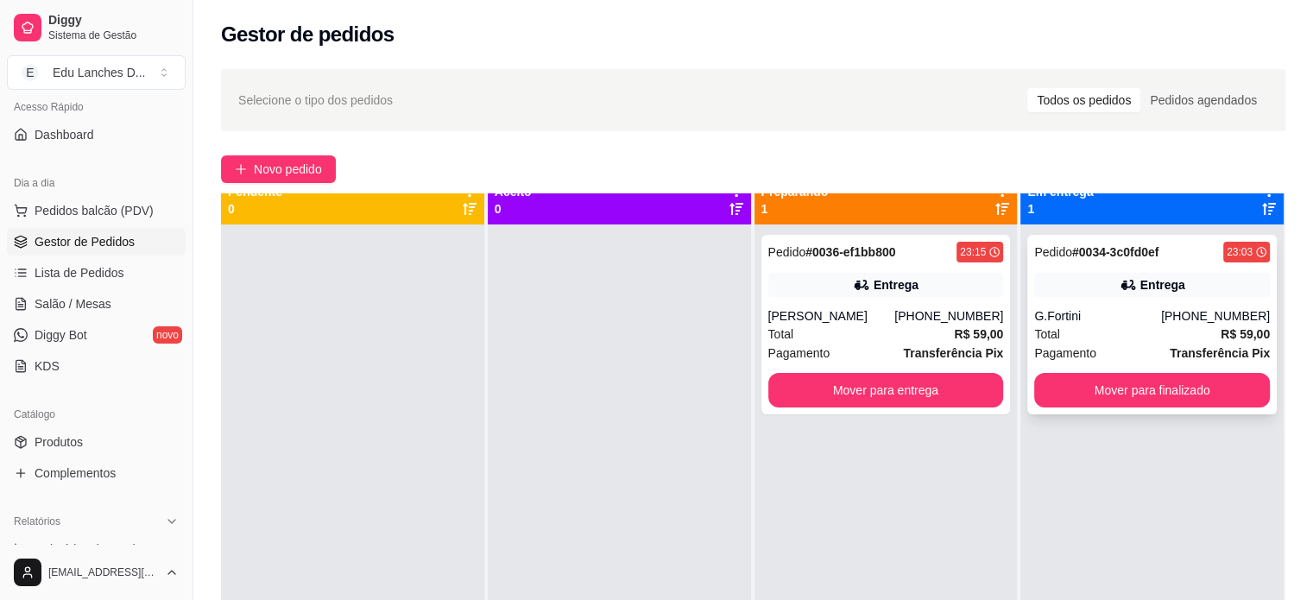
scroll to position [0, 0]
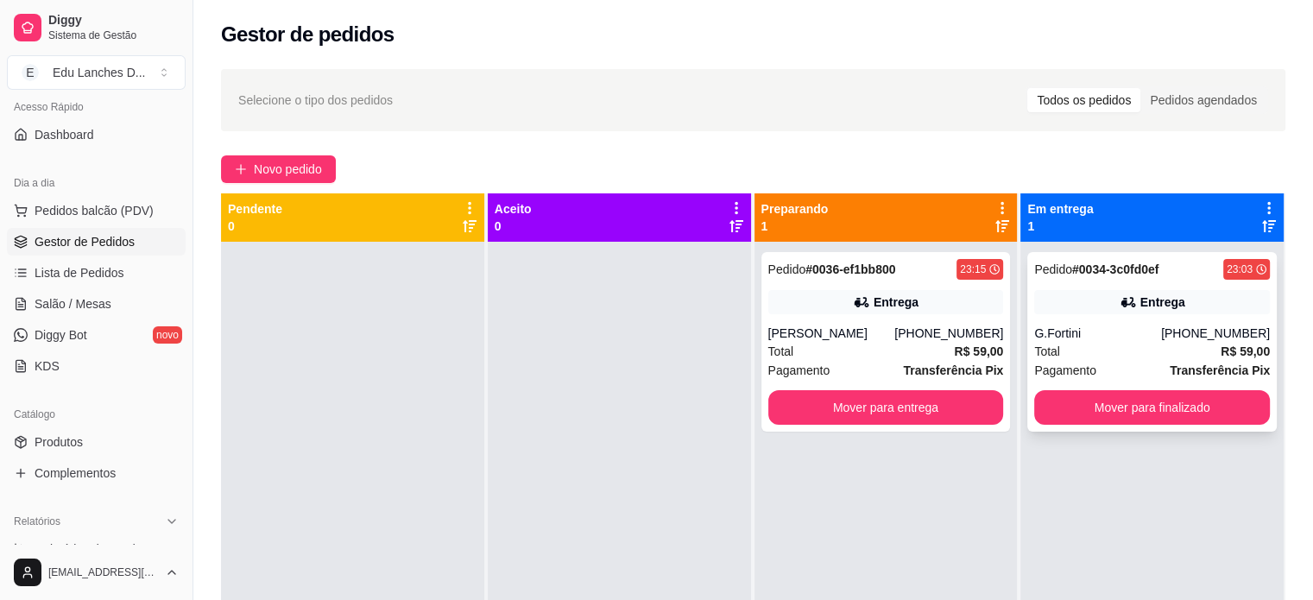
click at [1122, 426] on div "Pedido # 0034-3c0fd0ef 23:03 Entrega G.Fortini [PHONE_NUMBER] Total R$ 59,00 Pa…" at bounding box center [1152, 342] width 250 height 180
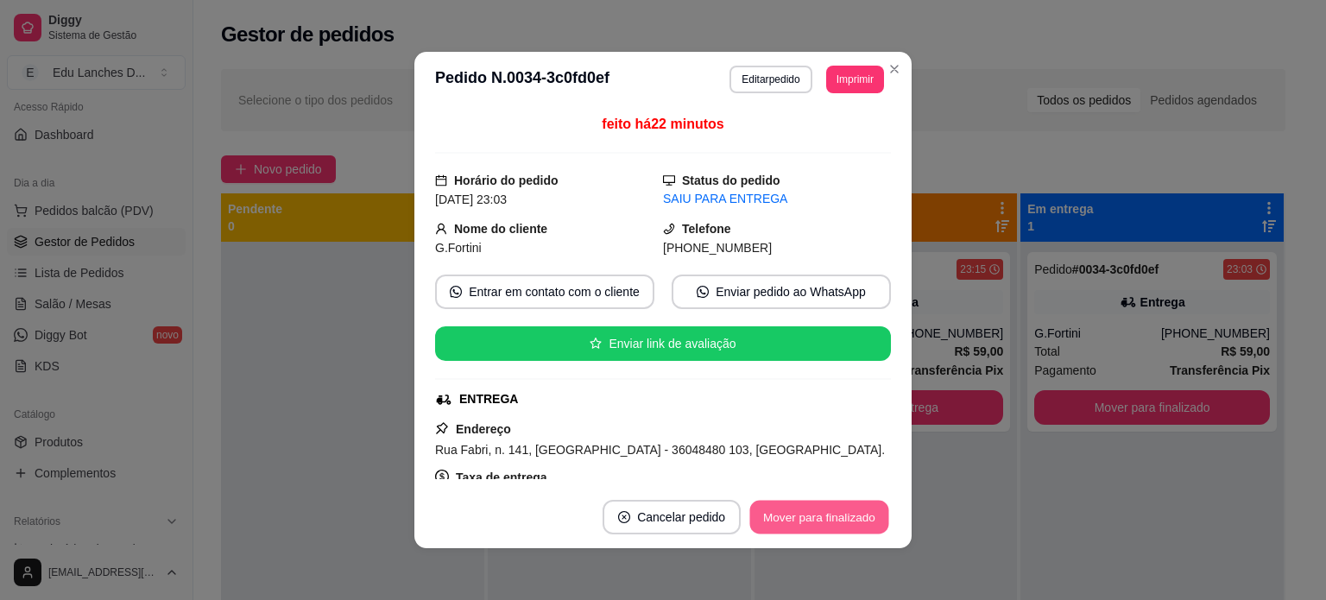
click at [853, 520] on button "Mover para finalizado" at bounding box center [819, 518] width 139 height 34
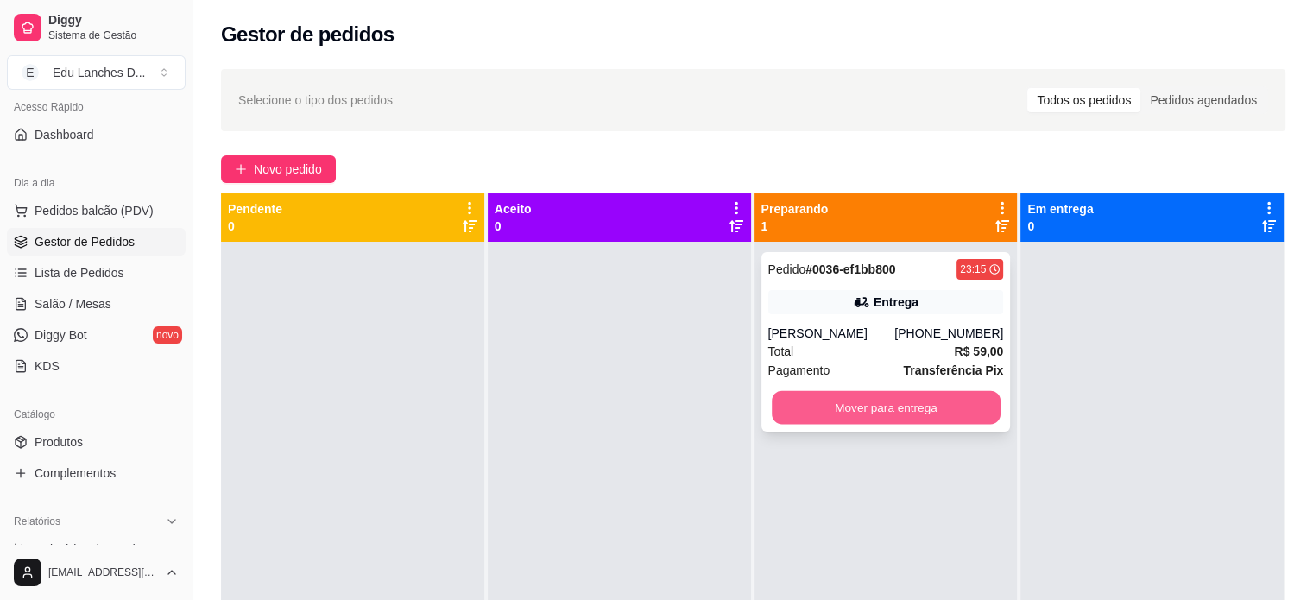
click at [935, 402] on button "Mover para entrega" at bounding box center [886, 408] width 229 height 34
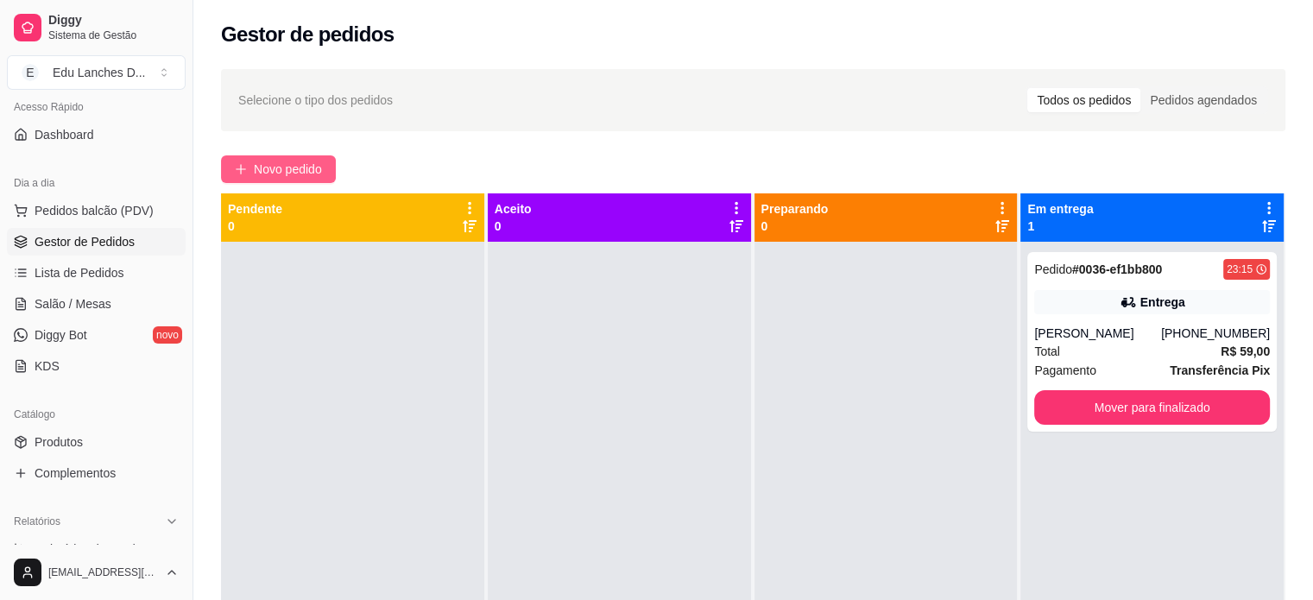
click at [265, 168] on span "Novo pedido" at bounding box center [288, 169] width 68 height 19
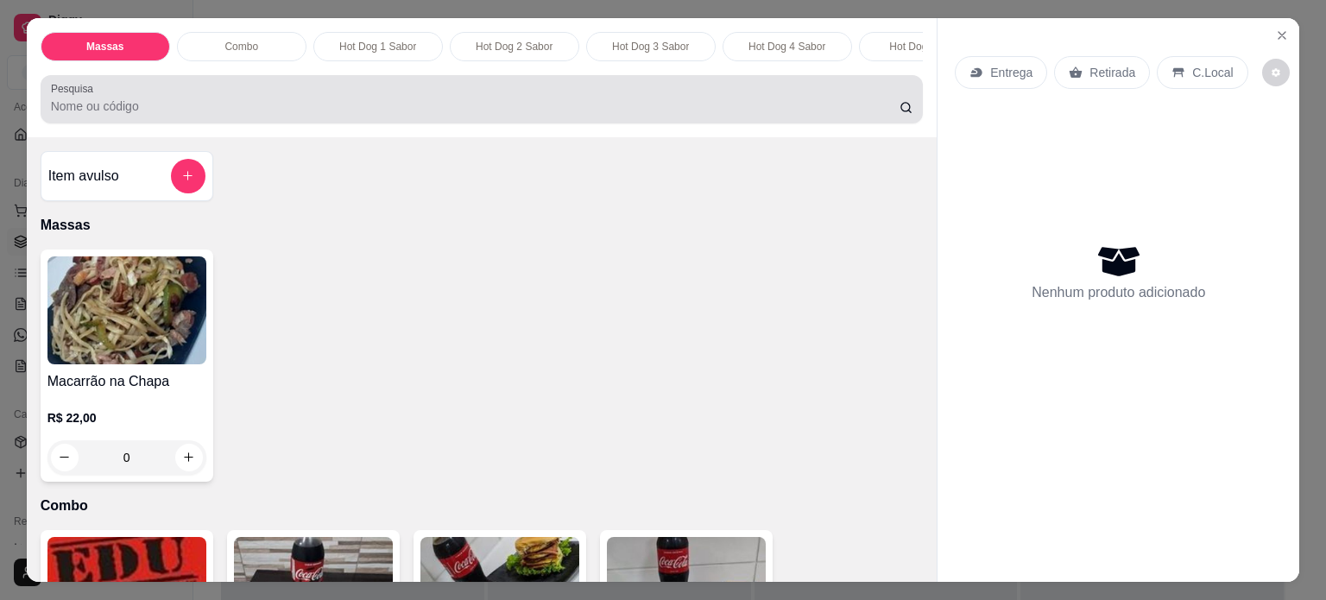
click at [428, 123] on div "Pesquisa" at bounding box center [482, 99] width 883 height 48
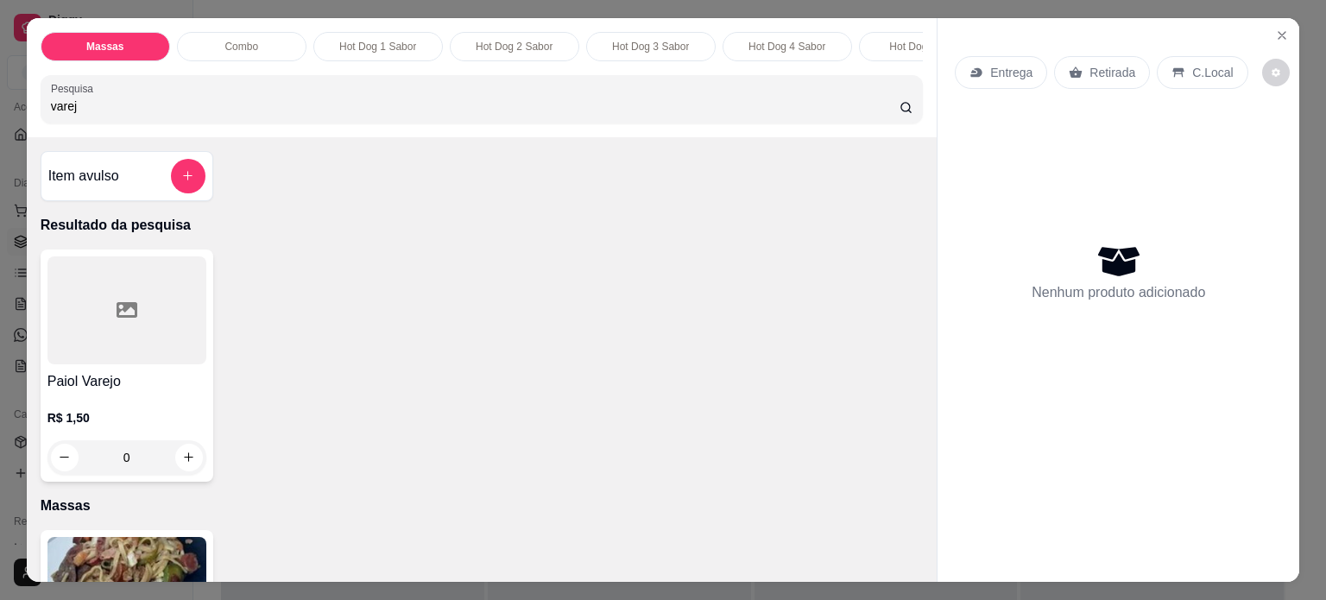
drag, startPoint x: 90, startPoint y: 120, endPoint x: 0, endPoint y: 121, distance: 89.8
click at [0, 121] on div "Massas Combo Hot Dog 1 Sabor Hot Dog 2 Sabor Hot Dog 3 Sabor Hot Dog 4 Sabor Ho…" at bounding box center [663, 300] width 1326 height 600
type input "cigar"
click at [182, 464] on icon "increase-product-quantity" at bounding box center [188, 457] width 13 height 13
type input "1"
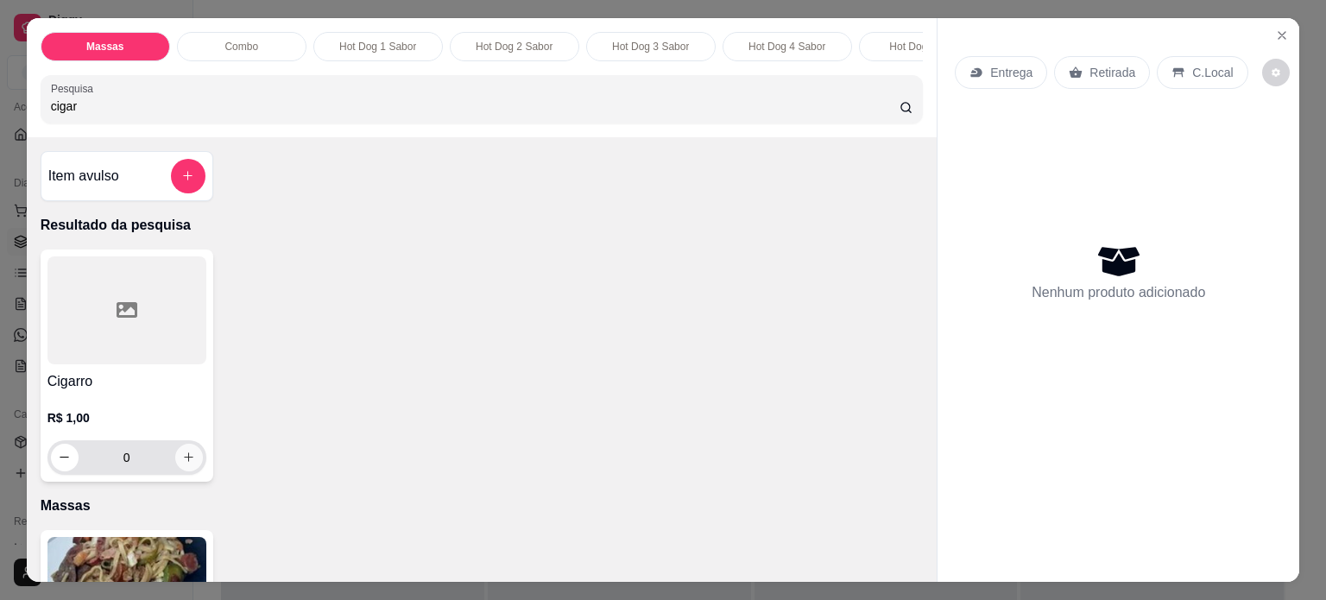
type input "1"
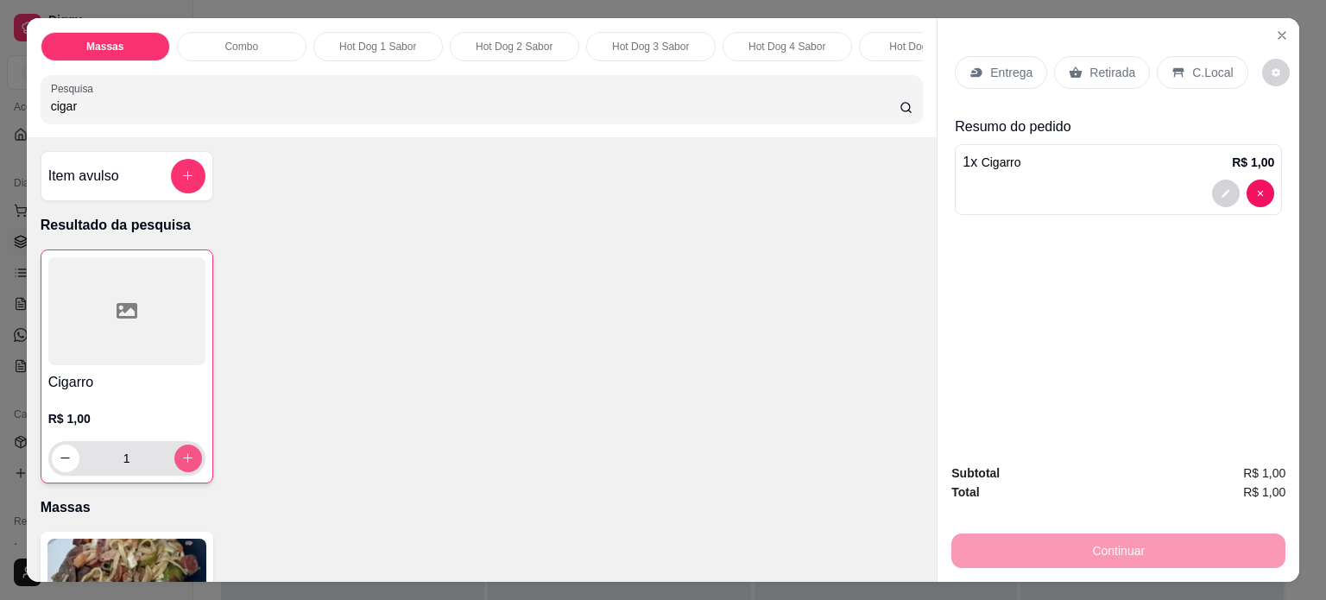
click at [182, 465] on icon "increase-product-quantity" at bounding box center [187, 458] width 13 height 13
type input "2"
click at [182, 465] on icon "increase-product-quantity" at bounding box center [187, 458] width 13 height 13
type input "3"
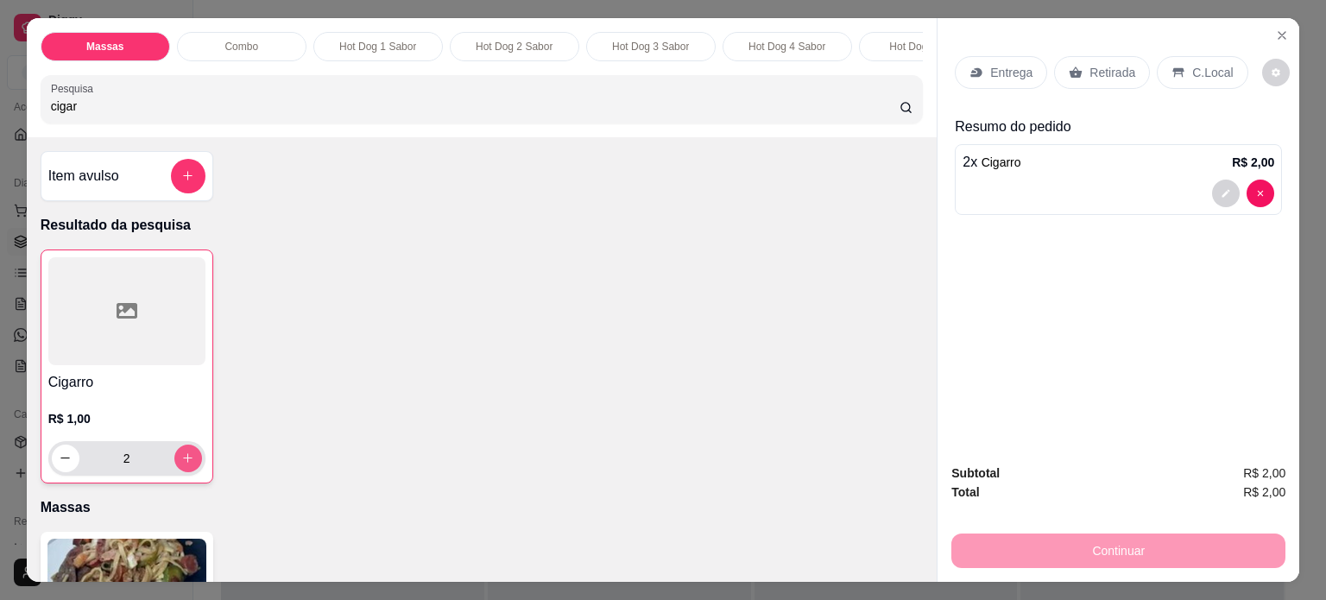
type input "3"
click at [182, 465] on icon "increase-product-quantity" at bounding box center [187, 458] width 13 height 13
type input "4"
click at [182, 465] on icon "increase-product-quantity" at bounding box center [187, 458] width 13 height 13
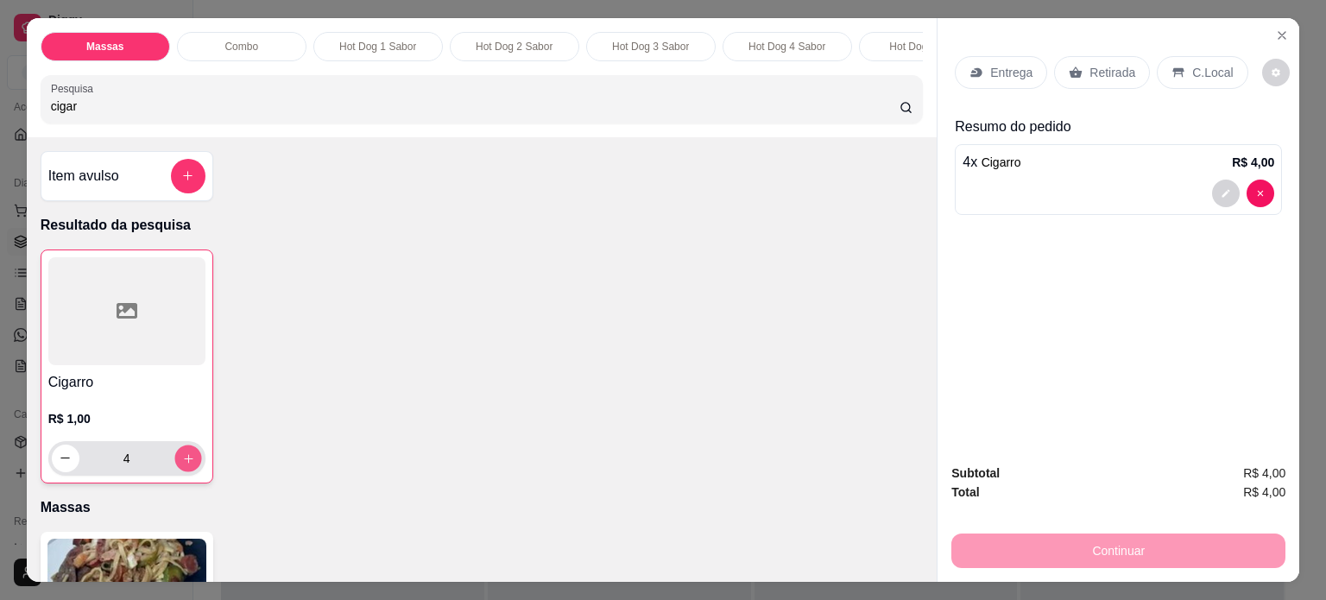
type input "5"
click at [182, 465] on icon "increase-product-quantity" at bounding box center [187, 458] width 13 height 13
type input "6"
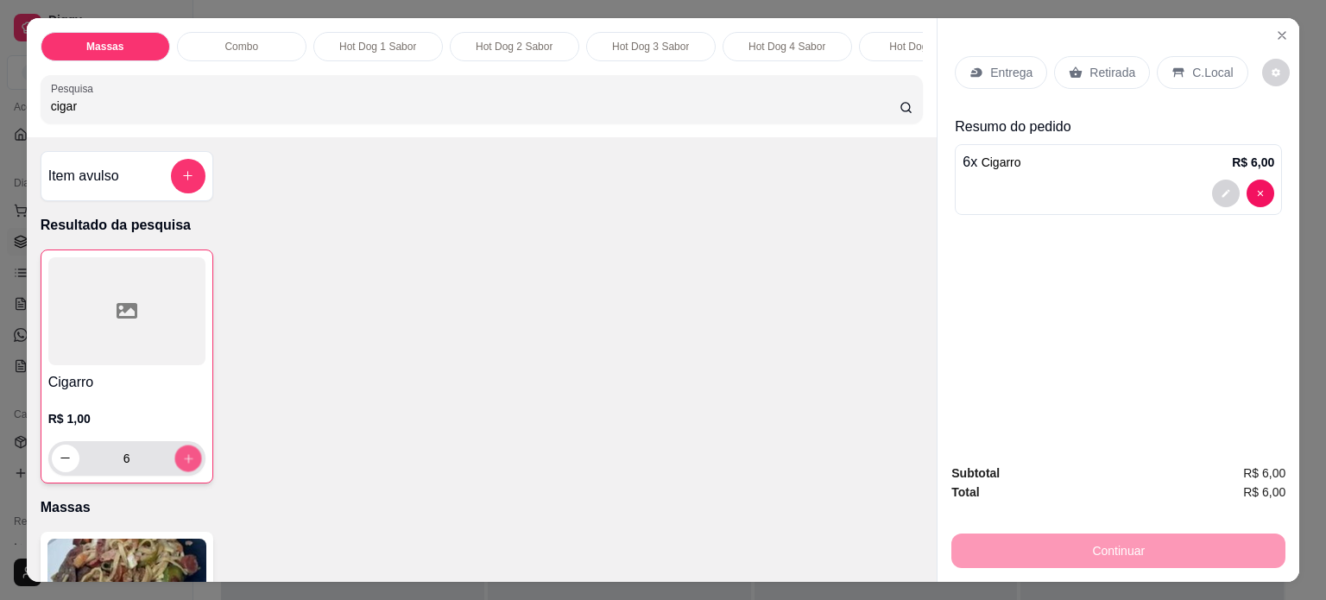
click at [182, 465] on icon "increase-product-quantity" at bounding box center [187, 458] width 13 height 13
type input "7"
click at [182, 465] on icon "increase-product-quantity" at bounding box center [187, 458] width 13 height 13
type input "8"
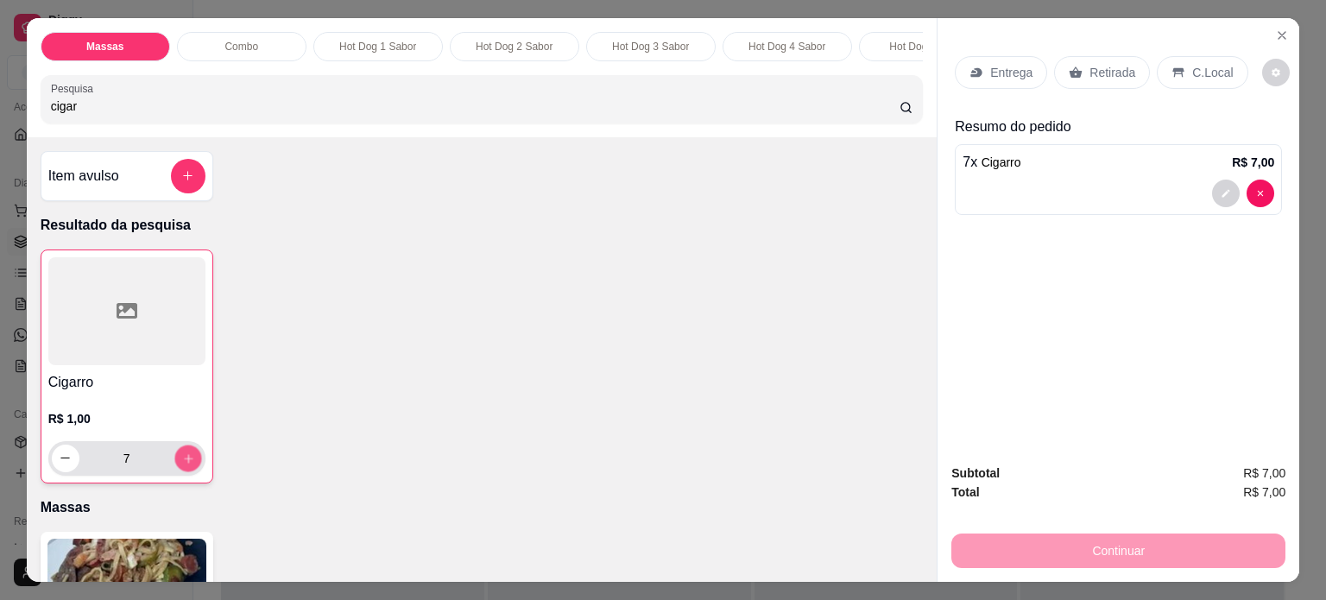
type input "8"
click at [182, 465] on icon "increase-product-quantity" at bounding box center [187, 458] width 13 height 13
type input "9"
click at [182, 465] on icon "increase-product-quantity" at bounding box center [187, 458] width 13 height 13
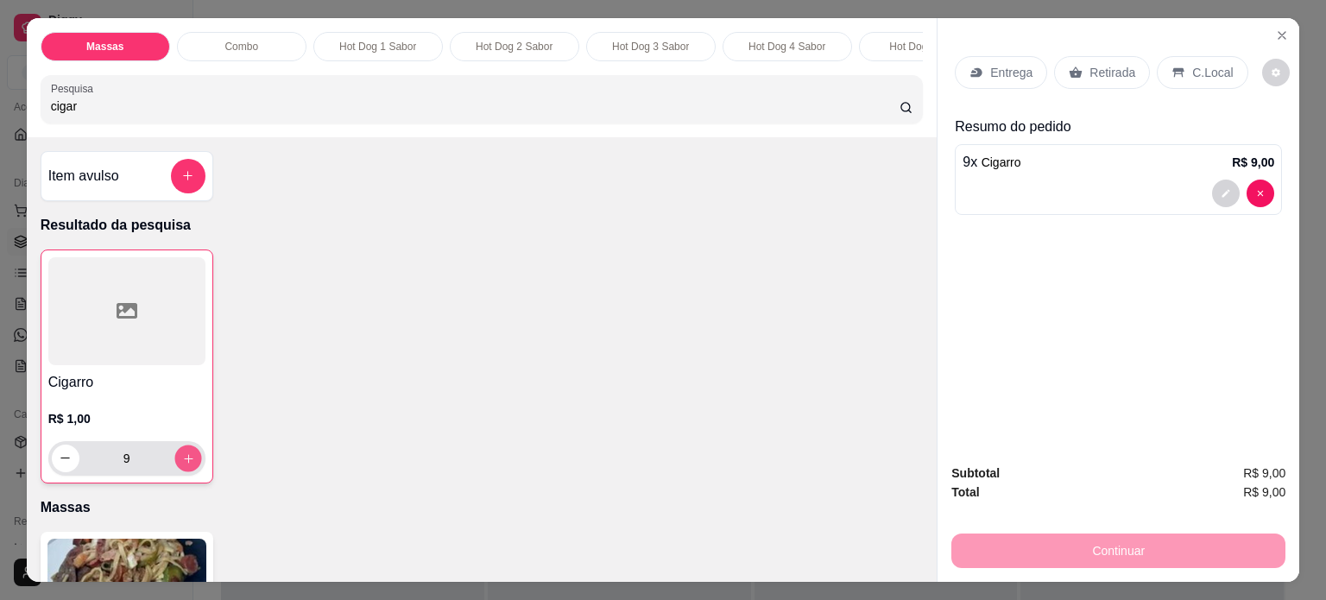
type input "10"
drag, startPoint x: 93, startPoint y: 115, endPoint x: 0, endPoint y: 103, distance: 94.0
click at [0, 103] on div "Massas Combo Hot Dog 1 Sabor Hot Dog 2 Sabor Hot Dog 3 Sabor Hot Dog 4 Sabor Ho…" at bounding box center [663, 300] width 1326 height 600
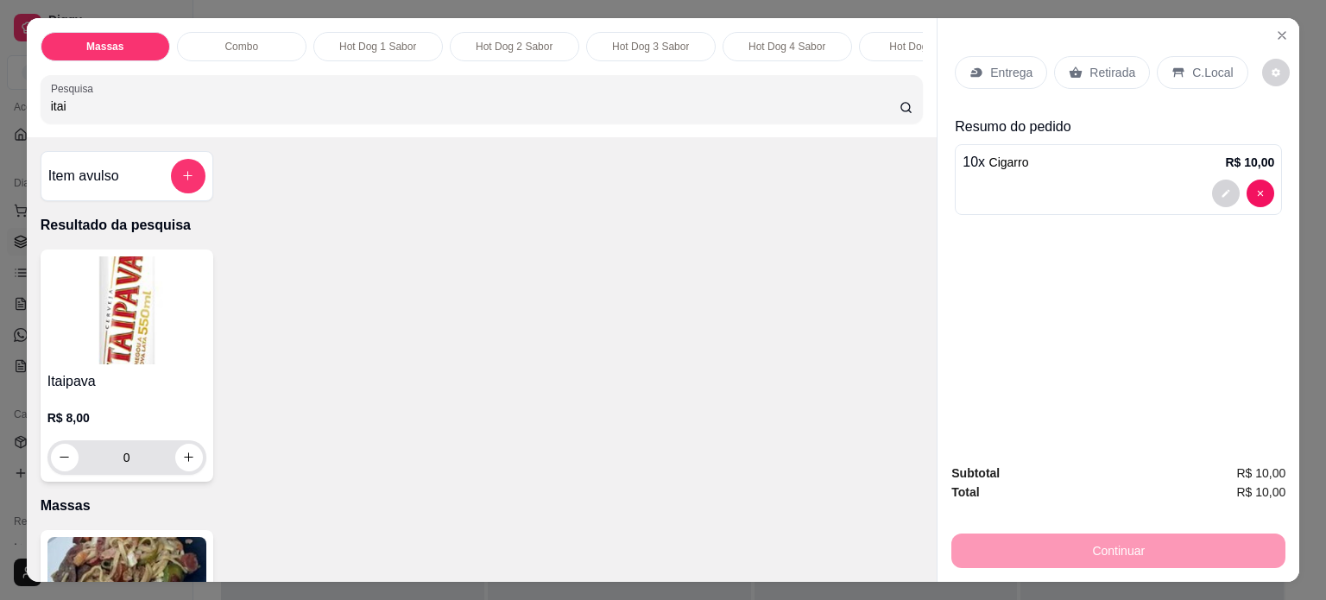
type input "itai"
click at [191, 458] on button "increase-product-quantity" at bounding box center [188, 457] width 27 height 27
type input "1"
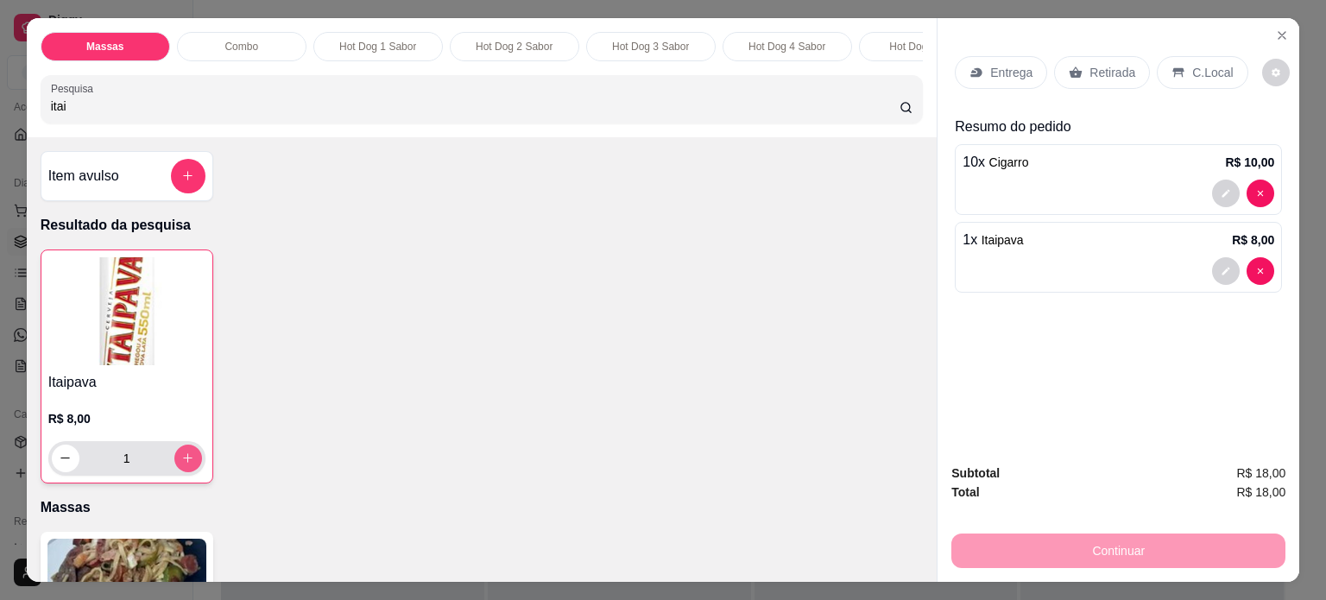
click at [183, 465] on icon "increase-product-quantity" at bounding box center [187, 458] width 13 height 13
type input "2"
click at [183, 465] on icon "increase-product-quantity" at bounding box center [187, 458] width 13 height 13
type input "3"
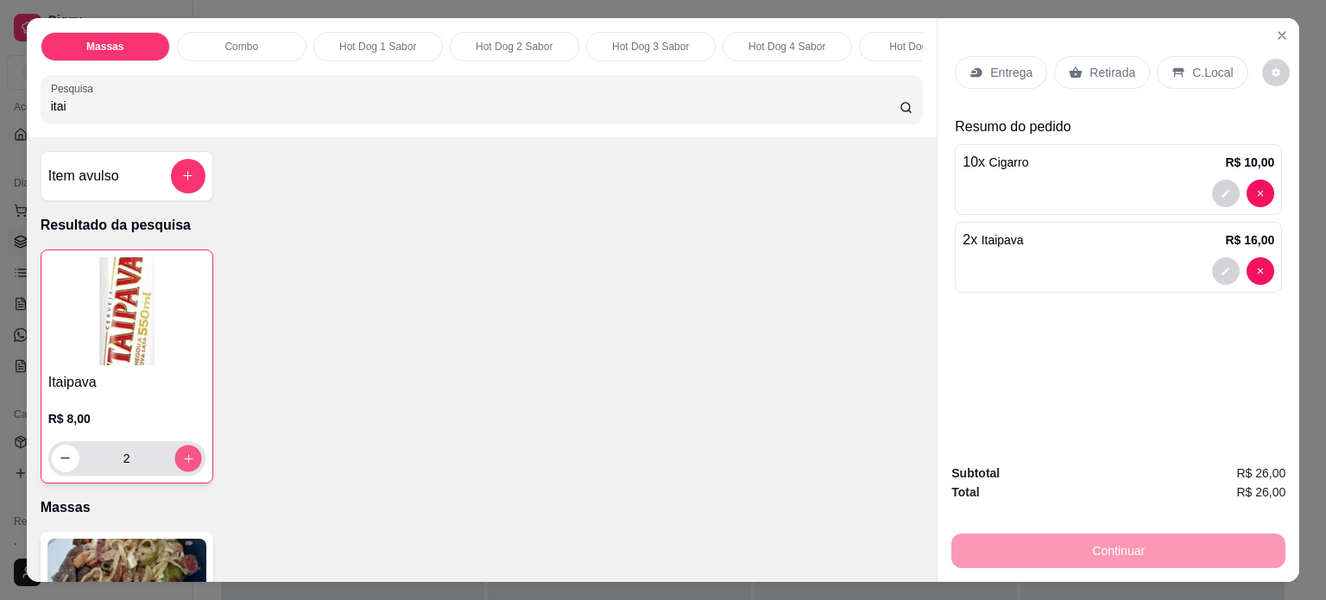
type input "3"
click at [1145, 544] on div "Continuar" at bounding box center [1118, 548] width 334 height 39
click at [1101, 73] on p "Retirada" at bounding box center [1113, 72] width 46 height 17
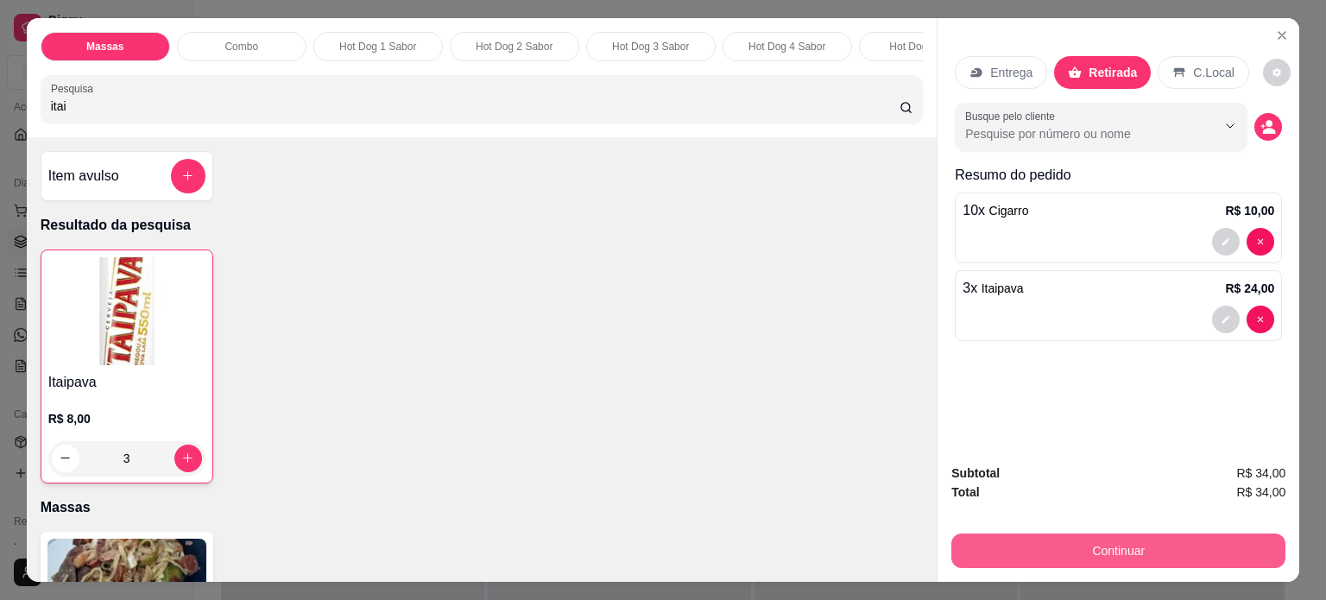
click at [1066, 537] on button "Continuar" at bounding box center [1118, 551] width 334 height 35
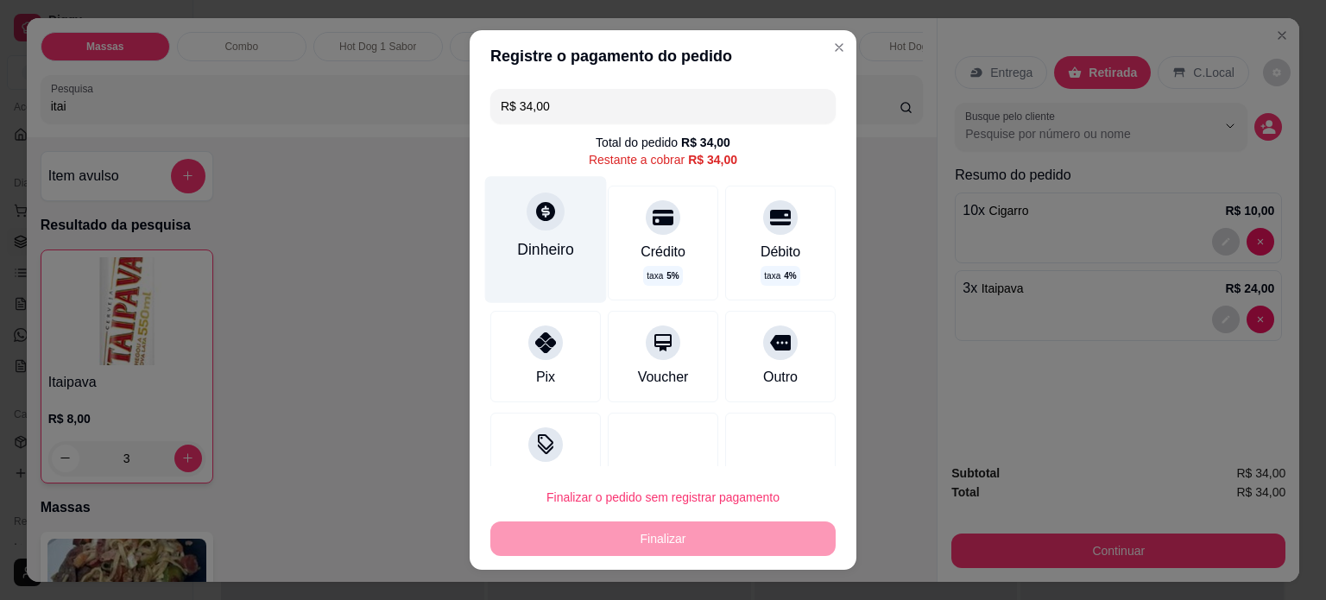
click at [536, 203] on icon at bounding box center [545, 211] width 19 height 19
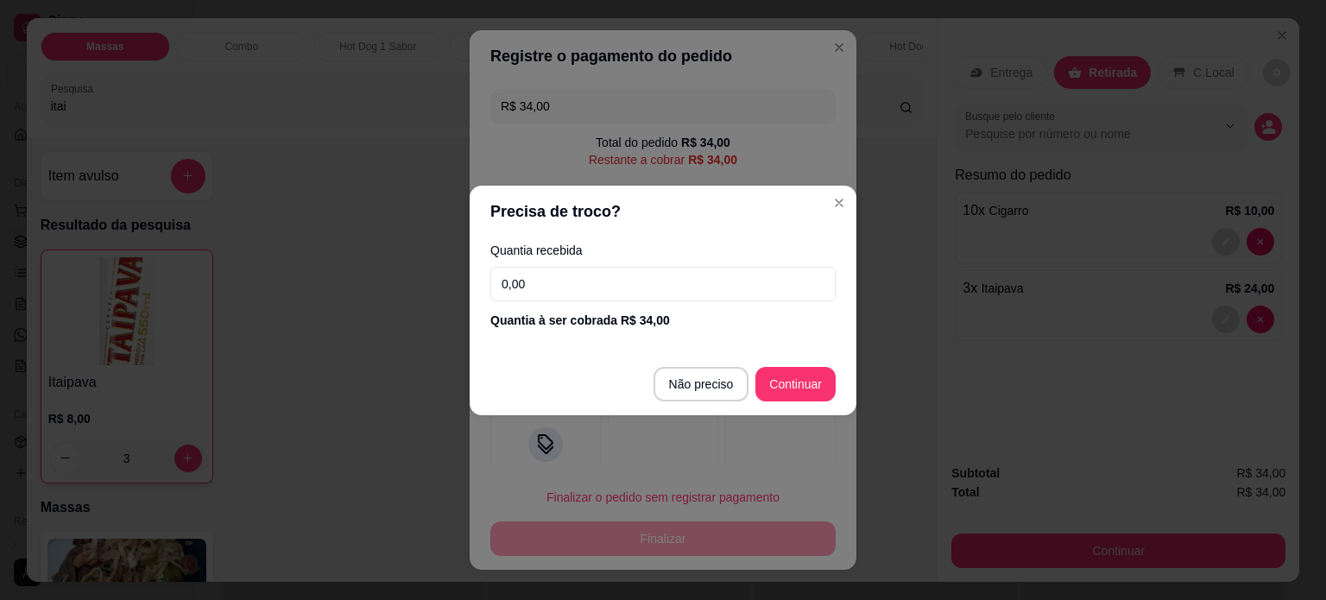
click at [585, 282] on input "0,00" at bounding box center [662, 284] width 345 height 35
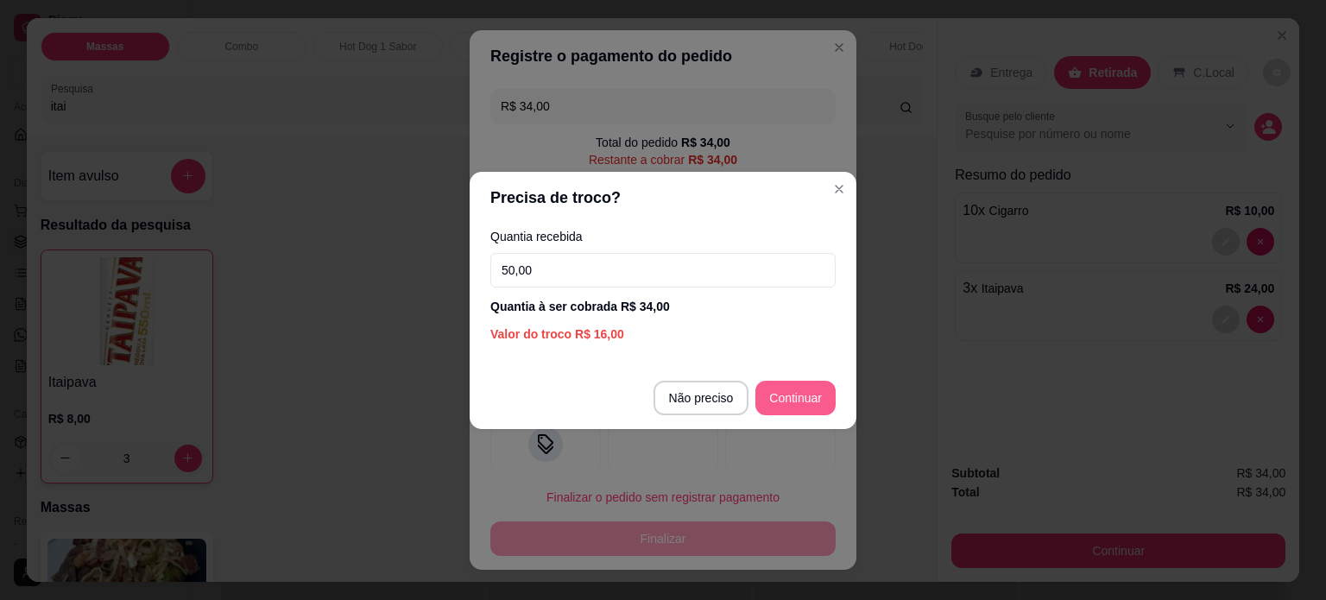
type input "50,00"
type input "R$ 0,00"
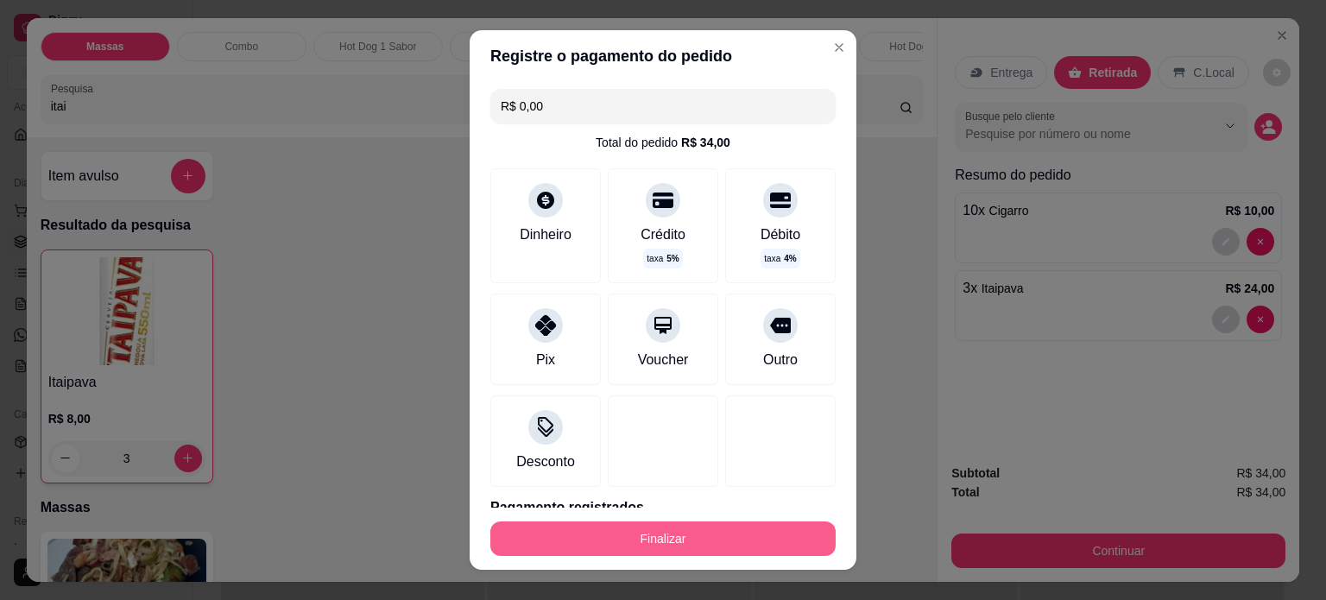
click at [673, 534] on button "Finalizar" at bounding box center [662, 539] width 345 height 35
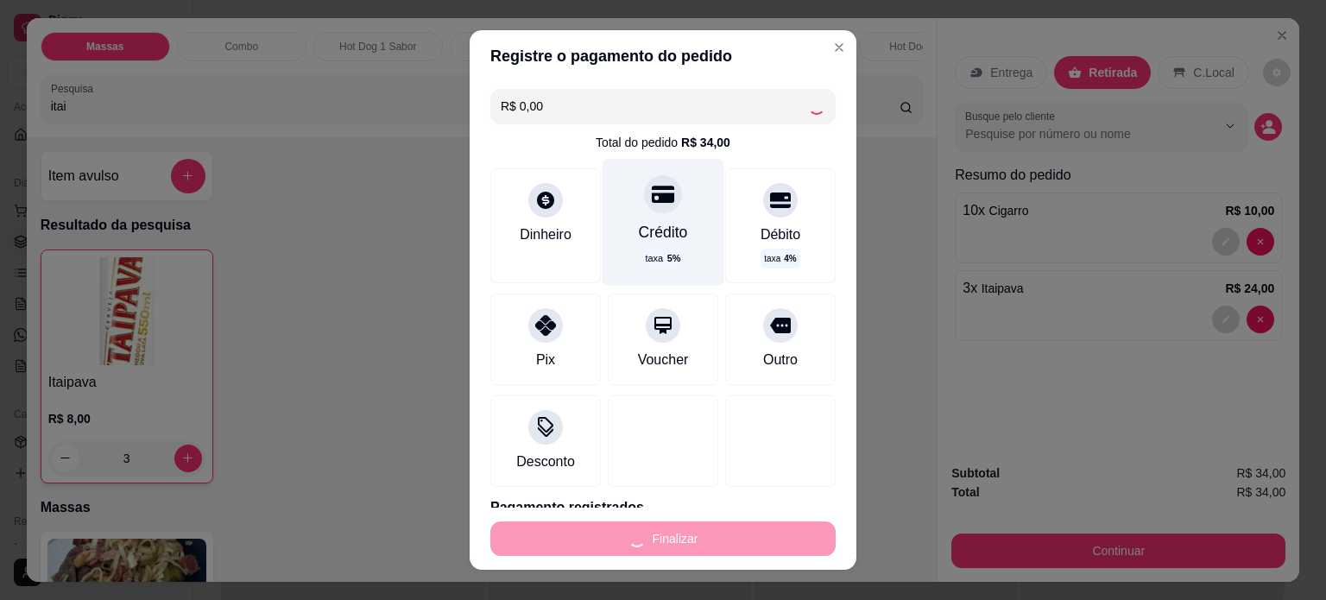
type input "0"
type input "-R$ 34,00"
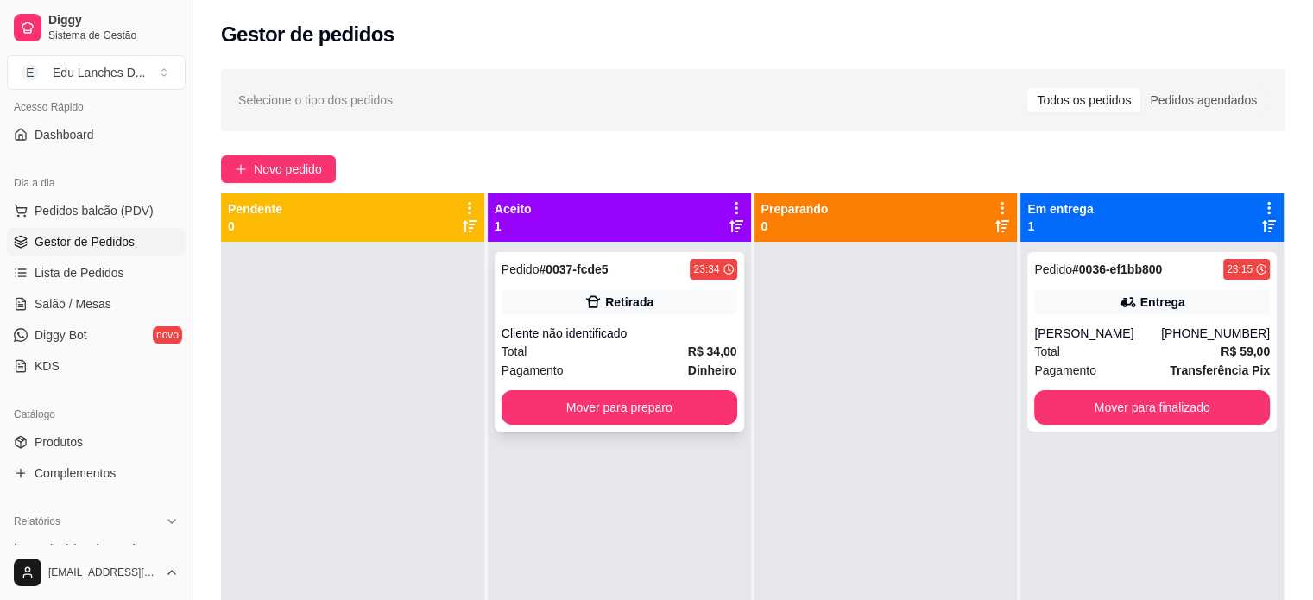
click at [637, 338] on div "Cliente não identificado" at bounding box center [620, 333] width 236 height 17
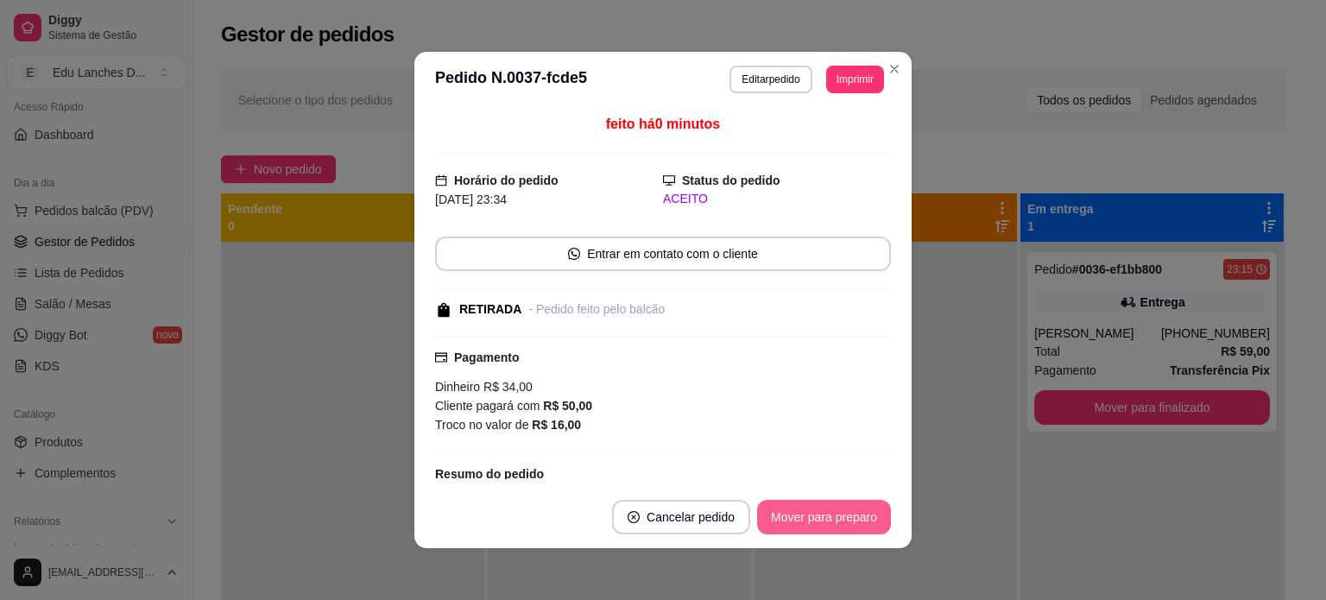
click at [798, 522] on button "Mover para preparo" at bounding box center [824, 517] width 134 height 35
click at [798, 522] on div "Mover para preparo" at bounding box center [812, 517] width 158 height 35
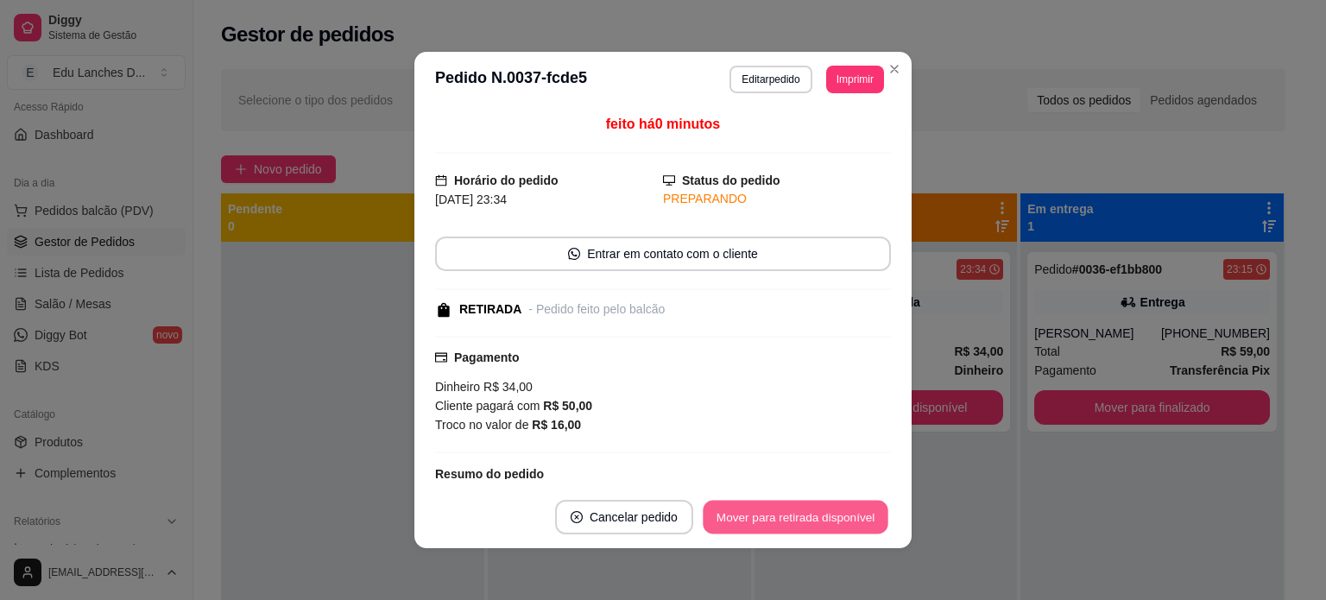
click at [798, 522] on button "Mover para retirada disponível" at bounding box center [795, 518] width 185 height 34
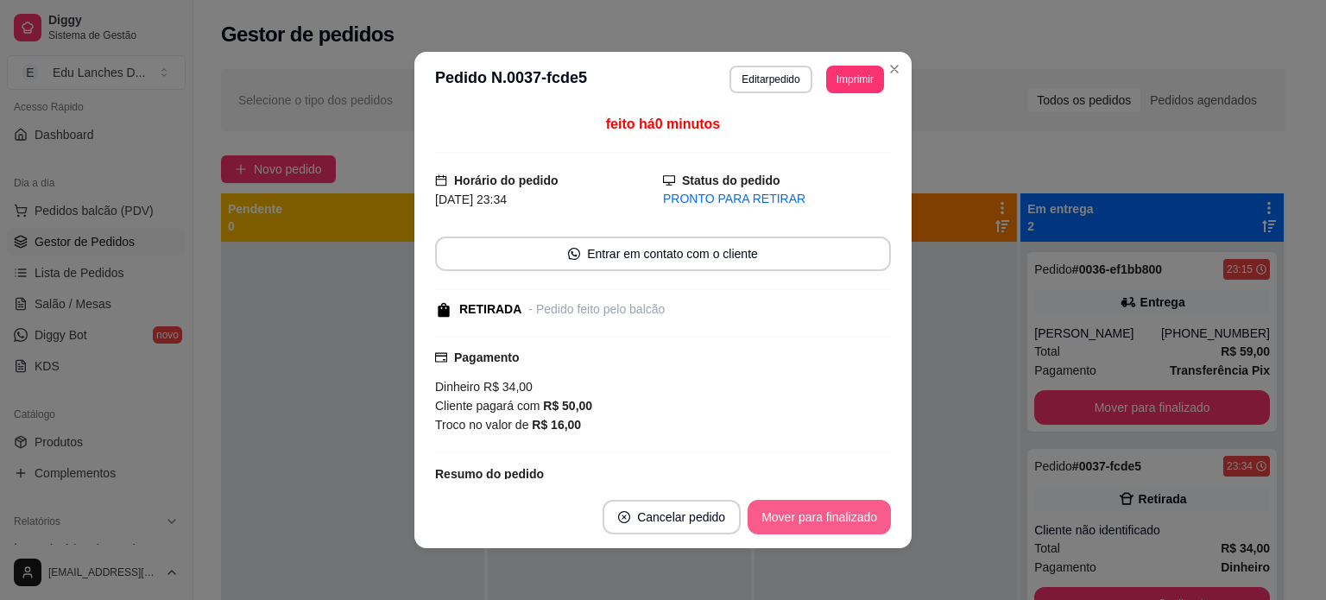
click at [799, 522] on button "Mover para finalizado" at bounding box center [819, 517] width 143 height 35
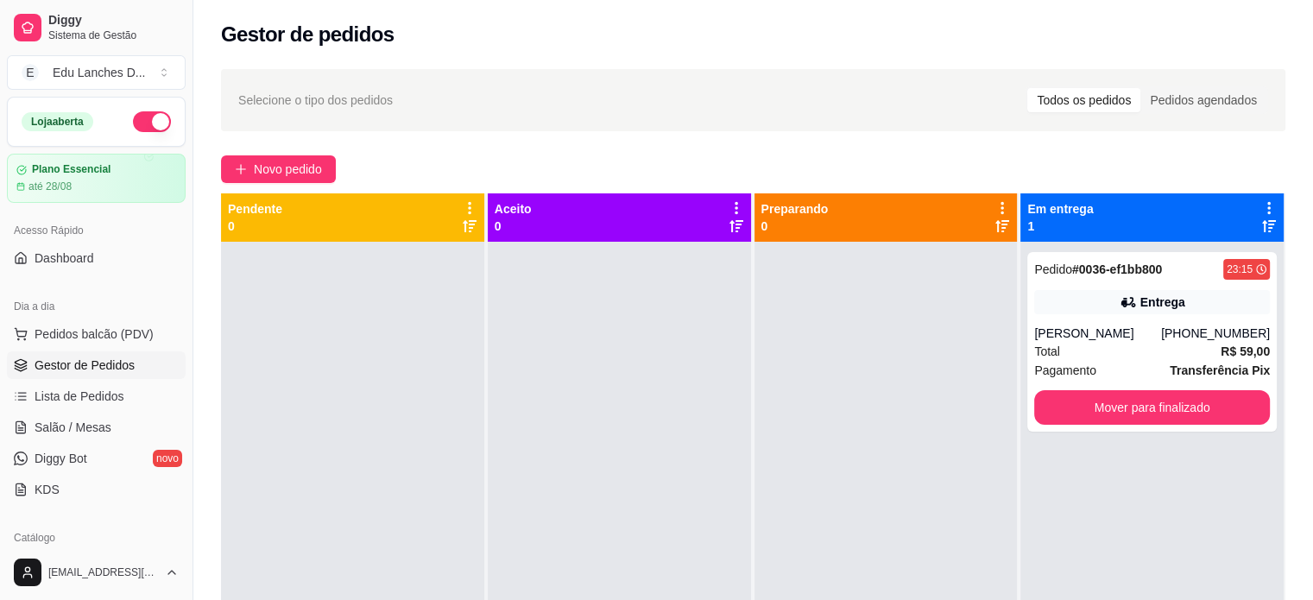
click at [149, 123] on button "button" at bounding box center [152, 121] width 38 height 21
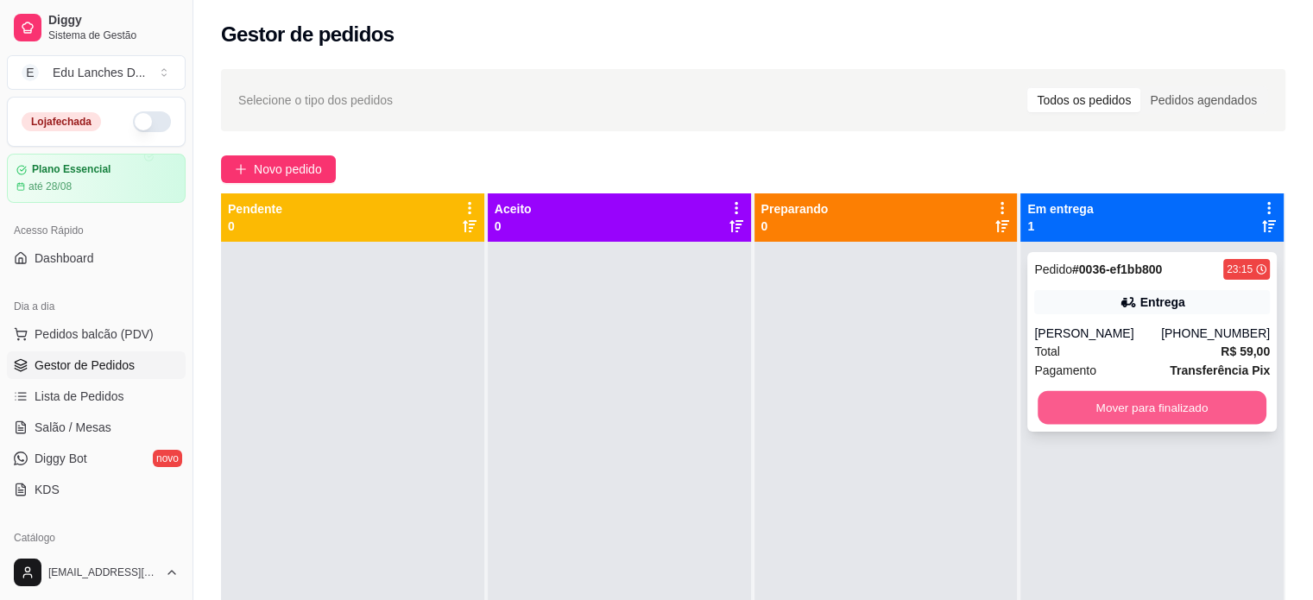
click at [1118, 407] on button "Mover para finalizado" at bounding box center [1152, 408] width 229 height 34
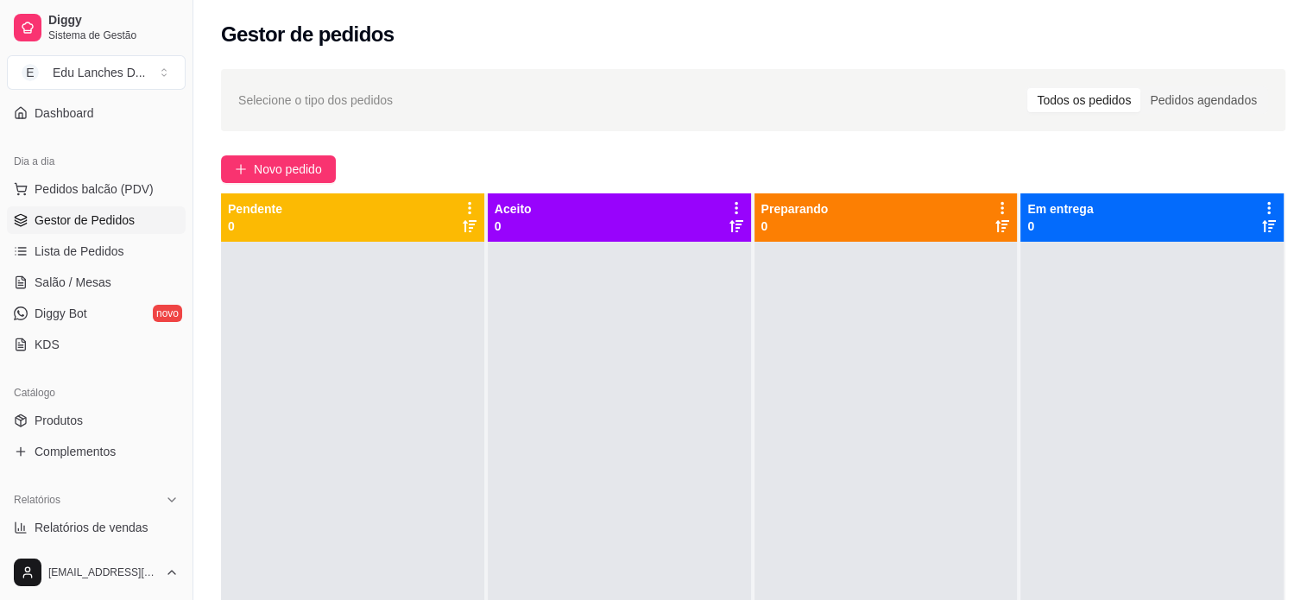
scroll to position [345, 0]
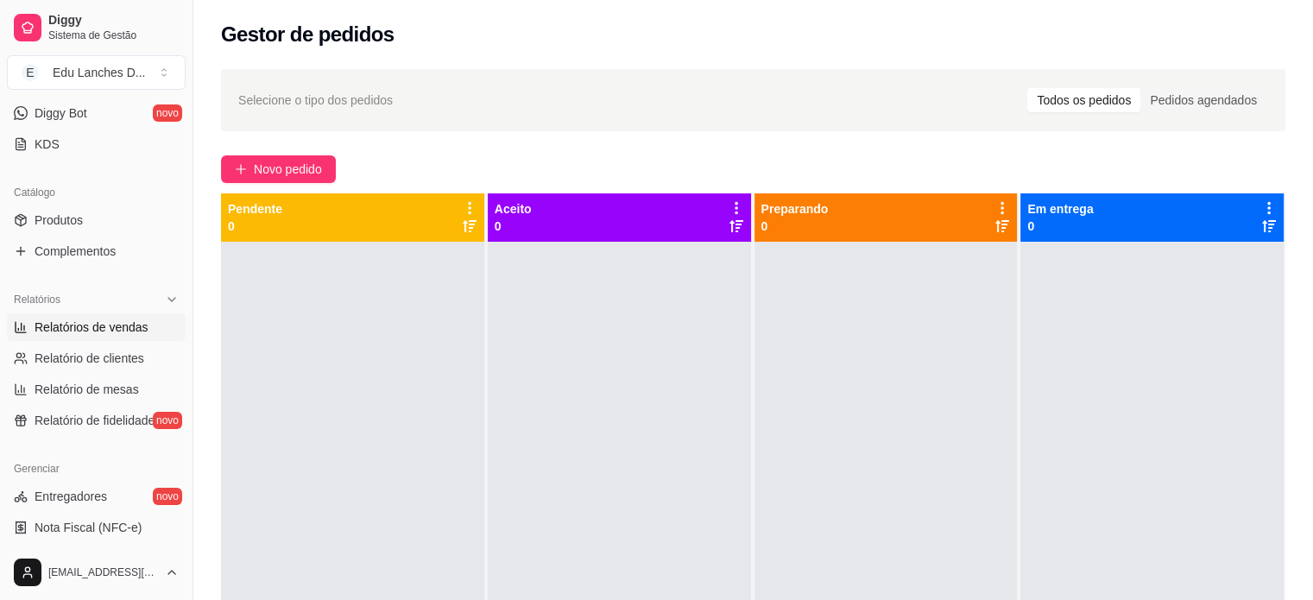
click at [91, 327] on span "Relatórios de vendas" at bounding box center [92, 327] width 114 height 17
select select "ALL"
select select "0"
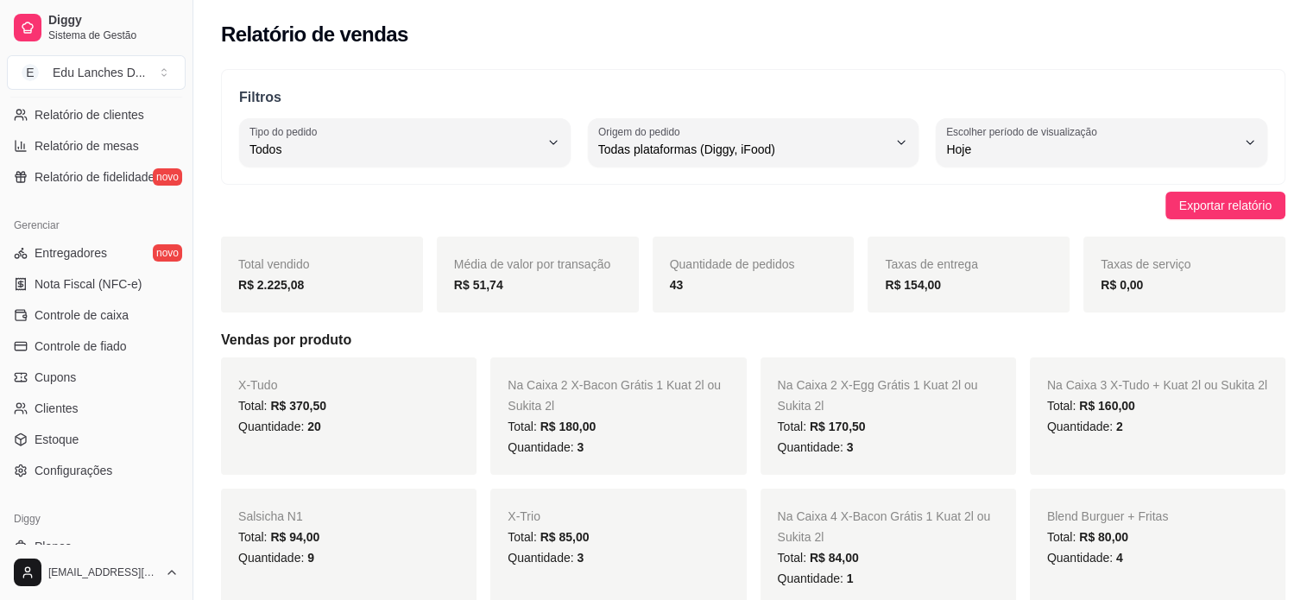
scroll to position [604, 0]
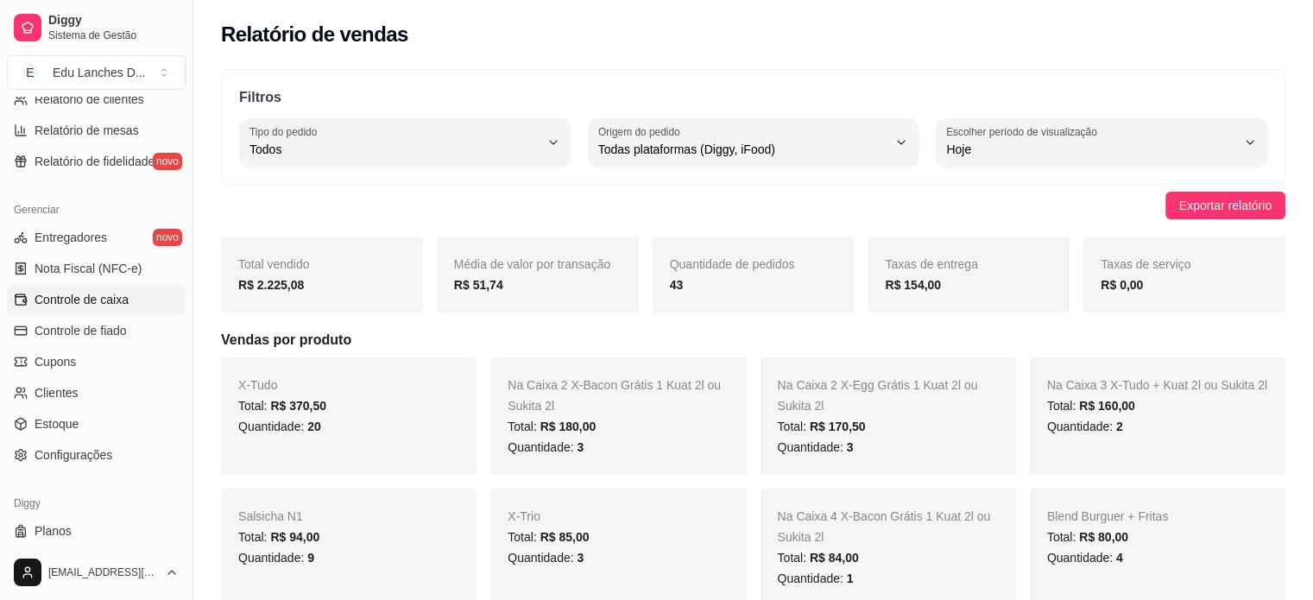
click at [103, 303] on span "Controle de caixa" at bounding box center [82, 299] width 94 height 17
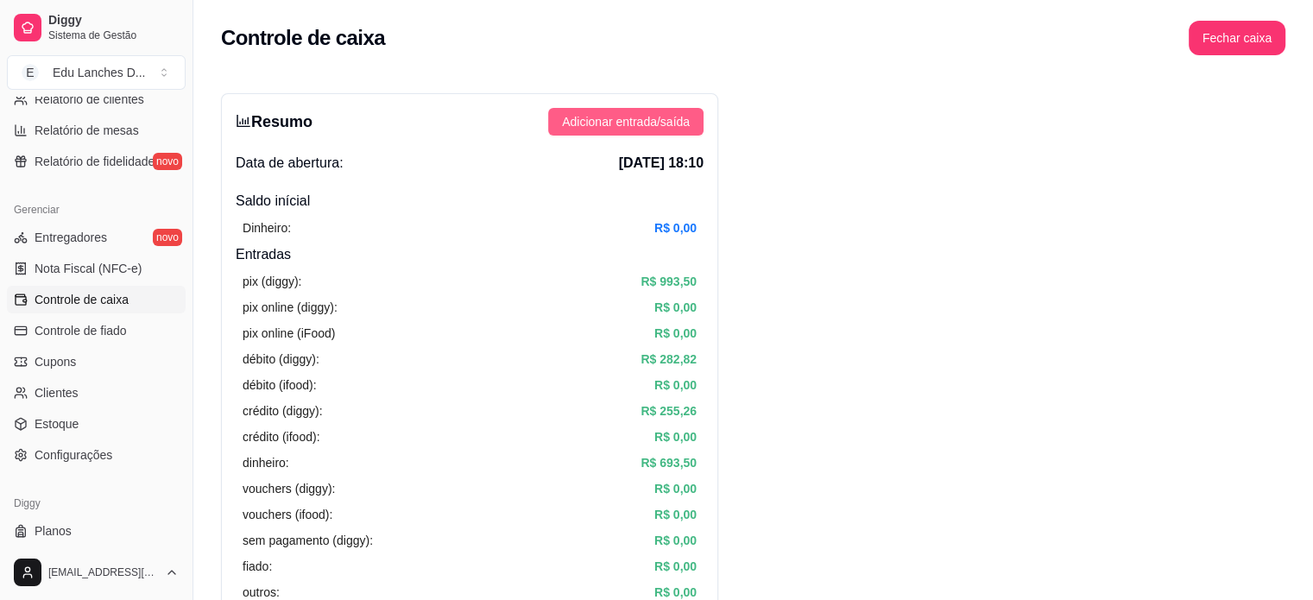
click at [620, 115] on span "Adicionar entrada/saída" at bounding box center [626, 121] width 128 height 19
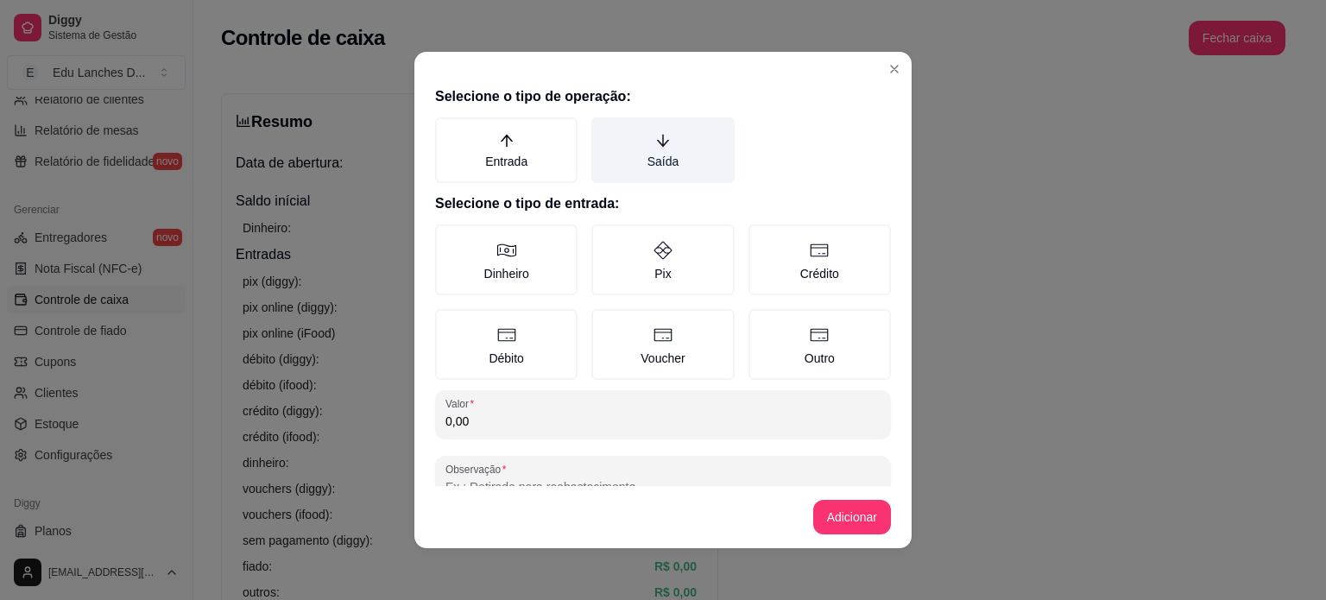
click at [640, 155] on label "Saída" at bounding box center [662, 150] width 142 height 66
click at [604, 130] on button "Saída" at bounding box center [598, 124] width 14 height 14
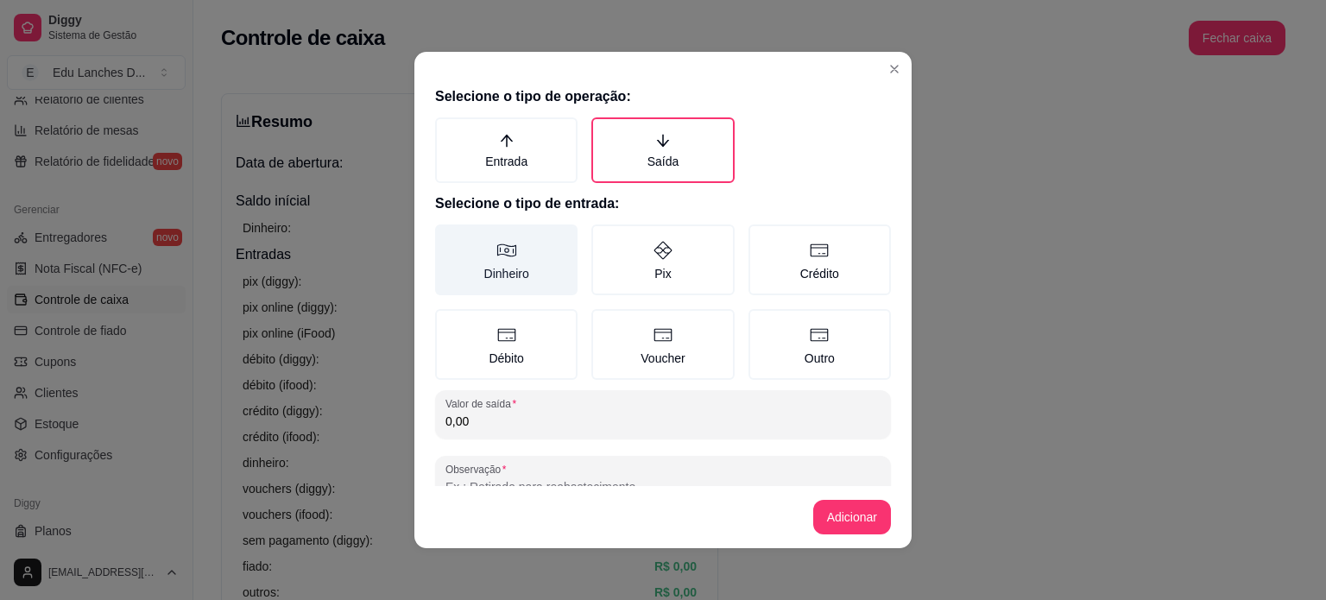
click at [520, 250] on label "Dinheiro" at bounding box center [506, 259] width 142 height 71
click at [448, 237] on button "Dinheiro" at bounding box center [441, 231] width 14 height 14
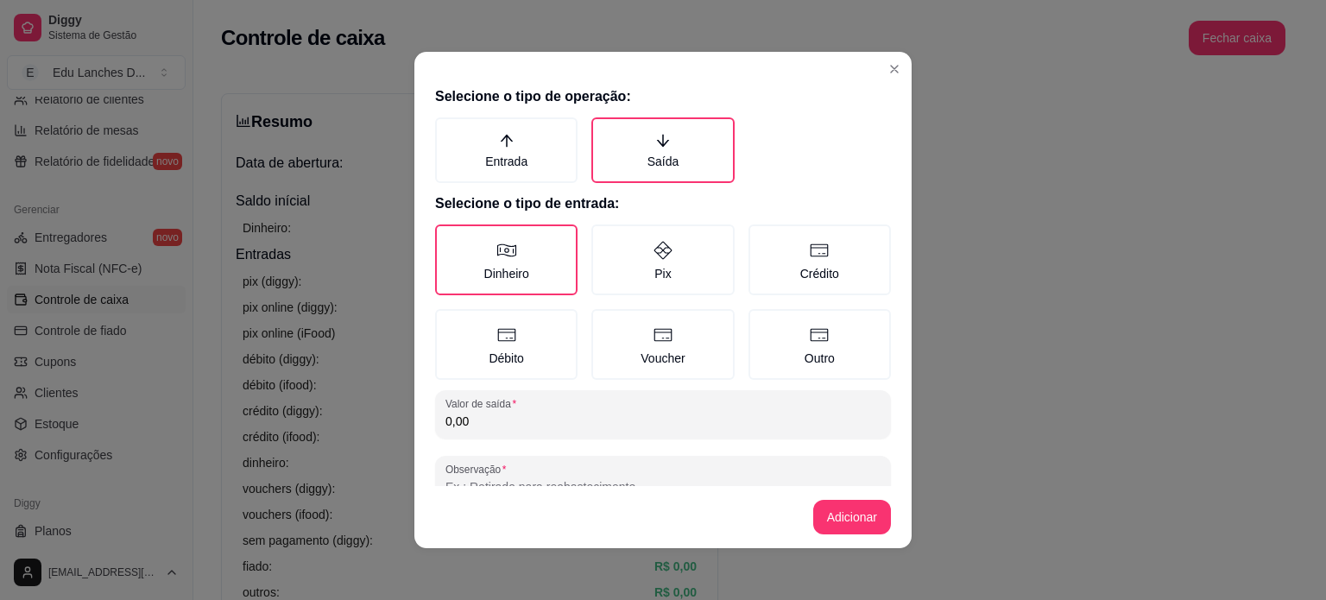
click at [503, 414] on input "0,00" at bounding box center [663, 421] width 435 height 17
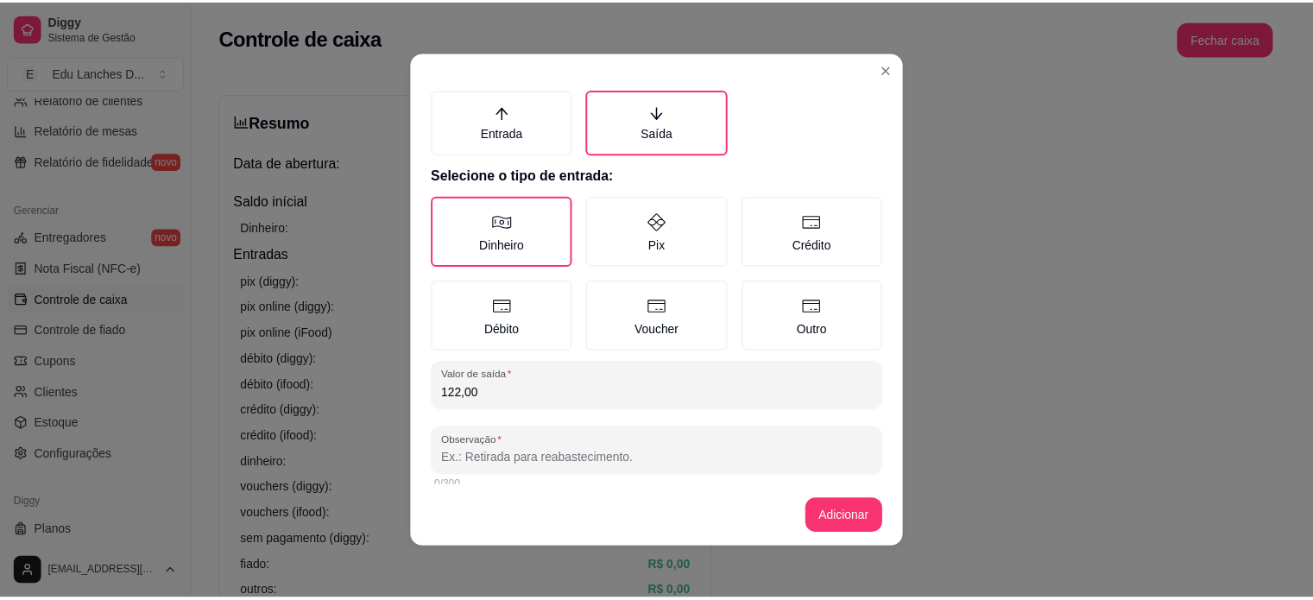
scroll to position [43, 0]
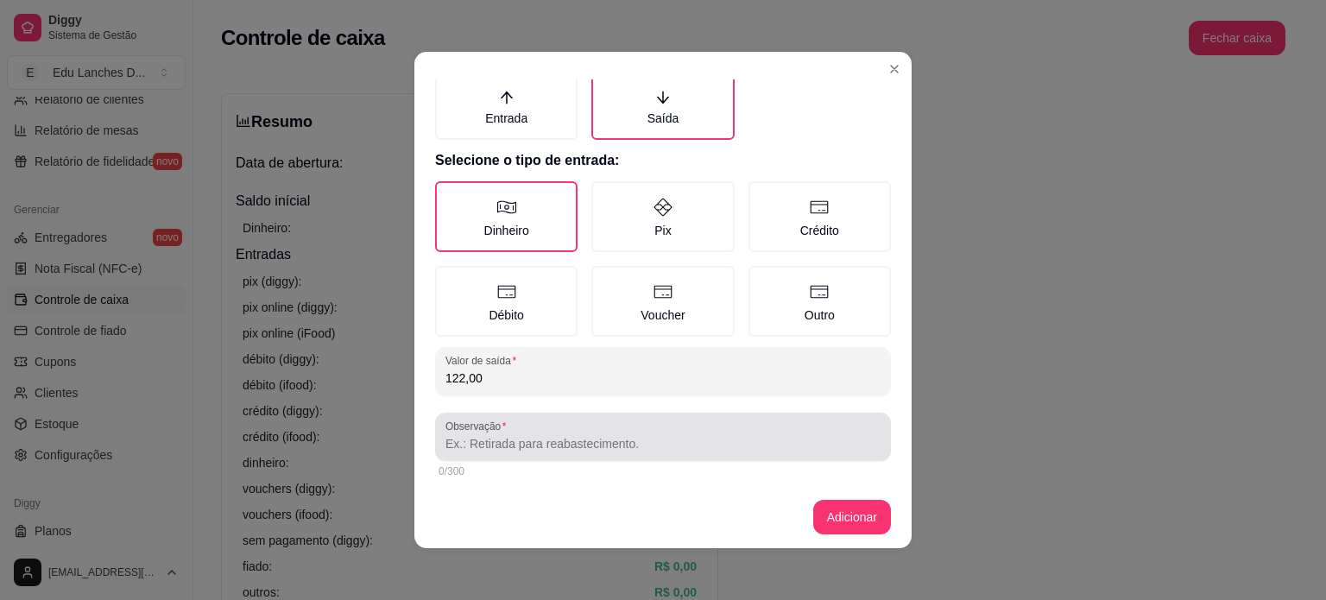
type input "122,00"
click at [502, 436] on input "Observação" at bounding box center [663, 443] width 435 height 17
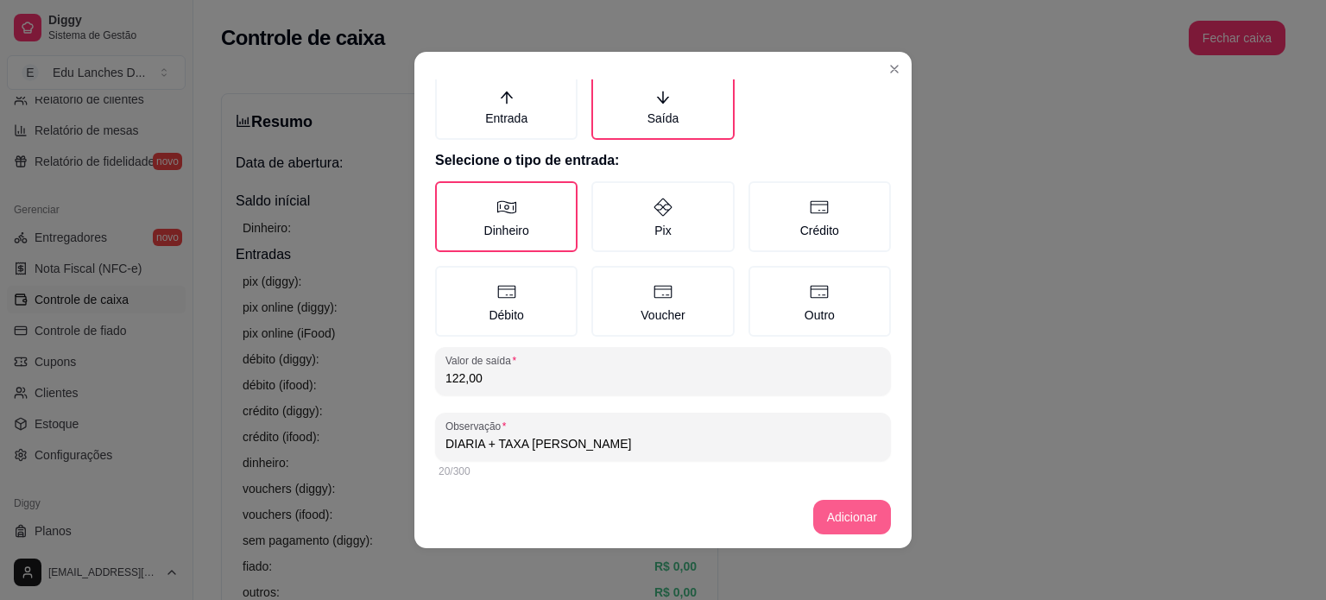
type input "DIARIA + TAXA [PERSON_NAME]"
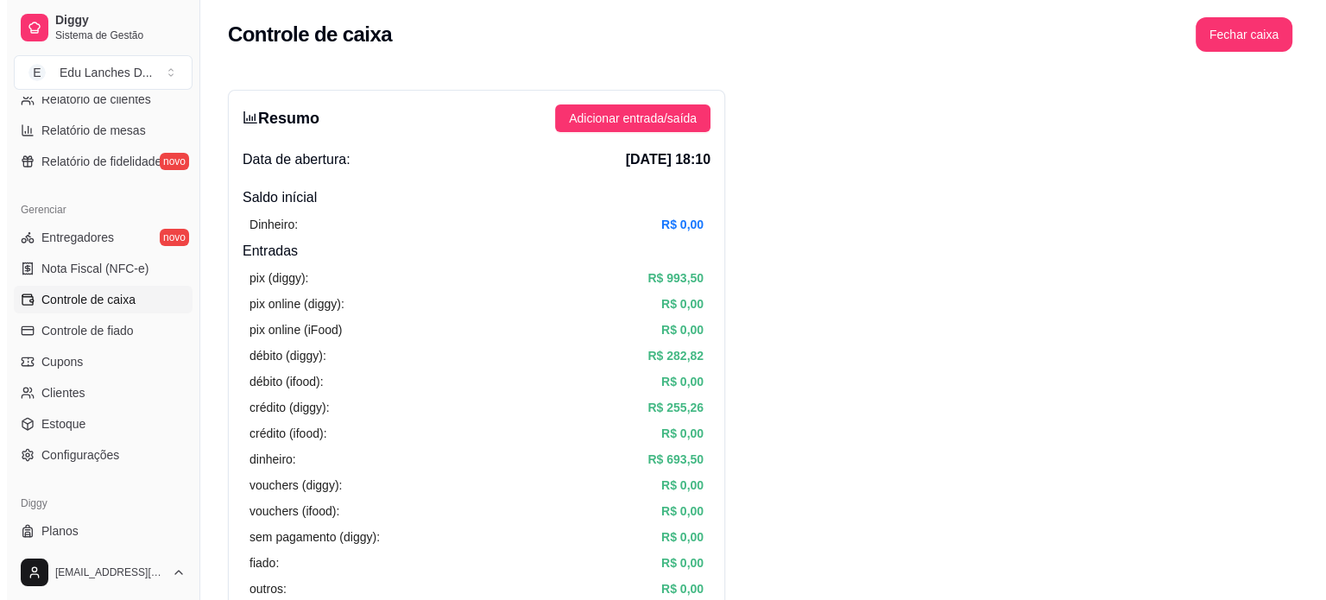
scroll to position [0, 0]
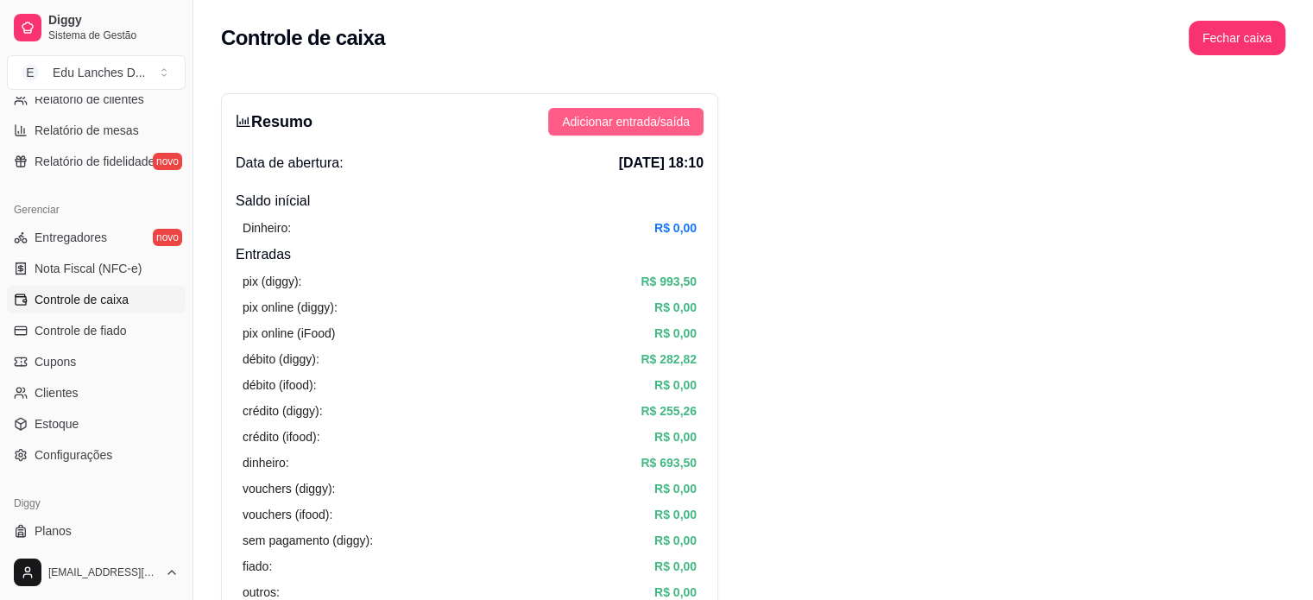
click at [577, 124] on span "Adicionar entrada/saída" at bounding box center [626, 121] width 128 height 19
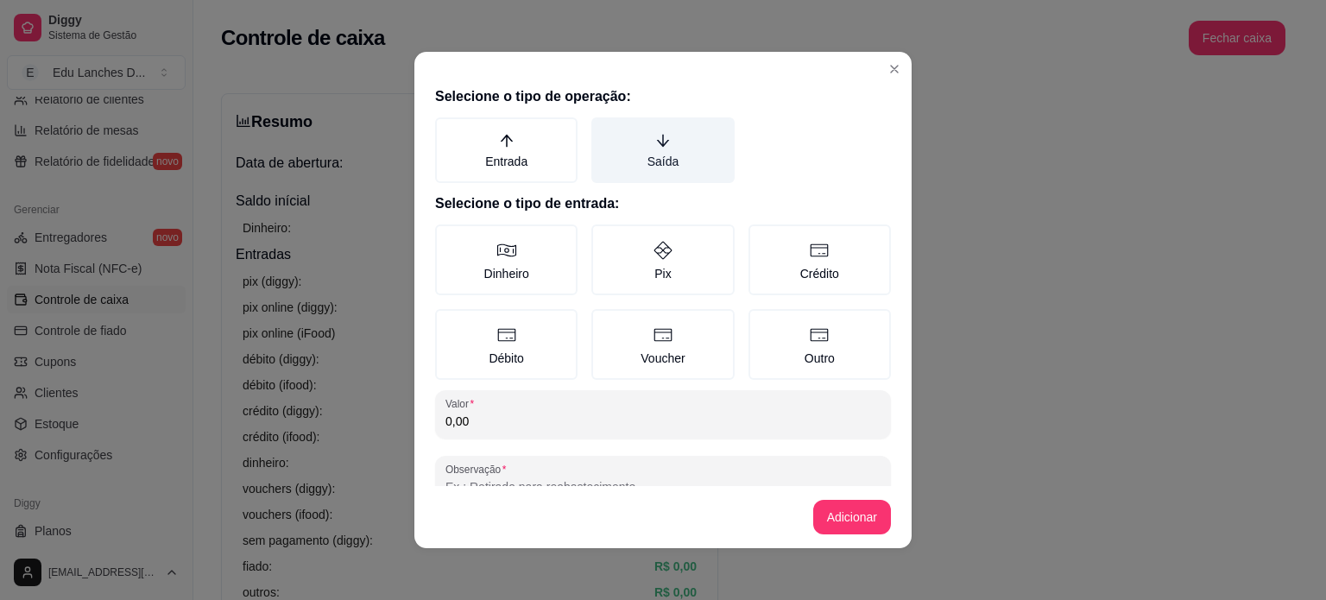
click at [677, 152] on label "Saída" at bounding box center [662, 150] width 142 height 66
click at [604, 130] on button "Saída" at bounding box center [598, 124] width 14 height 14
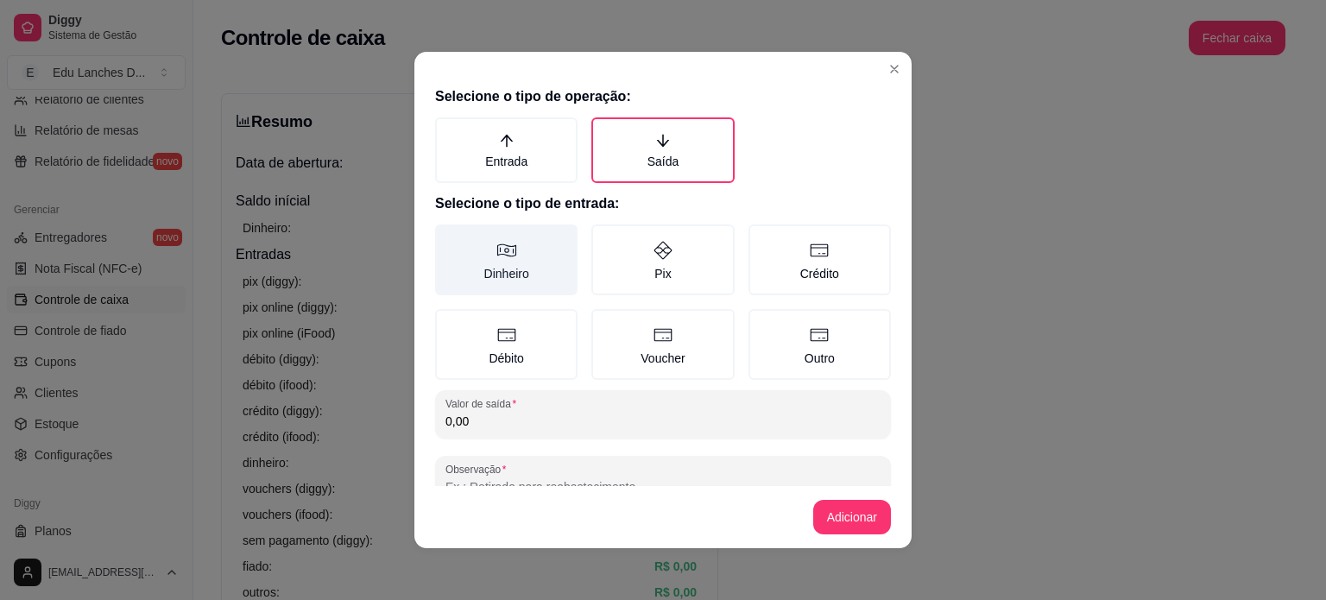
click at [501, 265] on label "Dinheiro" at bounding box center [506, 259] width 142 height 71
click at [448, 237] on button "Dinheiro" at bounding box center [441, 231] width 14 height 14
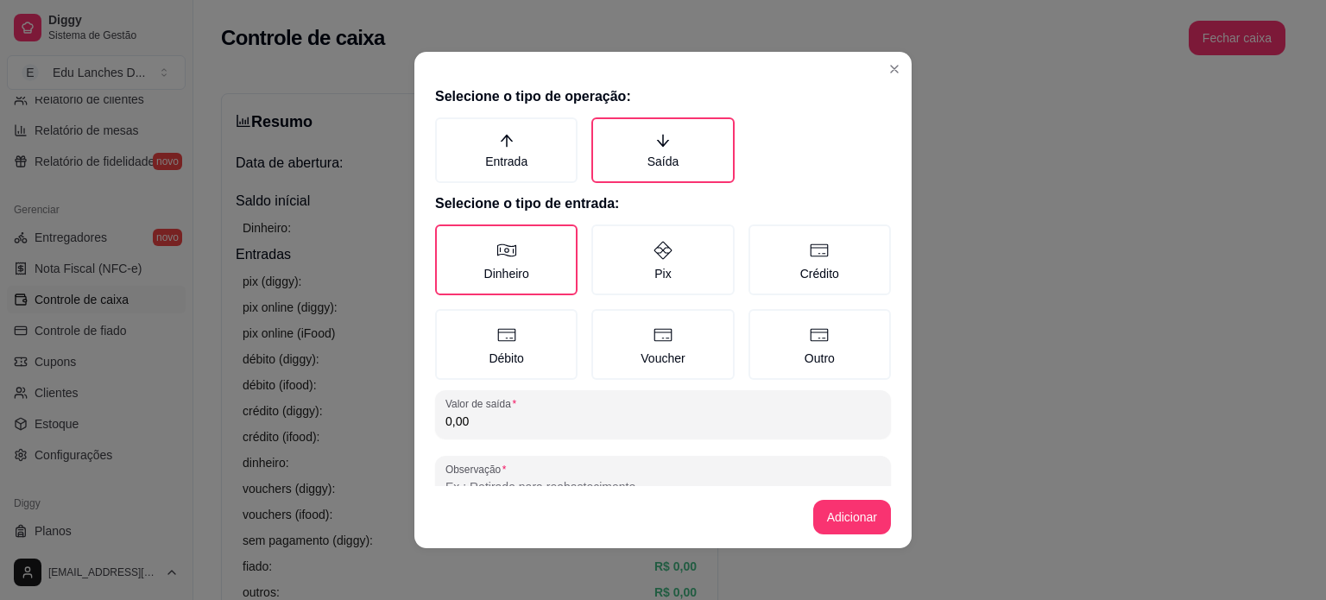
click at [501, 414] on input "0,00" at bounding box center [663, 421] width 435 height 17
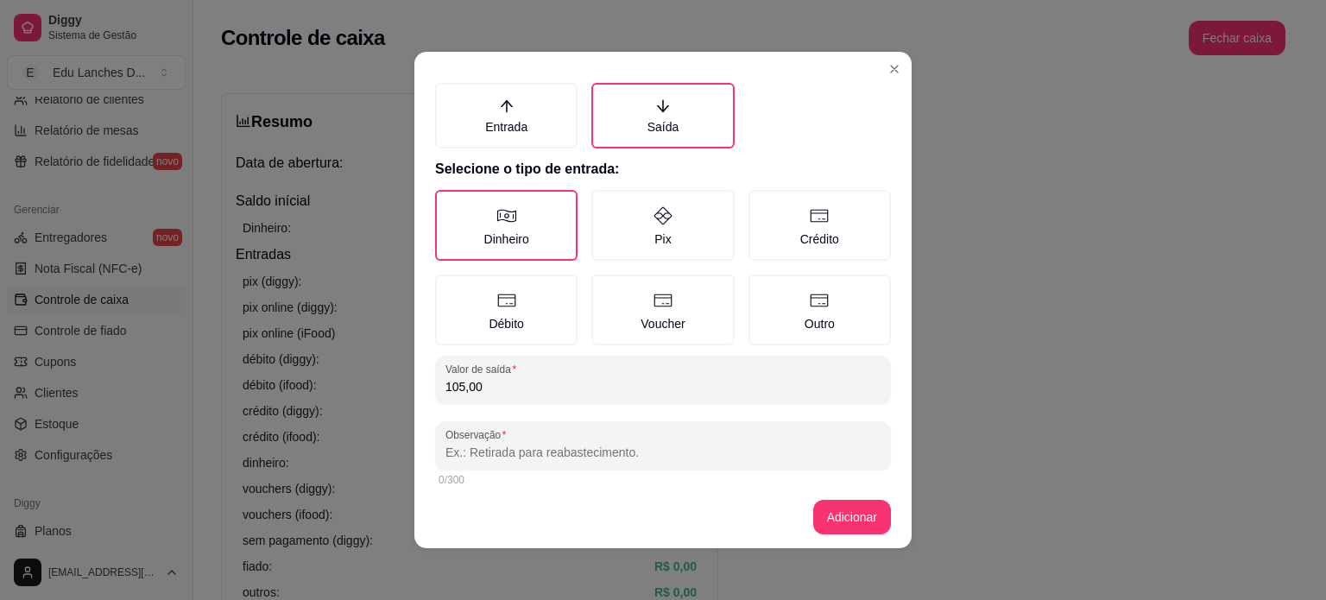
scroll to position [43, 0]
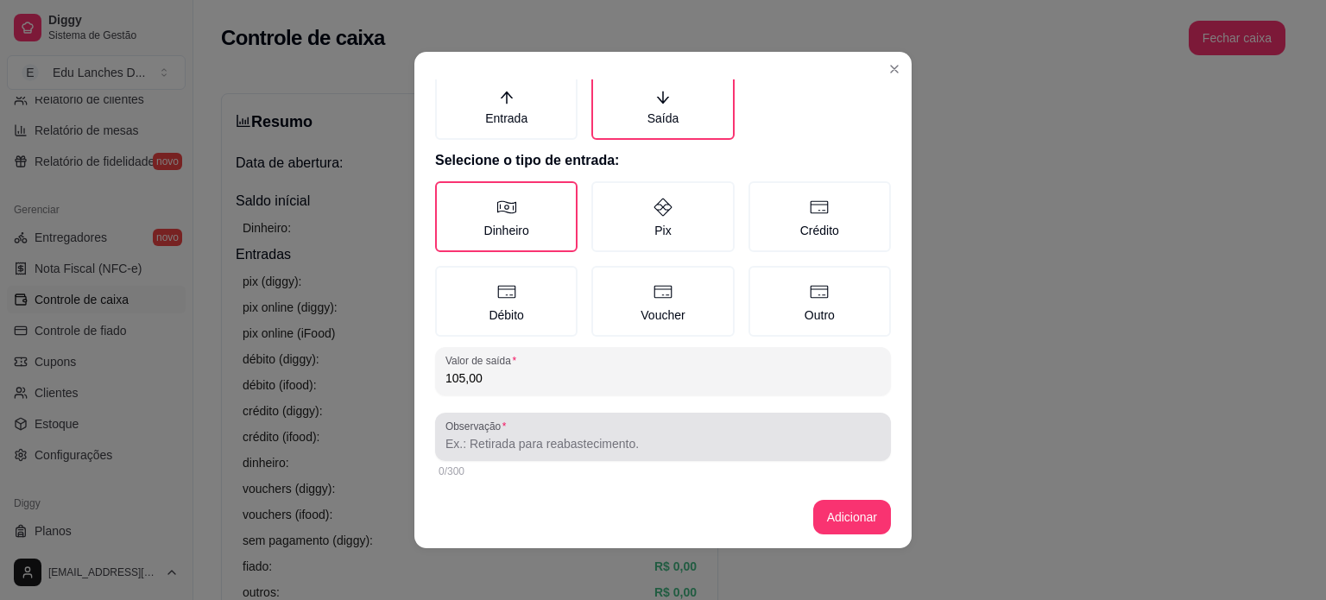
type input "105,00"
click at [507, 441] on input "Observação" at bounding box center [663, 443] width 435 height 17
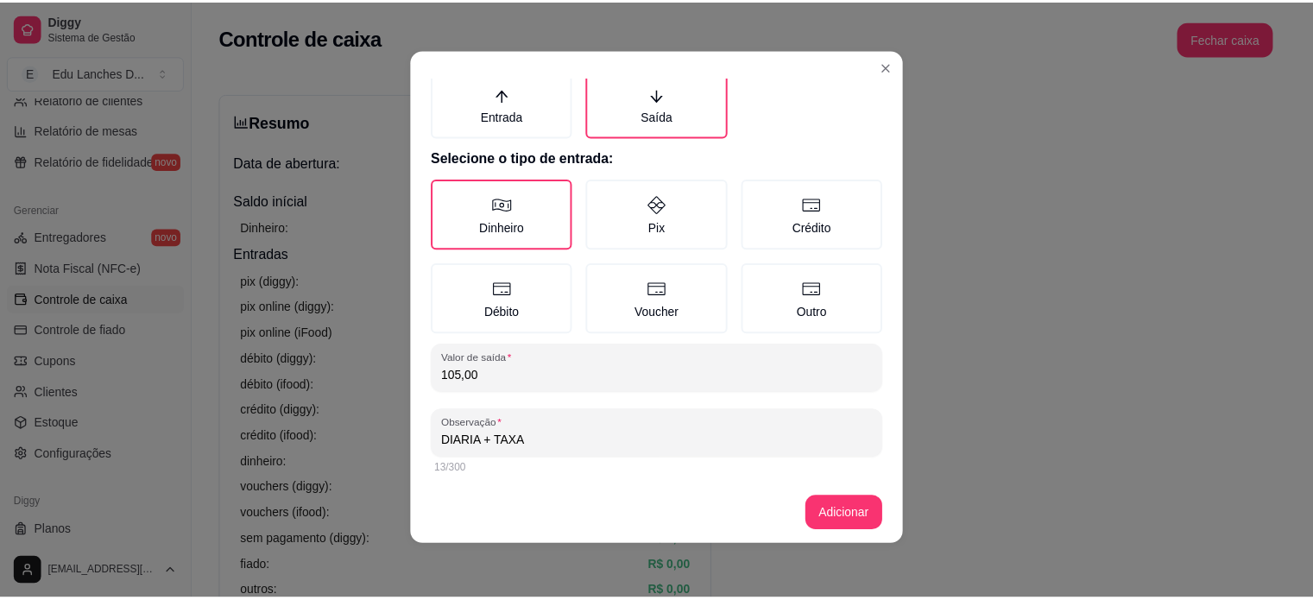
scroll to position [3, 0]
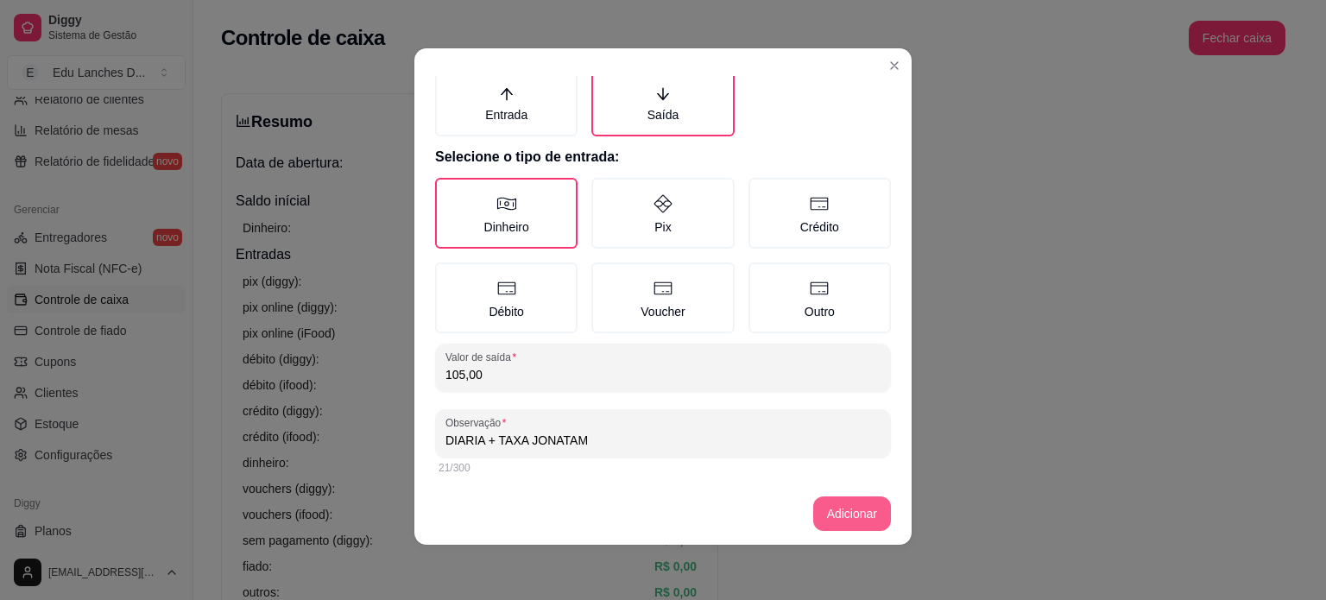
type input "DIARIA + TAXA JONATAM"
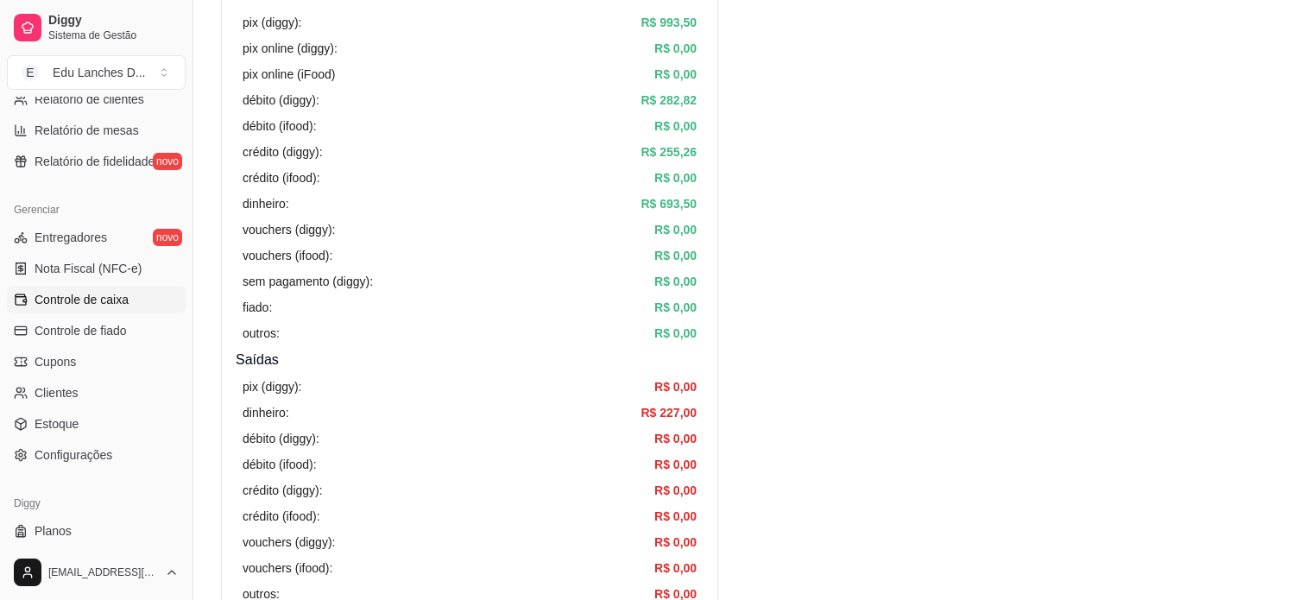
scroll to position [0, 0]
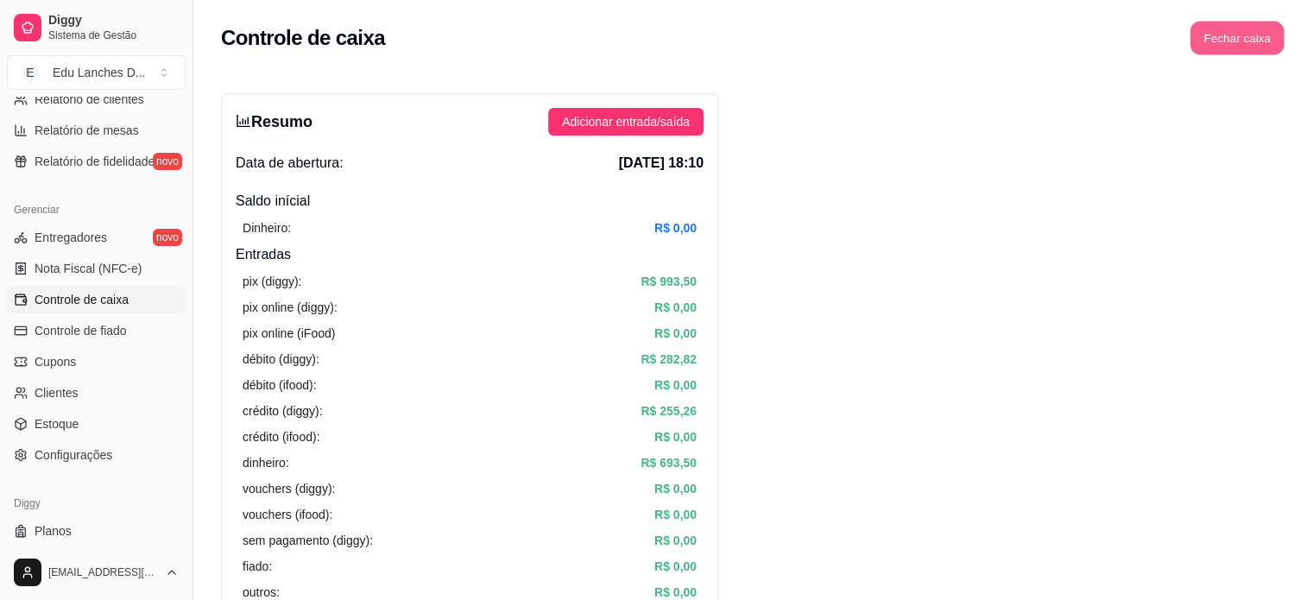
click at [1230, 37] on button "Fechar caixa" at bounding box center [1238, 39] width 94 height 34
